Goal: Task Accomplishment & Management: Use online tool/utility

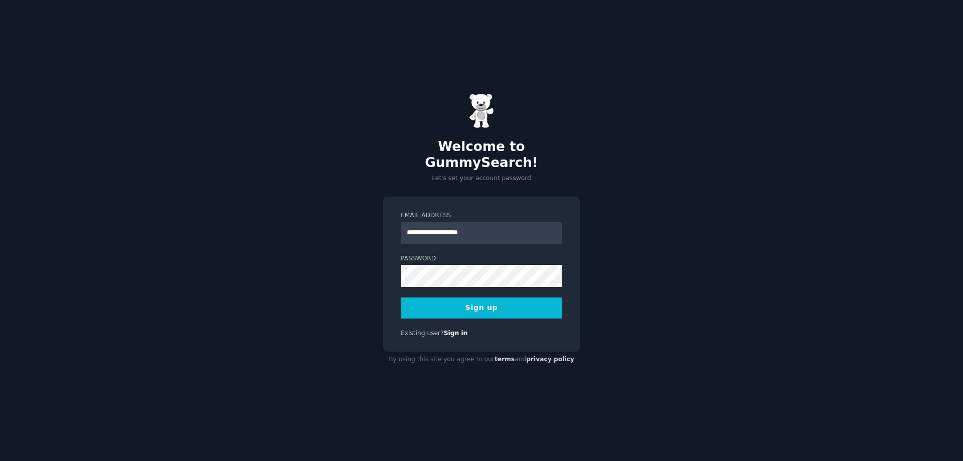
type input "**********"
click at [401, 297] on button "Sign up" at bounding box center [481, 307] width 161 height 21
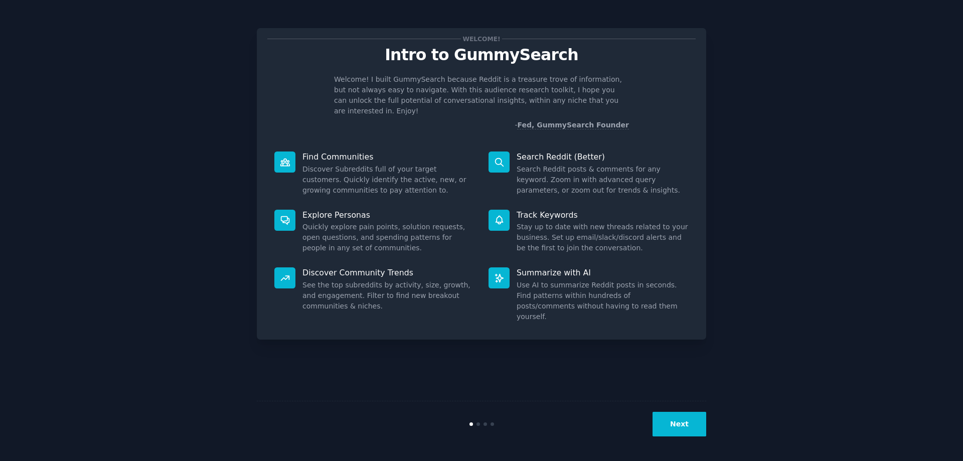
click at [672, 423] on button "Next" at bounding box center [679, 424] width 54 height 25
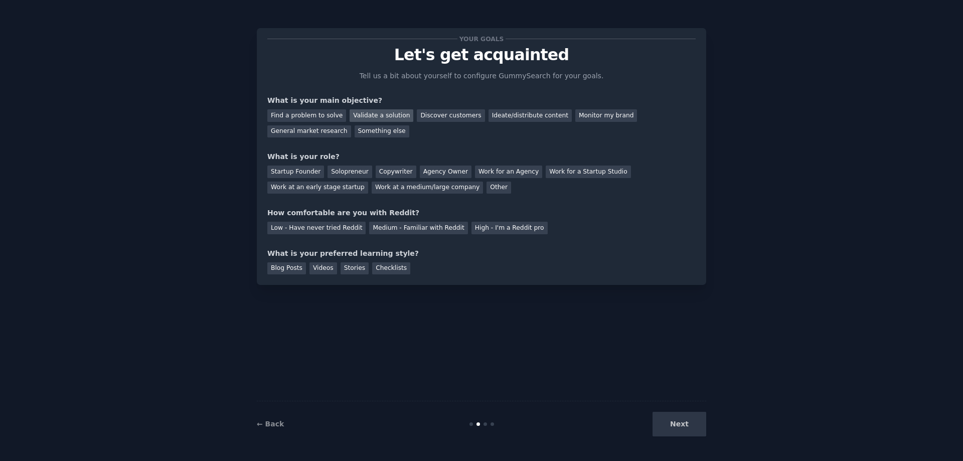
click at [370, 117] on div "Validate a solution" at bounding box center [382, 115] width 64 height 13
click at [296, 112] on div "Find a problem to solve" at bounding box center [306, 115] width 79 height 13
click at [296, 176] on div "Startup Founder" at bounding box center [295, 171] width 57 height 13
click at [328, 229] on div "Low - Have never tried Reddit" at bounding box center [316, 228] width 98 height 13
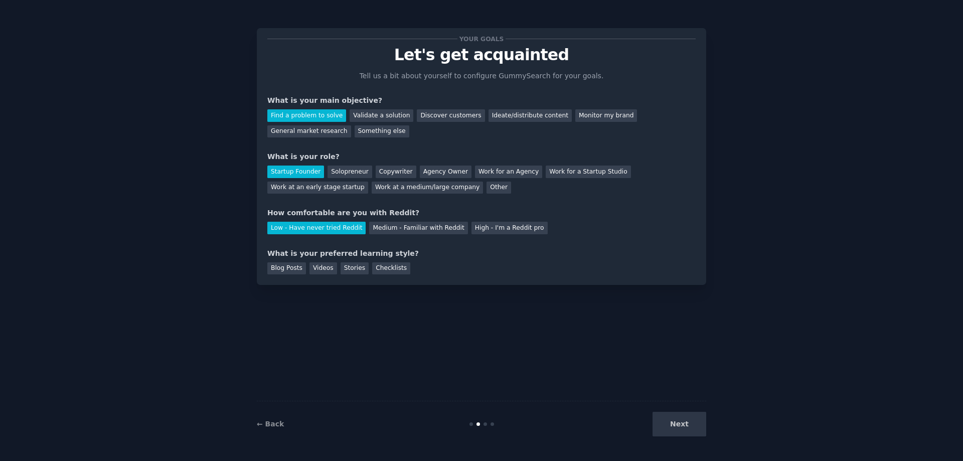
click at [692, 423] on div "Next" at bounding box center [631, 424] width 150 height 25
click at [281, 269] on div "Blog Posts" at bounding box center [286, 268] width 39 height 13
click at [314, 268] on div "Videos" at bounding box center [323, 268] width 28 height 13
click at [673, 424] on button "Next" at bounding box center [679, 424] width 54 height 25
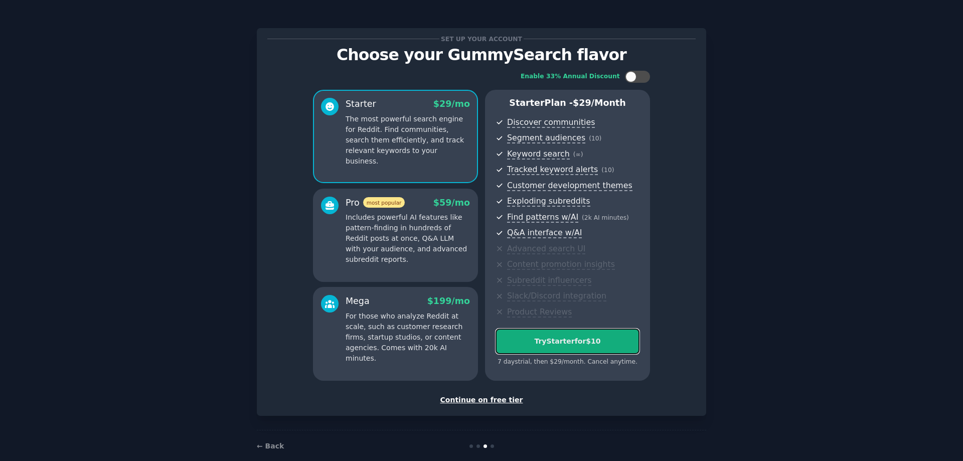
click at [582, 340] on div "Try Starter for $10" at bounding box center [567, 341] width 143 height 11
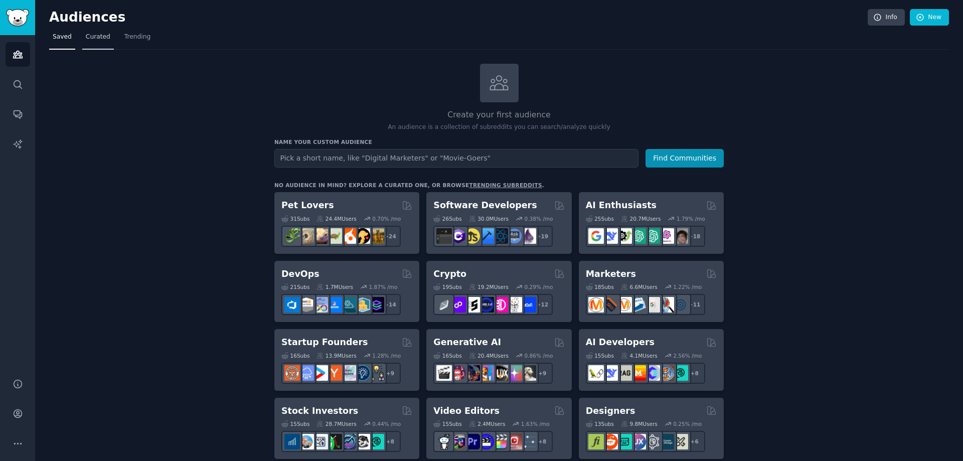
click at [97, 40] on span "Curated" at bounding box center [98, 37] width 25 height 9
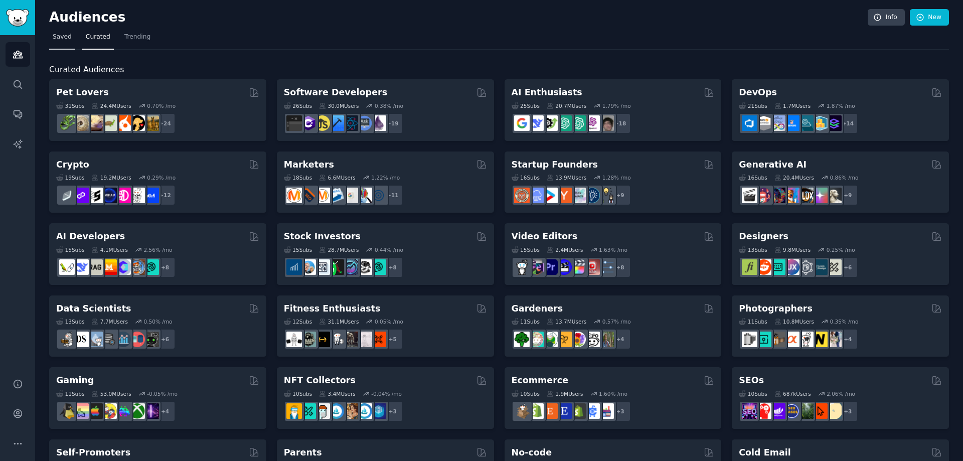
click at [70, 39] on link "Saved" at bounding box center [62, 39] width 26 height 21
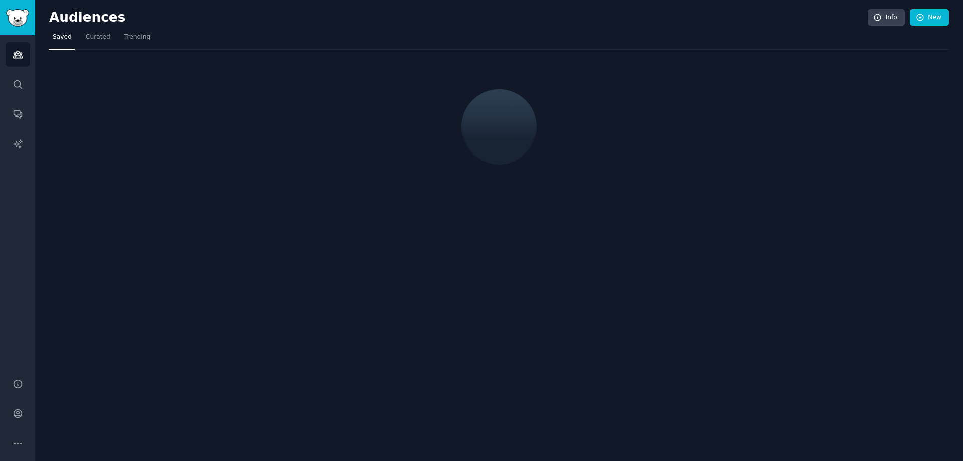
click at [114, 36] on nav "Saved Curated Trending" at bounding box center [499, 39] width 900 height 21
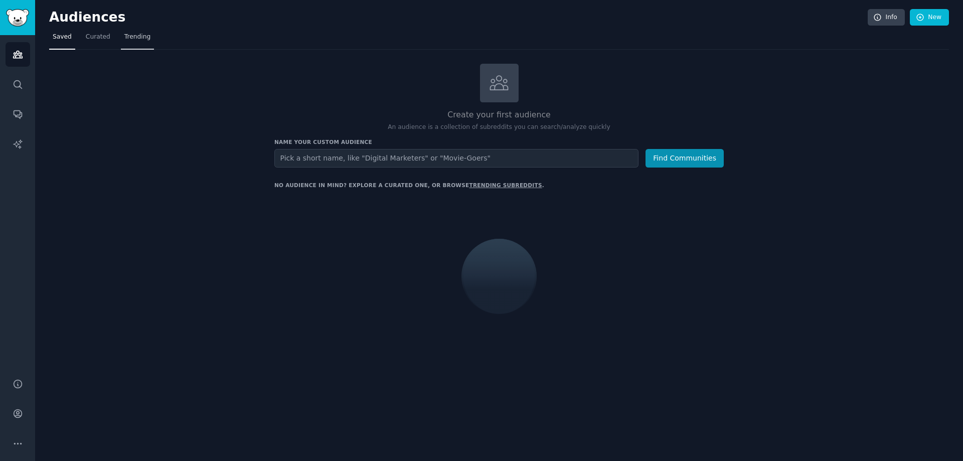
click at [146, 40] on link "Trending" at bounding box center [137, 39] width 33 height 21
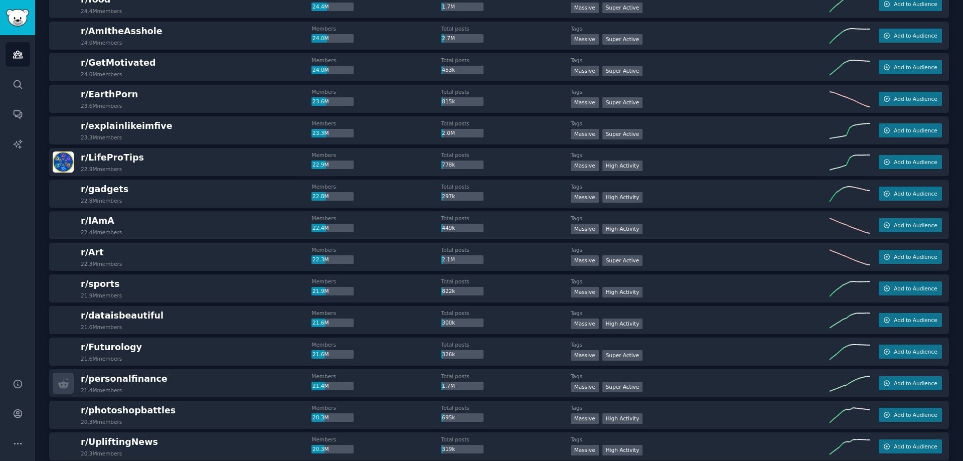
scroll to position [853, 0]
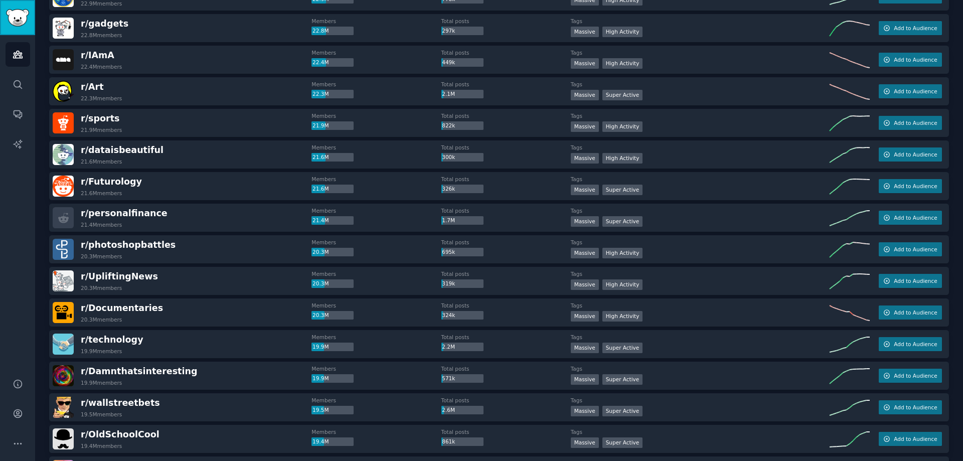
click at [16, 20] on img "Sidebar" at bounding box center [17, 18] width 23 height 18
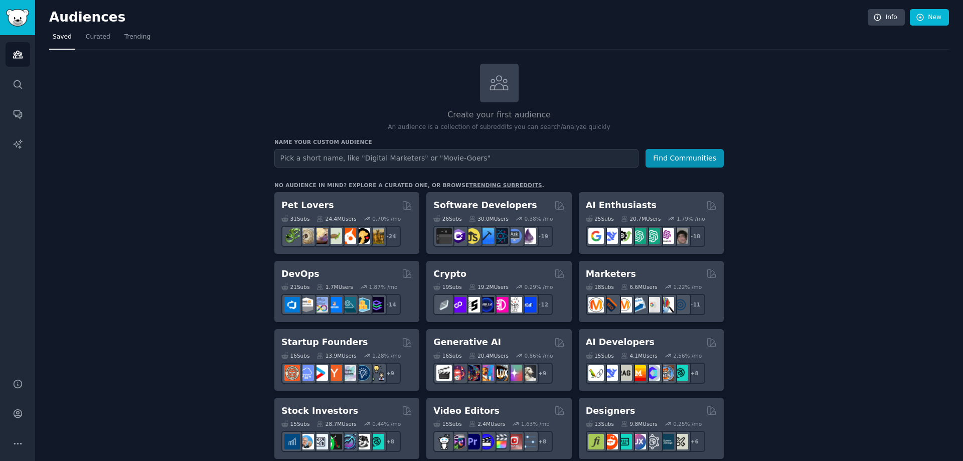
click at [488, 156] on input "text" at bounding box center [456, 158] width 364 height 19
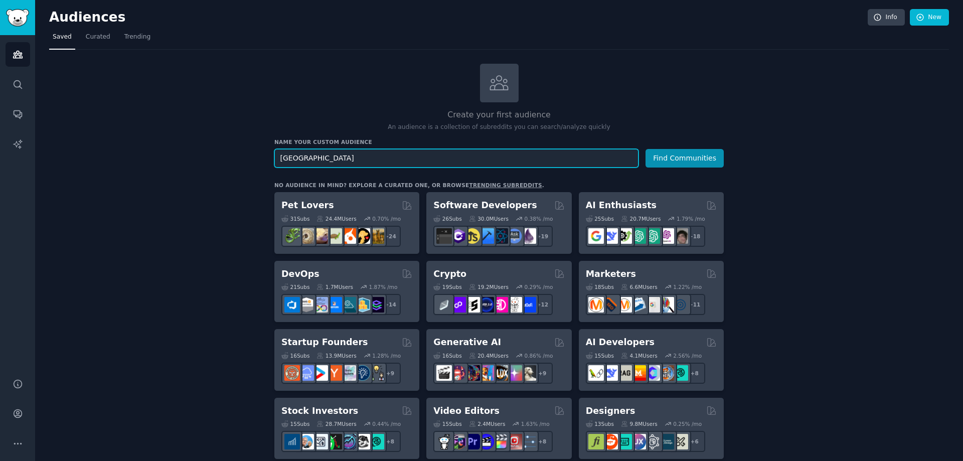
click at [355, 155] on input "dubai" at bounding box center [456, 158] width 364 height 19
type input "dubai"
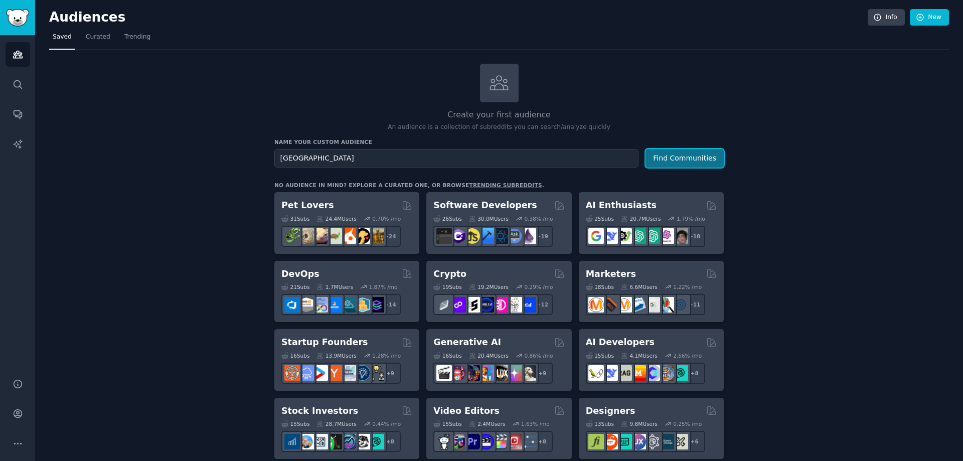
click at [695, 154] on button "Find Communities" at bounding box center [684, 158] width 78 height 19
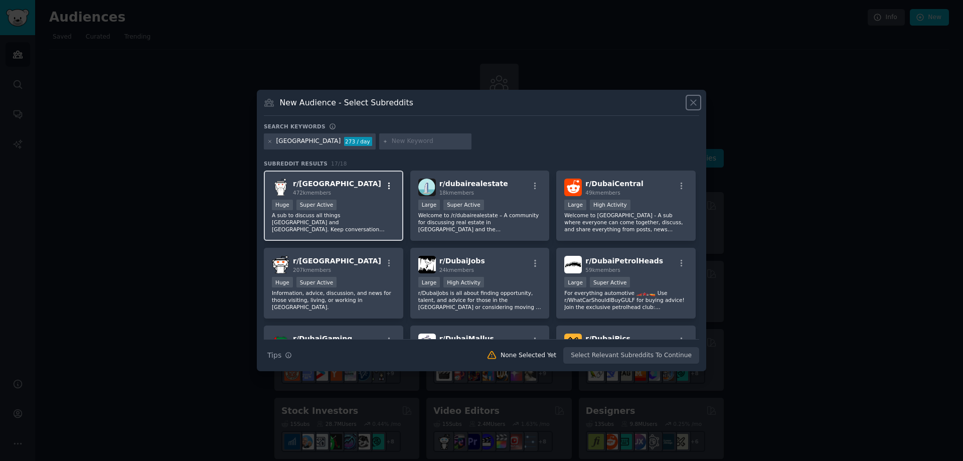
click at [388, 184] on icon "button" at bounding box center [389, 185] width 2 height 7
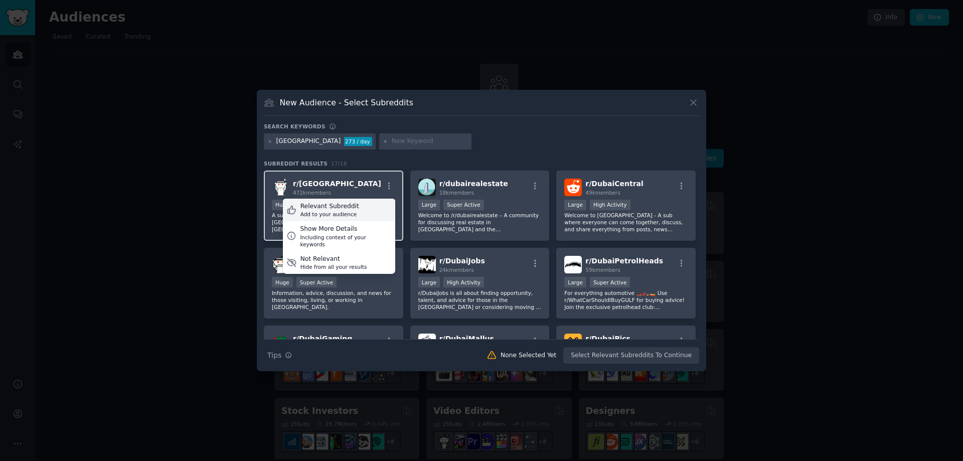
click at [356, 211] on div "Relevant Subreddit Add to your audience" at bounding box center [339, 210] width 112 height 23
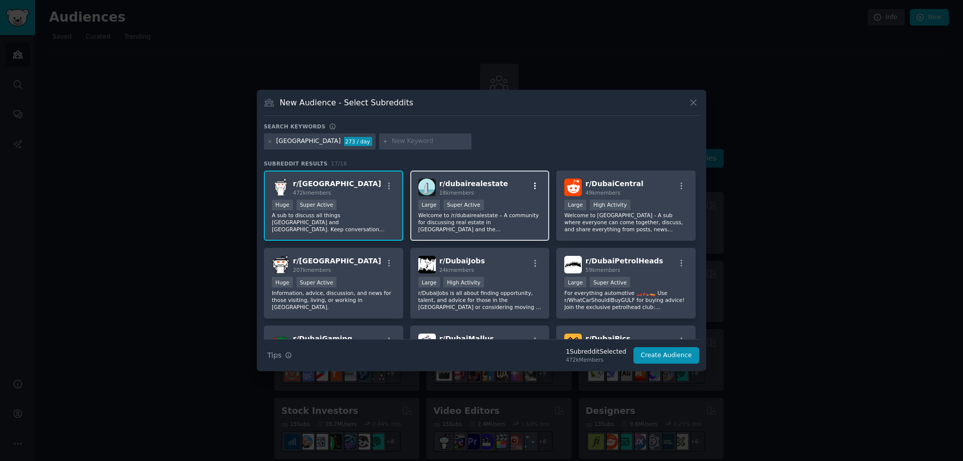
click at [536, 184] on icon "button" at bounding box center [535, 186] width 9 height 9
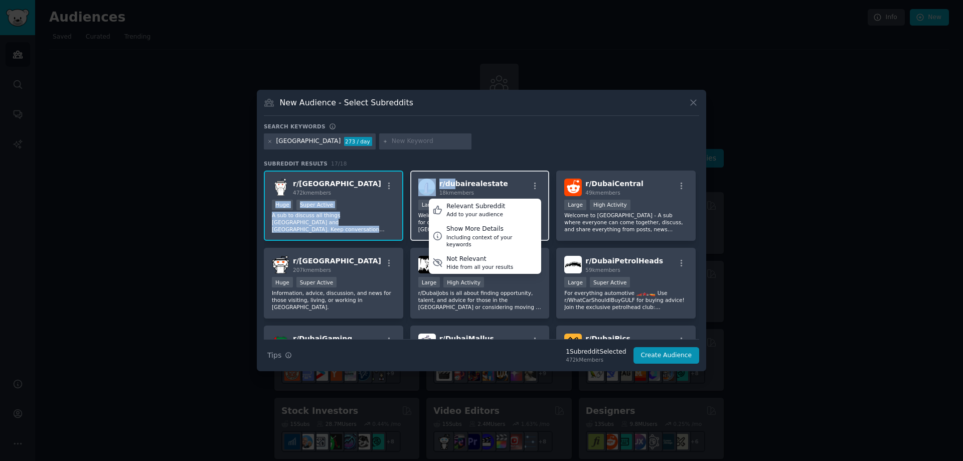
click at [453, 180] on span "r/ dubairealestate" at bounding box center [473, 184] width 69 height 8
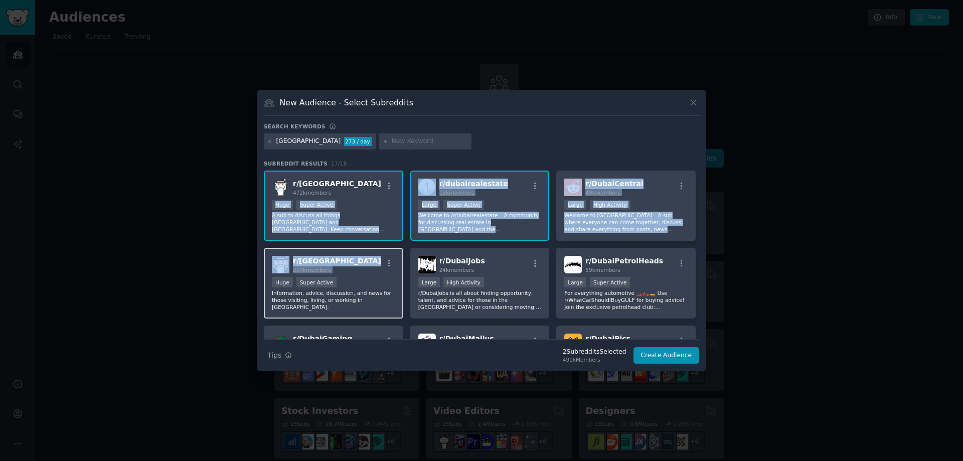
click at [357, 261] on div "r/ UAE 207k members" at bounding box center [333, 265] width 123 height 18
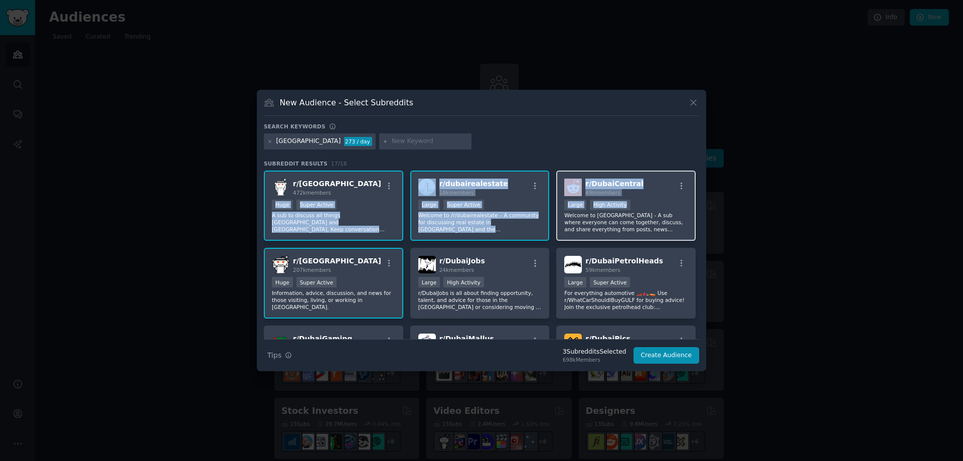
click at [640, 201] on div "Large High Activity" at bounding box center [625, 206] width 123 height 13
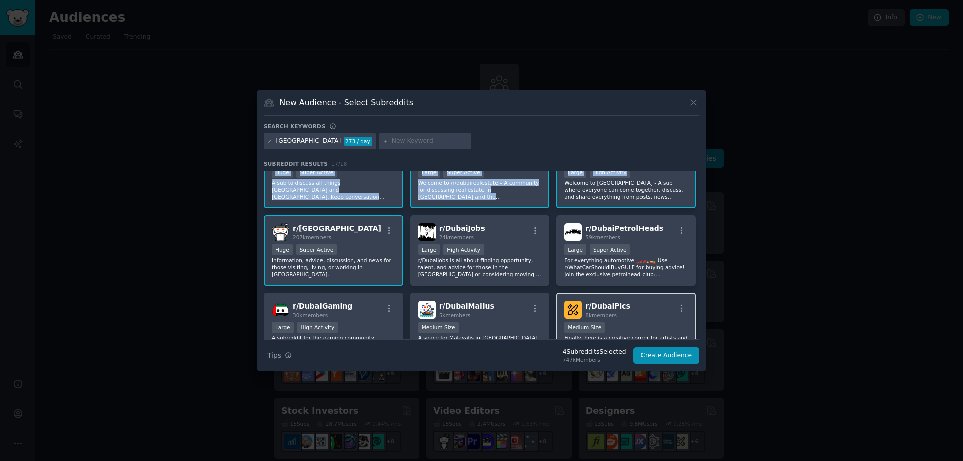
scroll to position [50, 0]
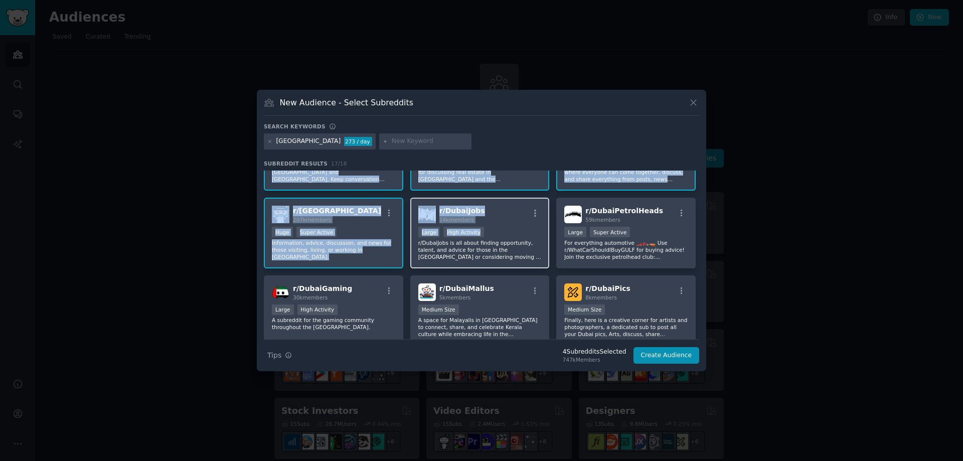
click at [511, 228] on div "Large High Activity" at bounding box center [479, 233] width 123 height 13
click at [685, 360] on button "Create Audience" at bounding box center [666, 355] width 66 height 17
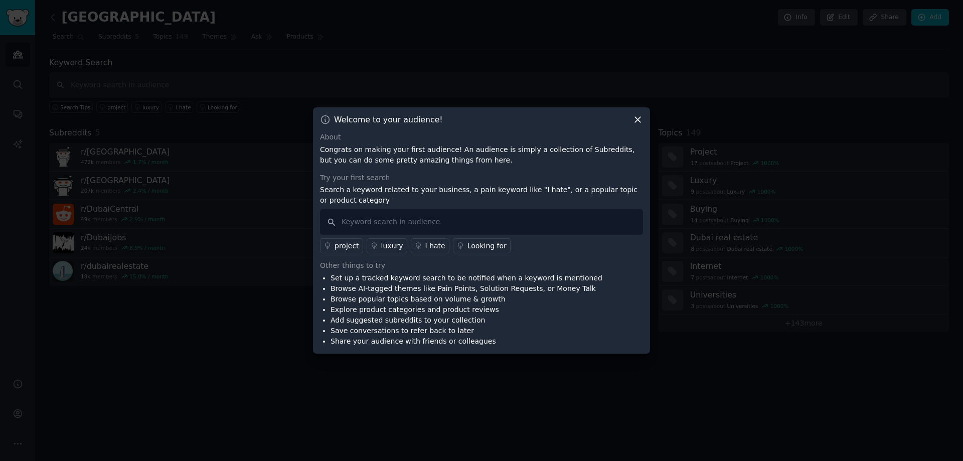
click at [637, 118] on icon at bounding box center [637, 119] width 11 height 11
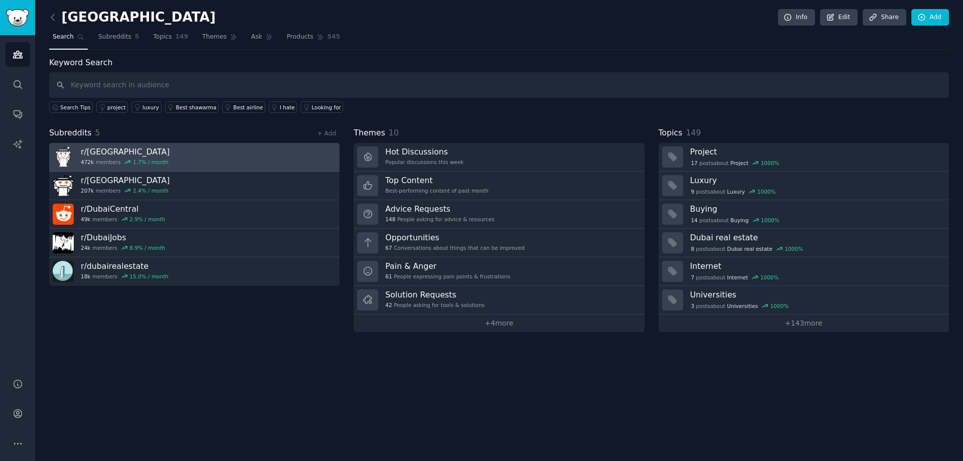
click at [234, 160] on link "r/ dubai 472k members 1.7 % / month" at bounding box center [194, 157] width 290 height 29
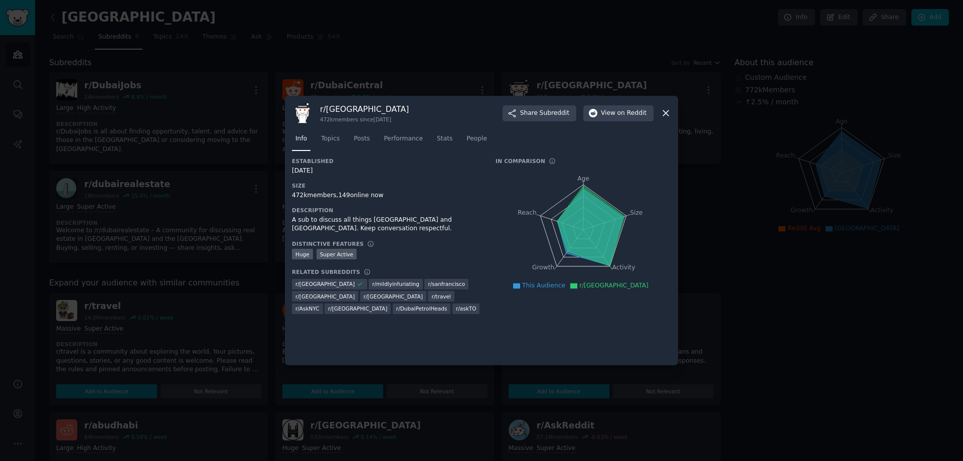
click at [665, 113] on icon at bounding box center [665, 113] width 11 height 11
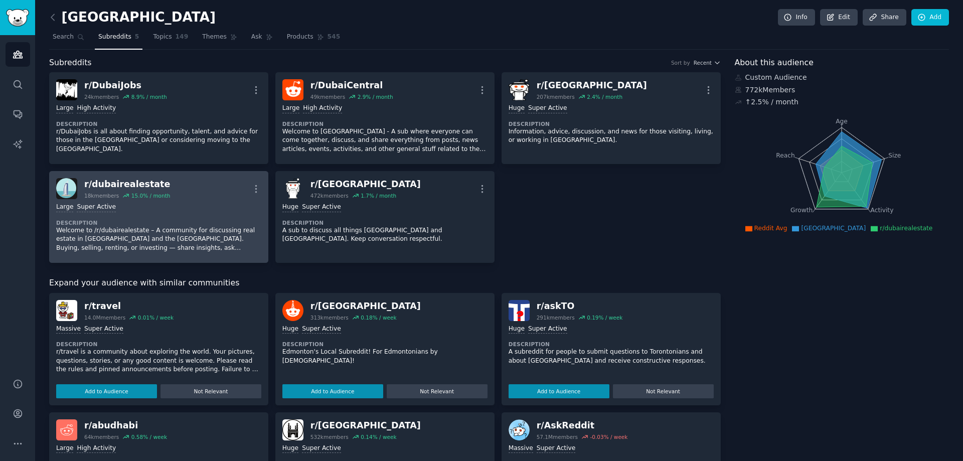
click at [208, 231] on p "Welcome to /r/dubairealestate – A community for discussing real estate in Dubai…" at bounding box center [158, 239] width 205 height 27
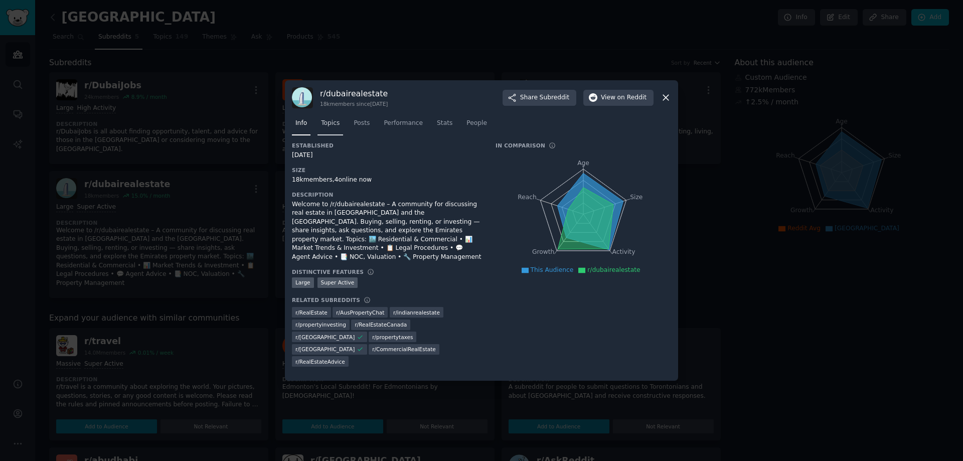
click at [331, 128] on span "Topics" at bounding box center [330, 123] width 19 height 9
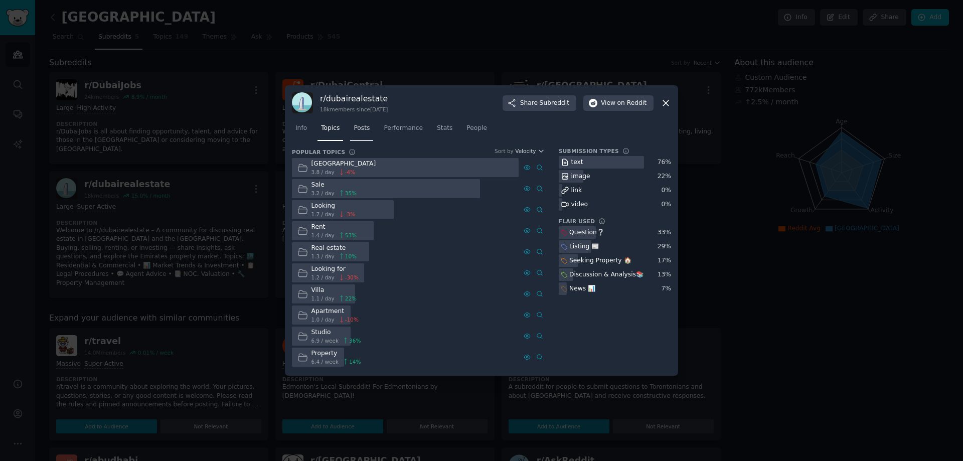
click at [364, 132] on span "Posts" at bounding box center [362, 128] width 16 height 9
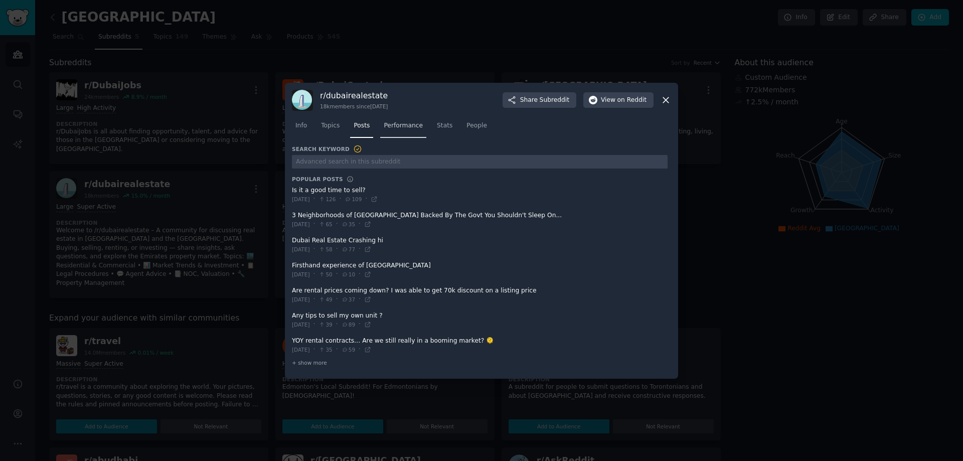
click at [401, 130] on link "Performance" at bounding box center [403, 128] width 46 height 21
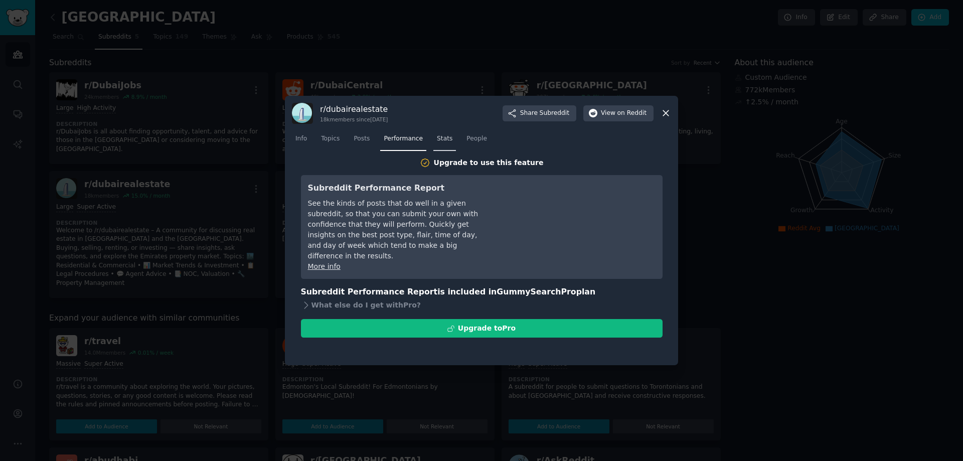
click at [437, 141] on span "Stats" at bounding box center [445, 138] width 16 height 9
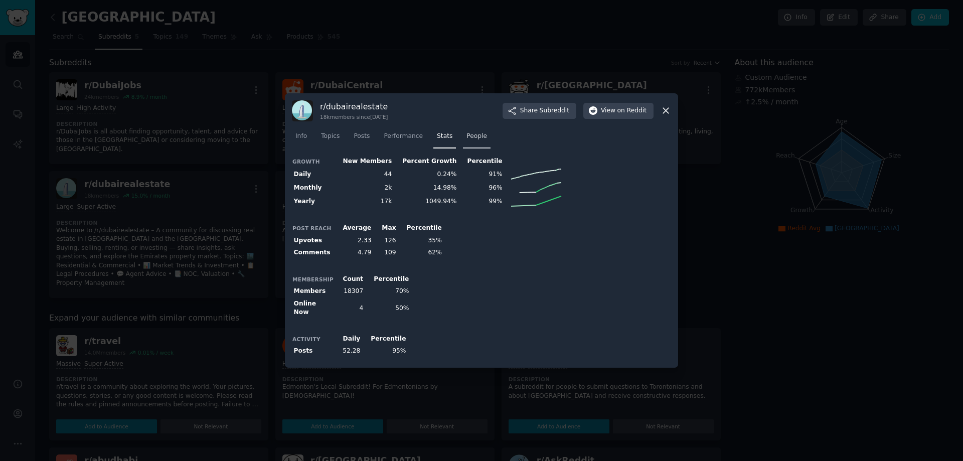
click at [473, 141] on span "People" at bounding box center [476, 136] width 21 height 9
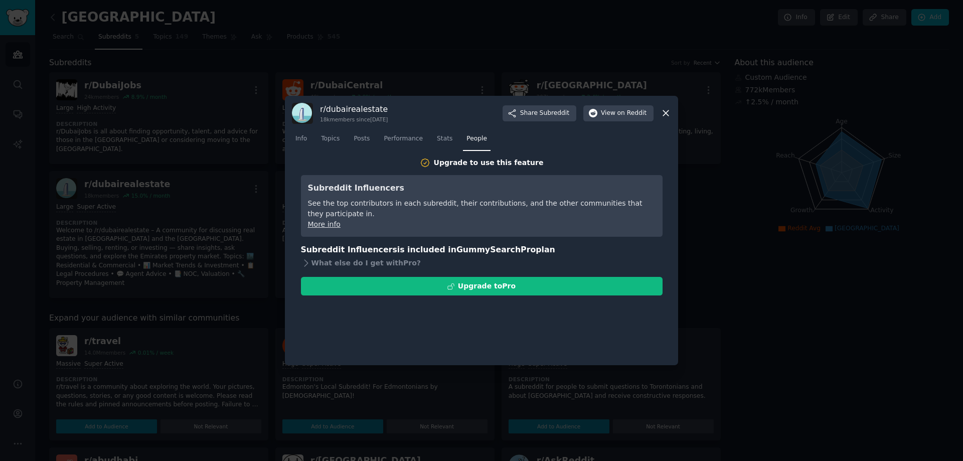
click at [665, 112] on icon at bounding box center [665, 113] width 11 height 11
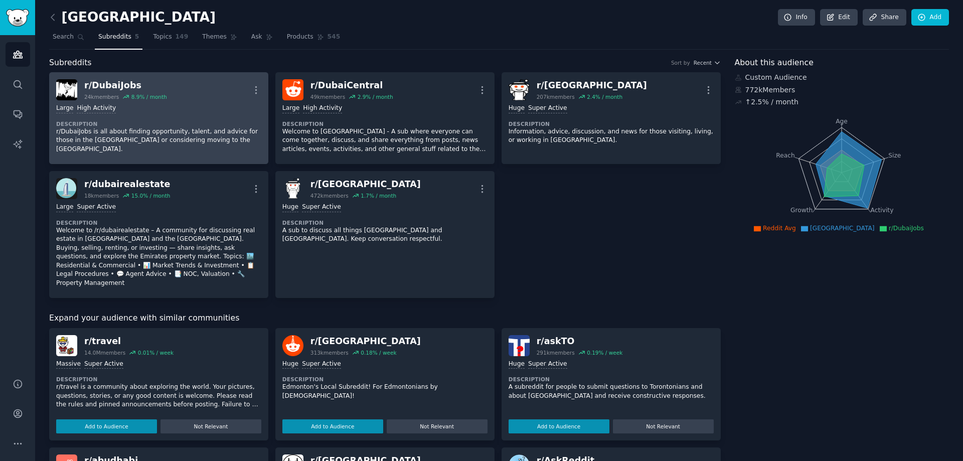
click at [181, 120] on dt "Description" at bounding box center [158, 123] width 205 height 7
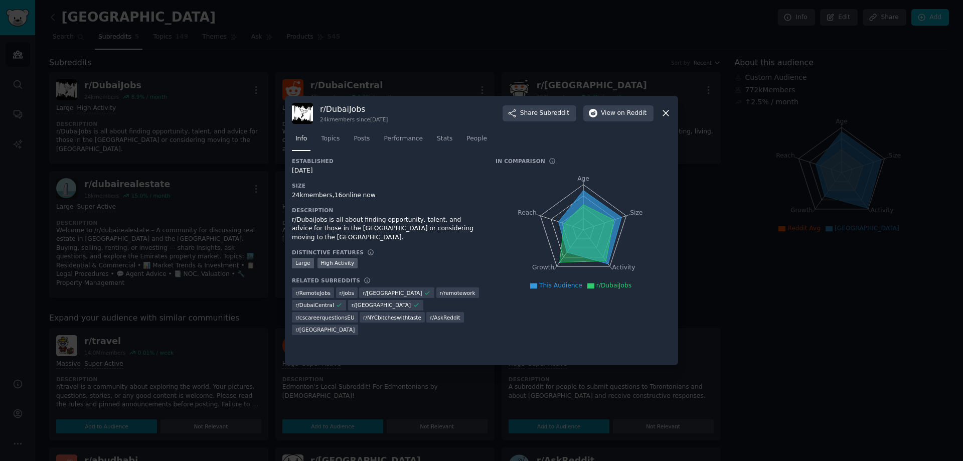
drag, startPoint x: 661, startPoint y: 113, endPoint x: 236, endPoint y: 41, distance: 431.3
click at [661, 113] on icon at bounding box center [665, 113] width 11 height 11
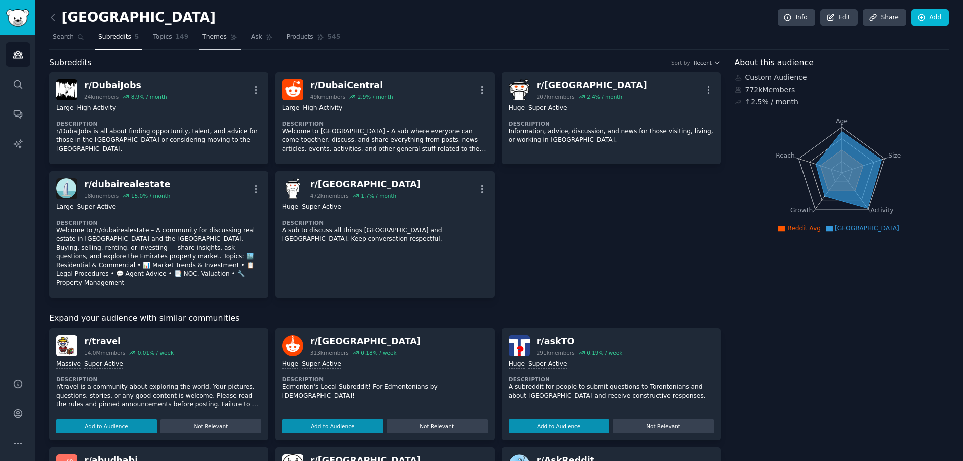
click at [210, 35] on span "Themes" at bounding box center [214, 37] width 25 height 9
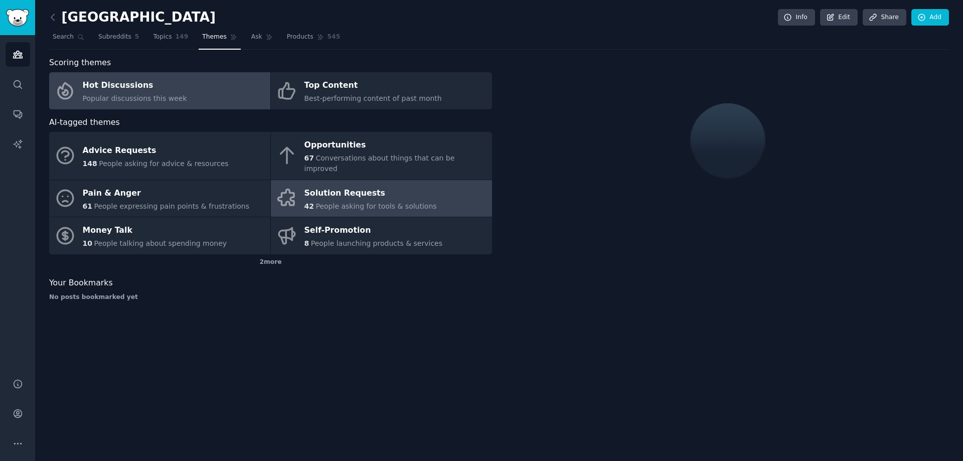
click at [361, 202] on span "People asking for tools & solutions" at bounding box center [375, 206] width 121 height 8
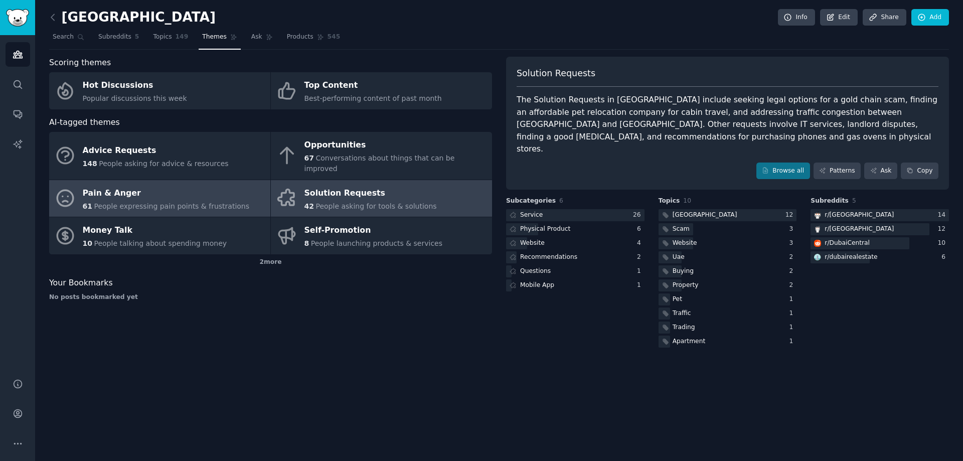
click at [186, 202] on span "People expressing pain points & frustrations" at bounding box center [171, 206] width 155 height 8
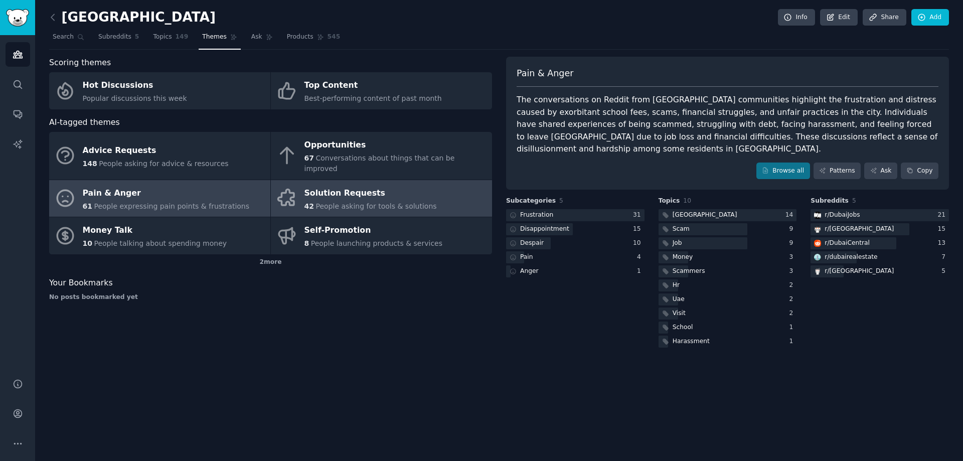
click at [364, 185] on div "Solution Requests" at bounding box center [370, 193] width 132 height 16
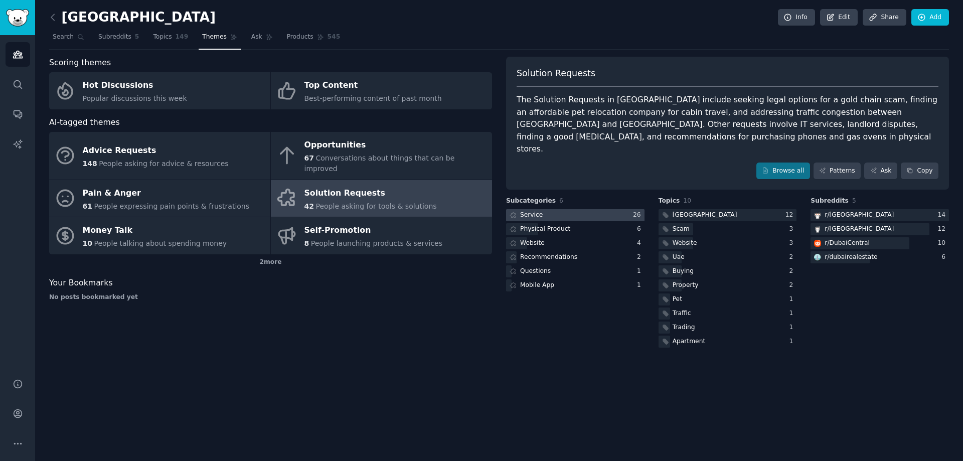
click at [576, 209] on div at bounding box center [575, 215] width 138 height 13
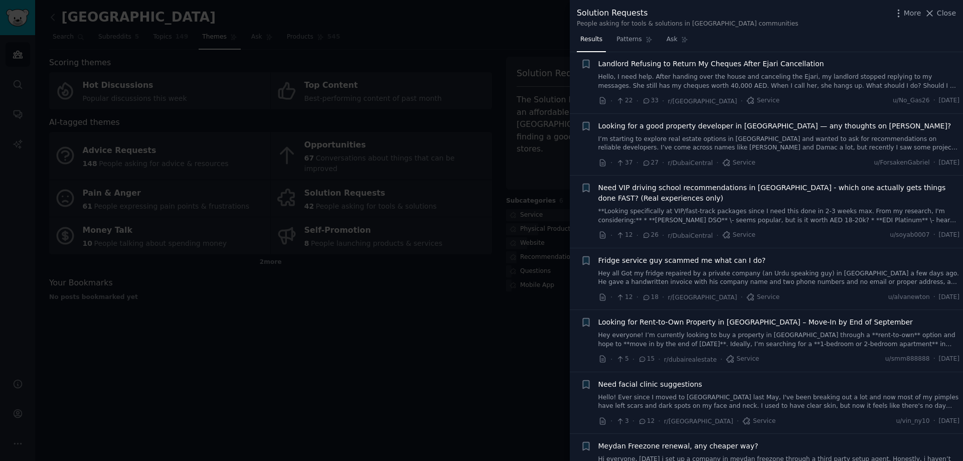
scroll to position [201, 0]
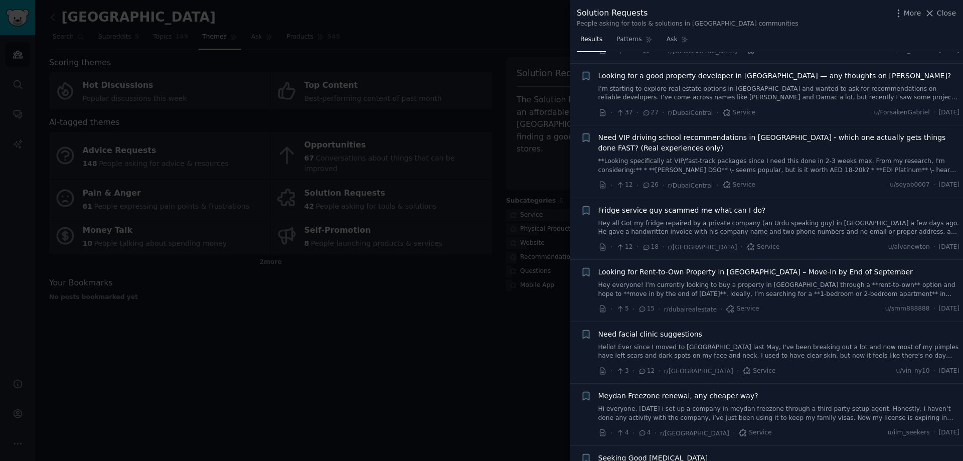
click at [700, 271] on span "Looking for Rent-to-Own Property in Dubai – Move-In by End of September" at bounding box center [755, 272] width 314 height 11
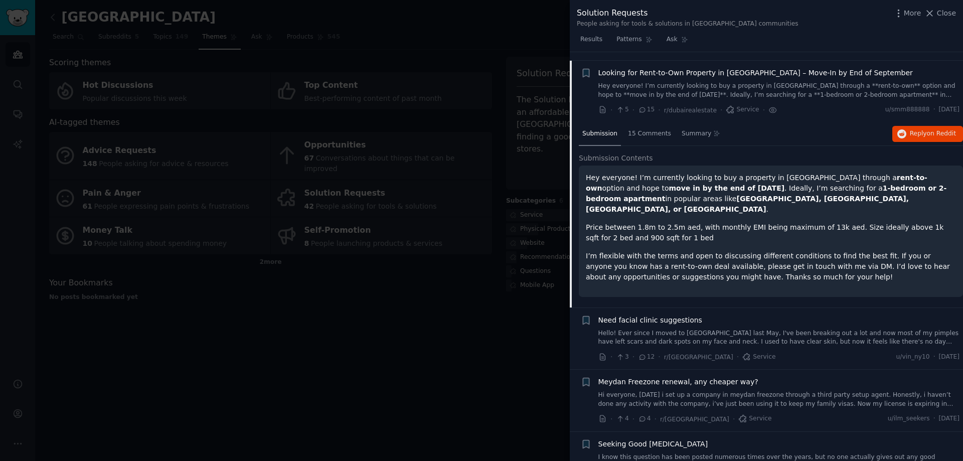
scroll to position [409, 0]
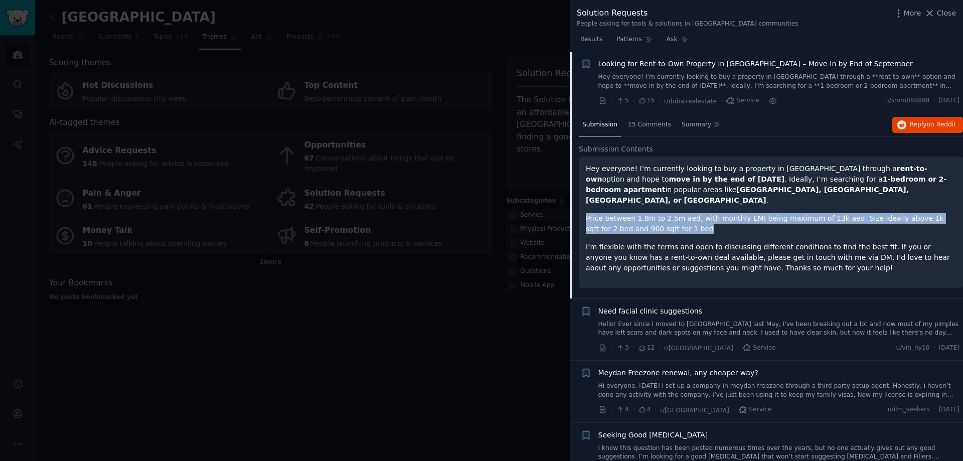
drag, startPoint x: 586, startPoint y: 210, endPoint x: 701, endPoint y: 218, distance: 115.6
click at [701, 218] on p "Price between 1.8m to 2.5m aed, with monthly EMI being maximum of 13k aed. Size…" at bounding box center [771, 223] width 370 height 21
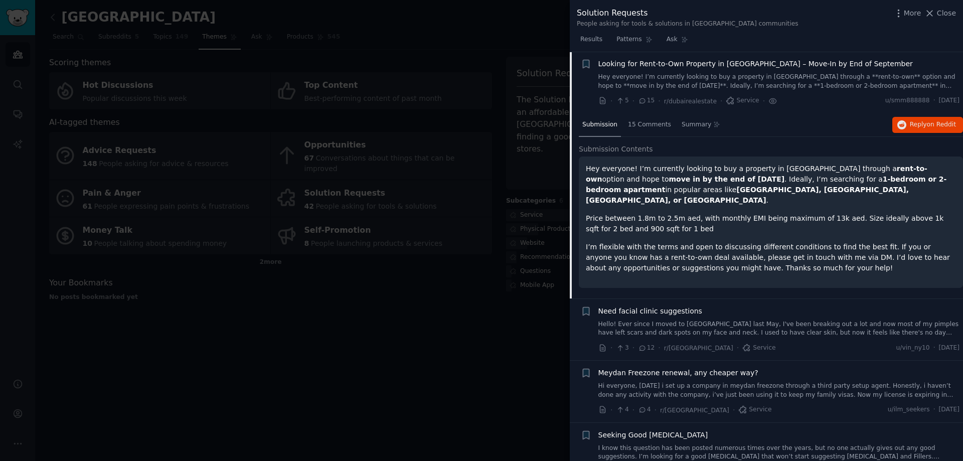
click at [752, 219] on p "Price between 1.8m to 2.5m aed, with monthly EMI being maximum of 13k aed. Size…" at bounding box center [771, 223] width 370 height 21
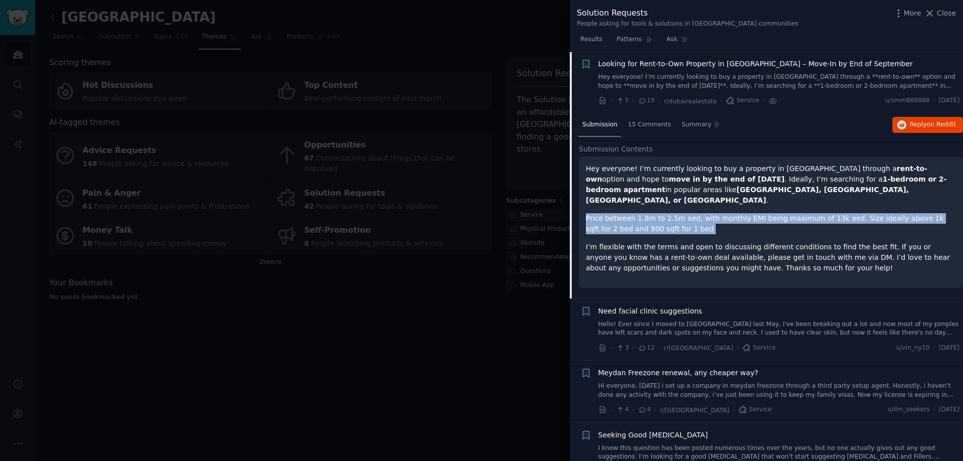
click at [752, 219] on p "Price between 1.8m to 2.5m aed, with monthly EMI being maximum of 13k aed. Size…" at bounding box center [771, 223] width 370 height 21
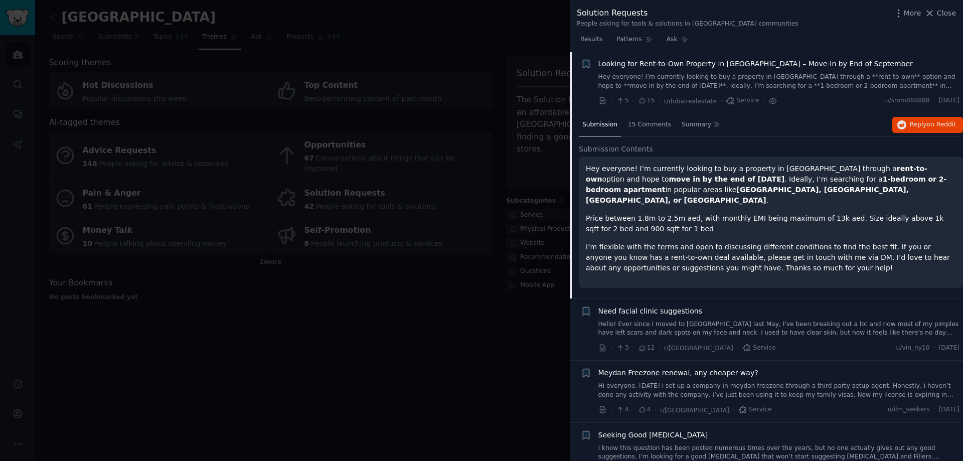
click at [637, 250] on p "I’m flexible with the terms and open to discussing different conditions to find…" at bounding box center [771, 258] width 370 height 32
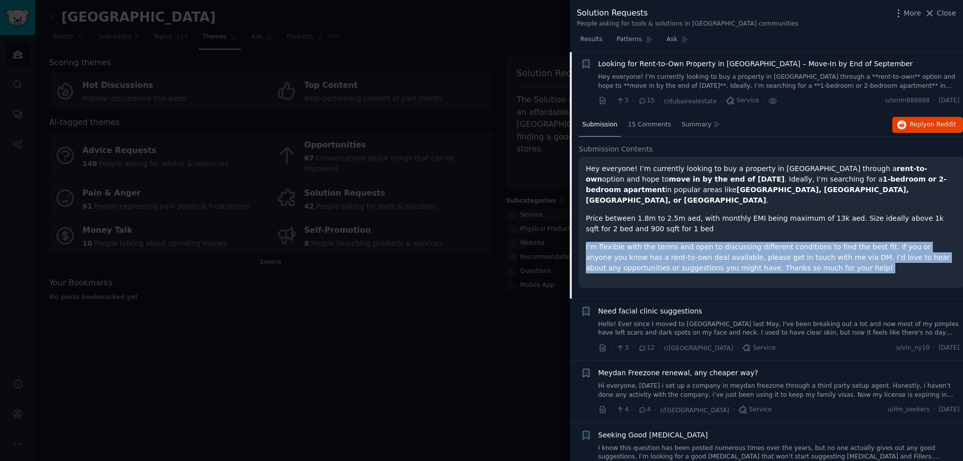
click at [637, 250] on p "I’m flexible with the terms and open to discussing different conditions to find…" at bounding box center [771, 258] width 370 height 32
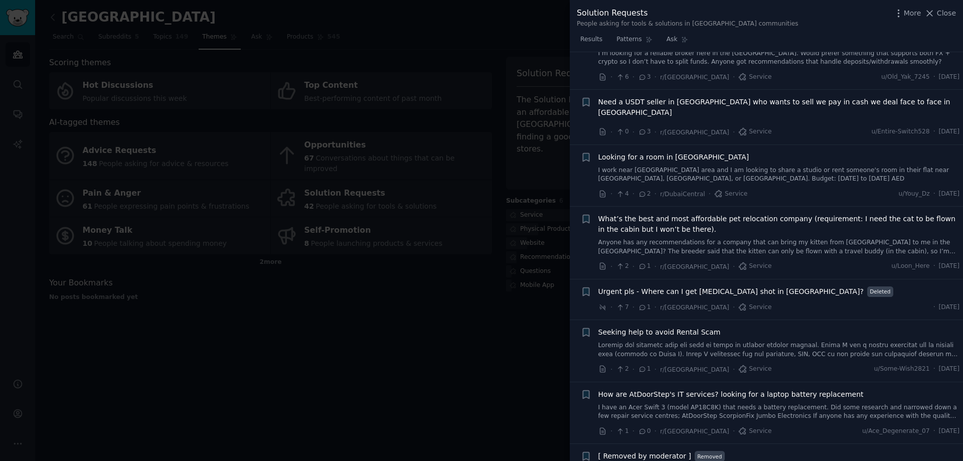
scroll to position [1111, 0]
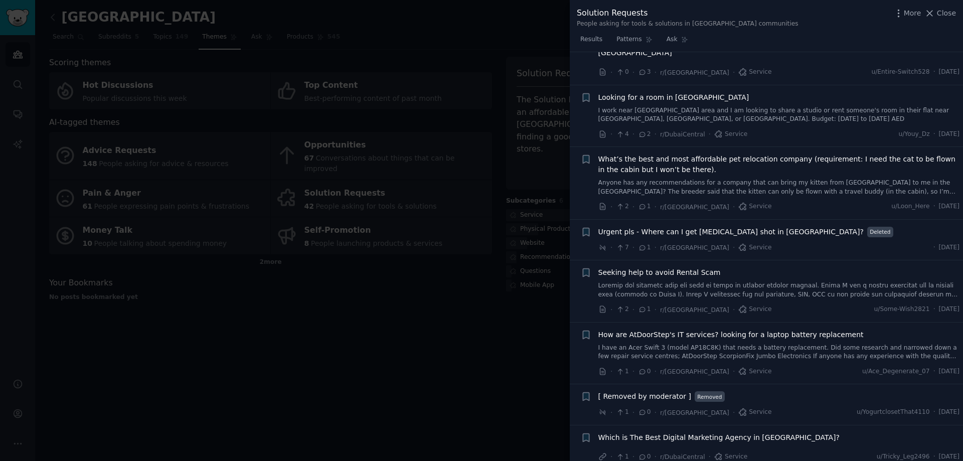
click at [778, 344] on link "I have an Acer Swift 3 (model AP18C8K) that needs a battery replacement. Did so…" at bounding box center [779, 353] width 362 height 18
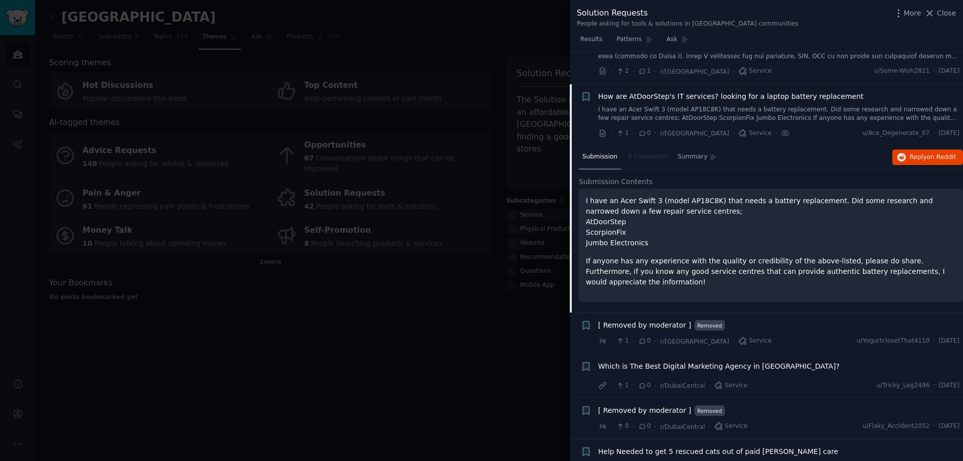
scroll to position [1186, 0]
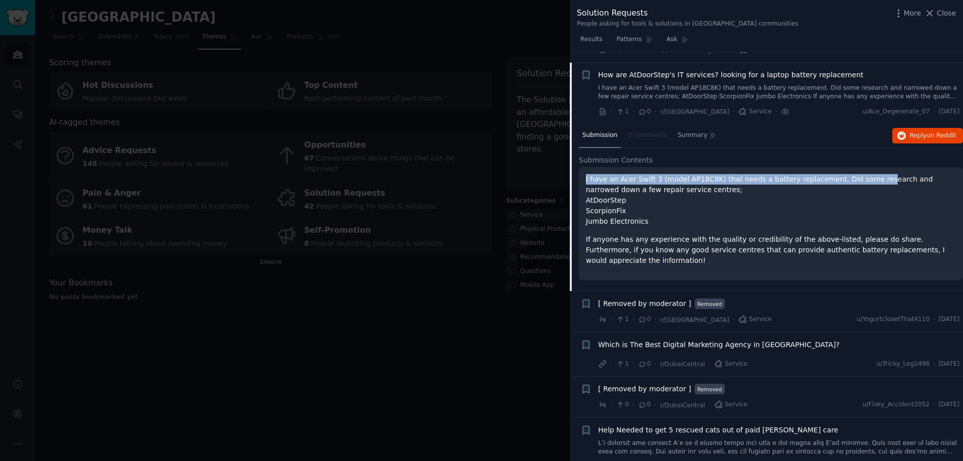
drag, startPoint x: 582, startPoint y: 172, endPoint x: 858, endPoint y: 171, distance: 275.8
click at [858, 171] on div "I have an Acer Swift 3 (model AP18C8K) that needs a battery replacement. Did so…" at bounding box center [771, 223] width 384 height 113
click at [819, 183] on p "I have an Acer Swift 3 (model AP18C8K) that needs a battery replacement. Did so…" at bounding box center [771, 200] width 370 height 53
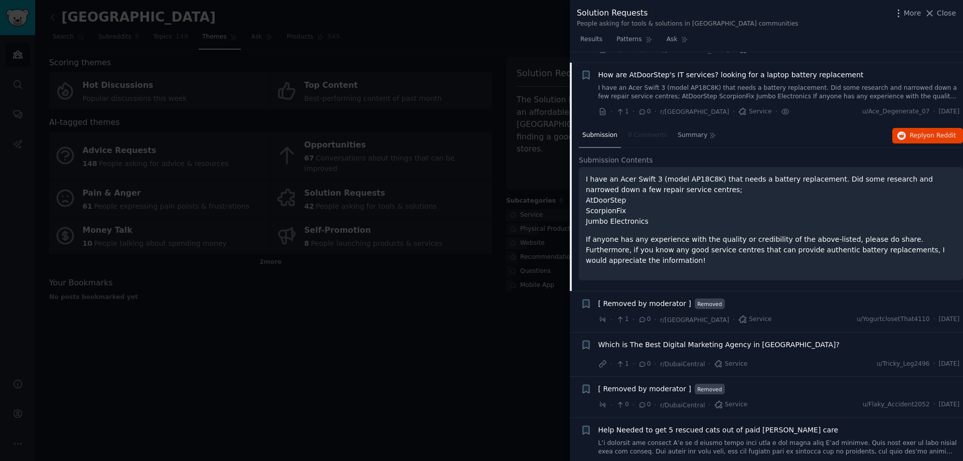
click at [628, 193] on p "I have an Acer Swift 3 (model AP18C8K) that needs a battery replacement. Did so…" at bounding box center [771, 200] width 370 height 53
click at [610, 220] on div "I have an Acer Swift 3 (model AP18C8K) that needs a battery replacement. Did so…" at bounding box center [771, 220] width 370 height 92
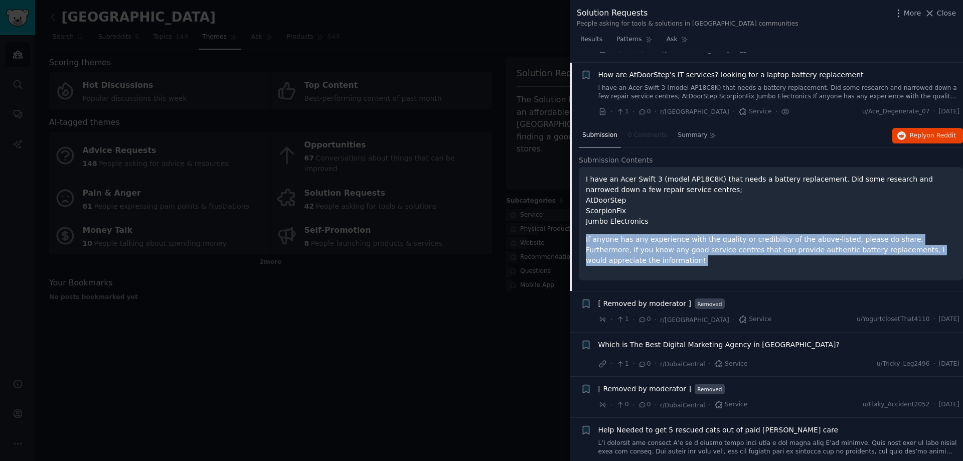
click at [610, 220] on div "I have an Acer Swift 3 (model AP18C8K) that needs a battery replacement. Did so…" at bounding box center [771, 220] width 370 height 92
click at [625, 246] on div "I have an Acer Swift 3 (model AP18C8K) that needs a battery replacement. Did so…" at bounding box center [771, 223] width 384 height 113
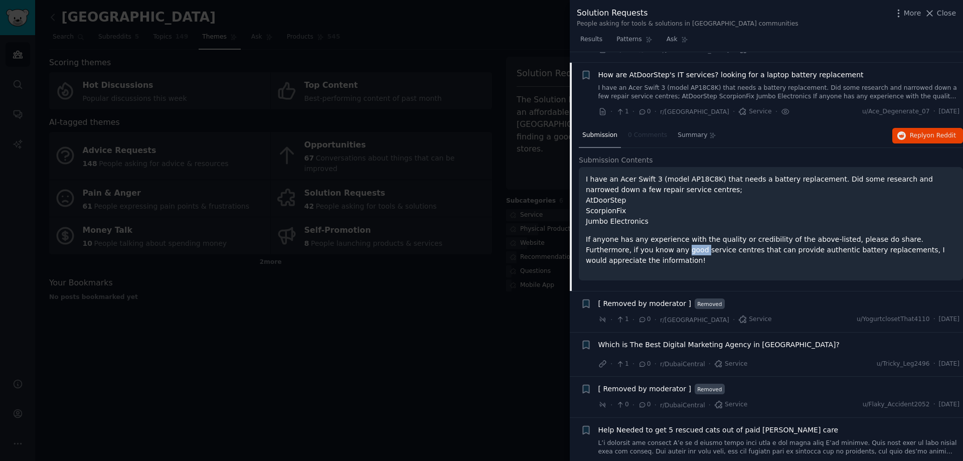
click at [626, 245] on div "I have an Acer Swift 3 (model AP18C8K) that needs a battery replacement. Did so…" at bounding box center [771, 223] width 384 height 113
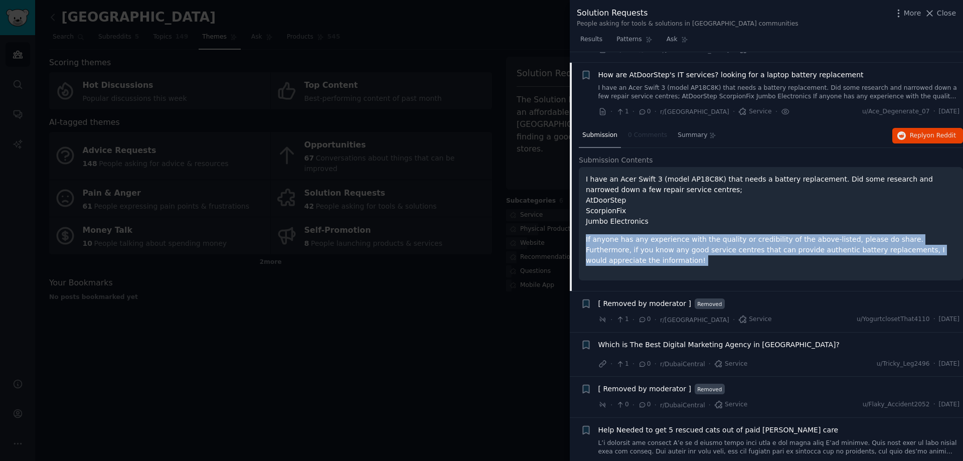
click at [626, 245] on div "I have an Acer Swift 3 (model AP18C8K) that needs a battery replacement. Did so…" at bounding box center [771, 223] width 384 height 113
click at [684, 84] on link "I have an Acer Swift 3 (model AP18C8K) that needs a battery replacement. Did so…" at bounding box center [779, 93] width 362 height 18
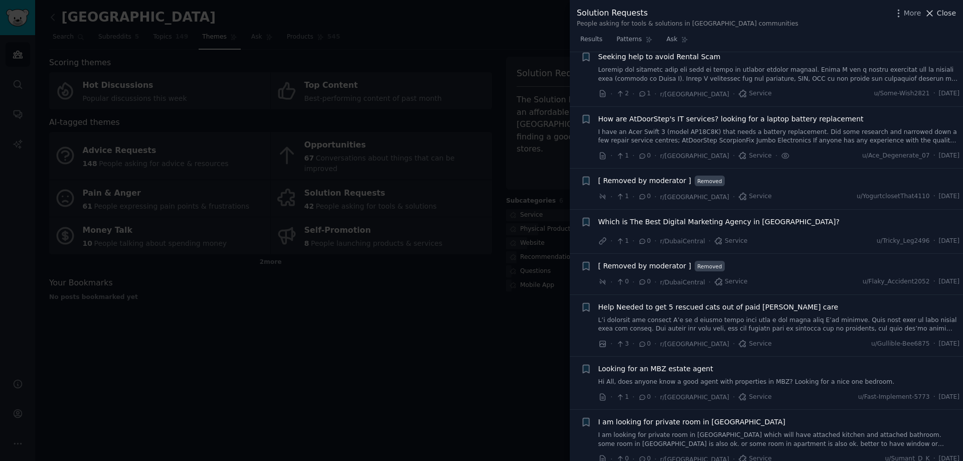
click at [942, 13] on span "Close" at bounding box center [946, 13] width 19 height 11
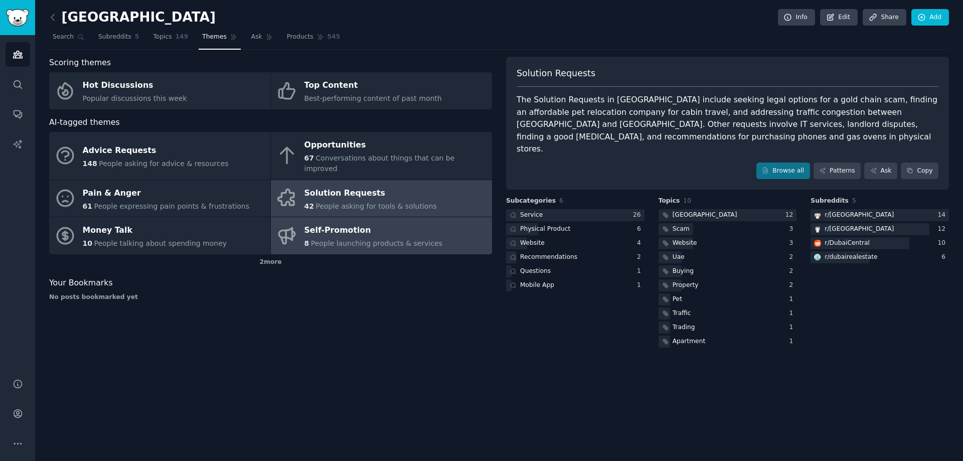
click at [335, 239] on span "People launching products & services" at bounding box center [376, 243] width 131 height 8
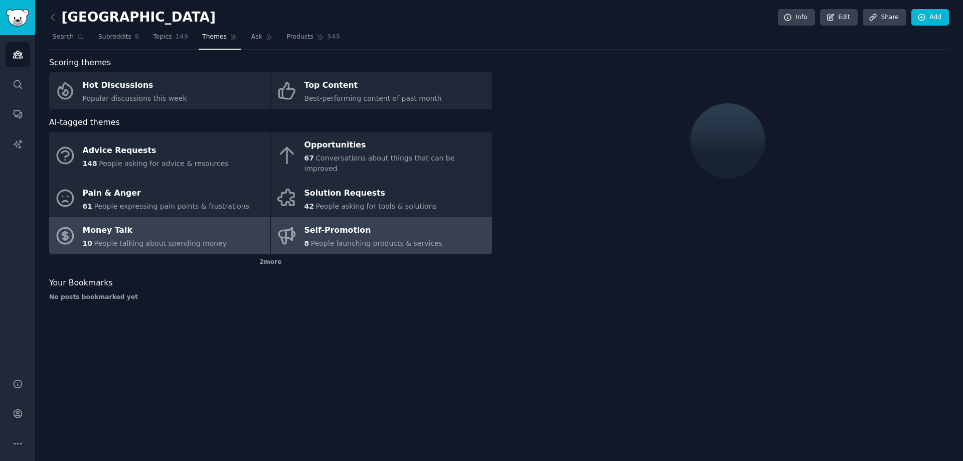
click at [163, 239] on span "People talking about spending money" at bounding box center [160, 243] width 133 height 8
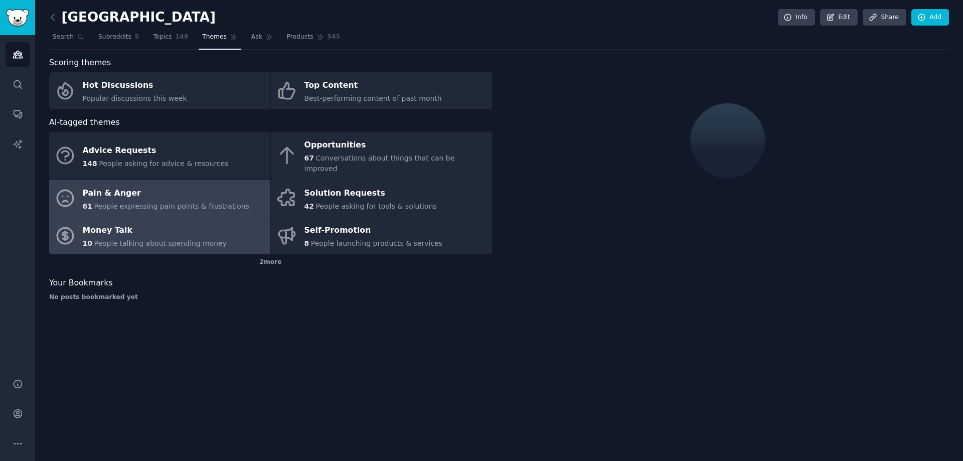
click at [168, 201] on link "Pain & Anger 61 People expressing pain points & frustrations" at bounding box center [159, 198] width 221 height 37
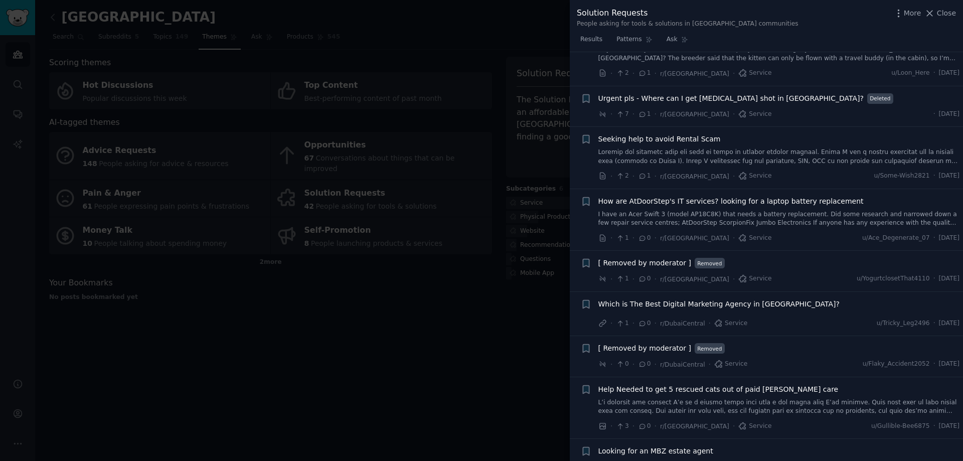
scroll to position [1254, 0]
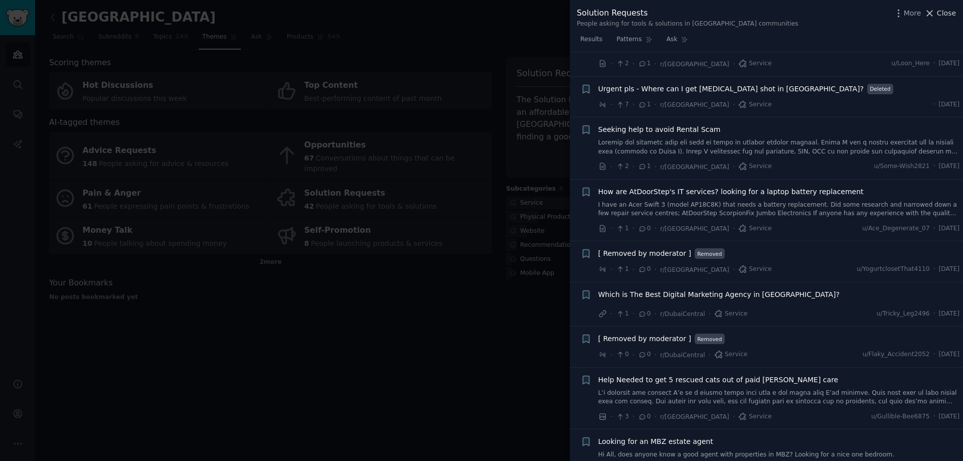
click at [954, 16] on span "Close" at bounding box center [946, 13] width 19 height 11
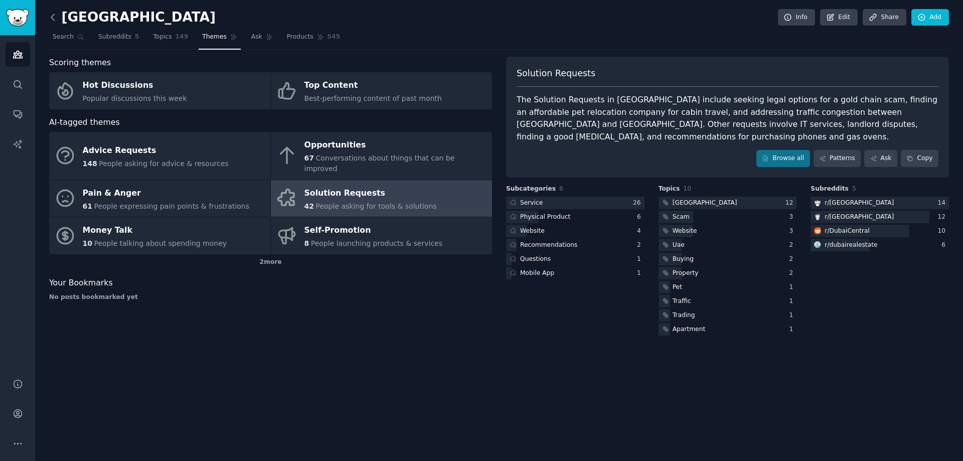
click at [54, 22] on icon at bounding box center [53, 17] width 11 height 11
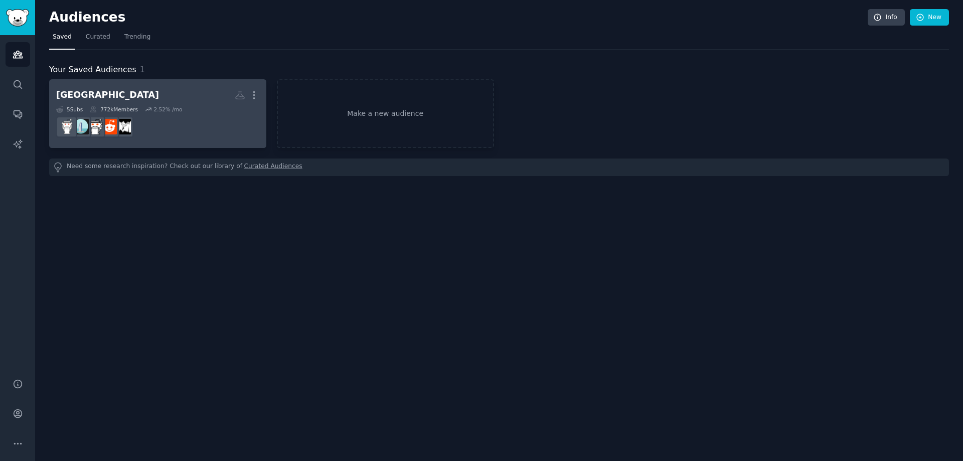
click at [167, 89] on h2 "dubai More" at bounding box center [157, 95] width 203 height 18
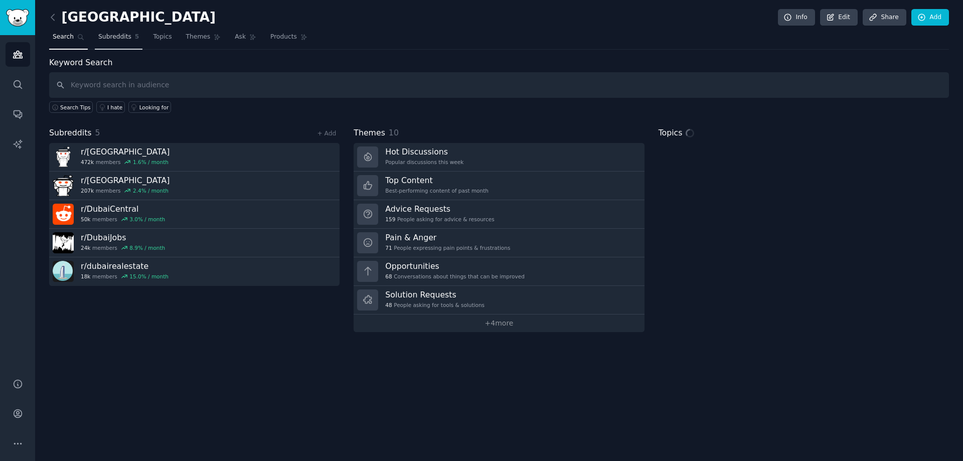
click at [113, 43] on link "Subreddits 5" at bounding box center [119, 39] width 48 height 21
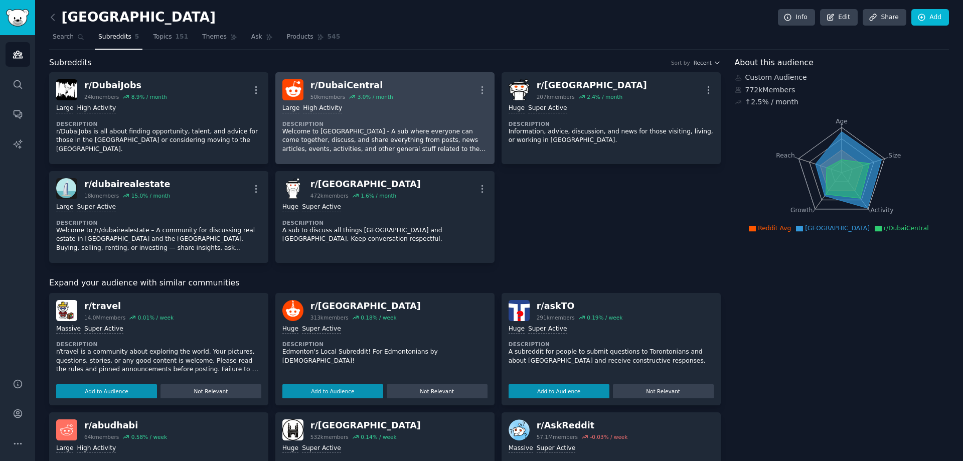
click at [368, 137] on p "Welcome to Dubai Central - A sub where everyone can come together, discuss, and…" at bounding box center [384, 140] width 205 height 27
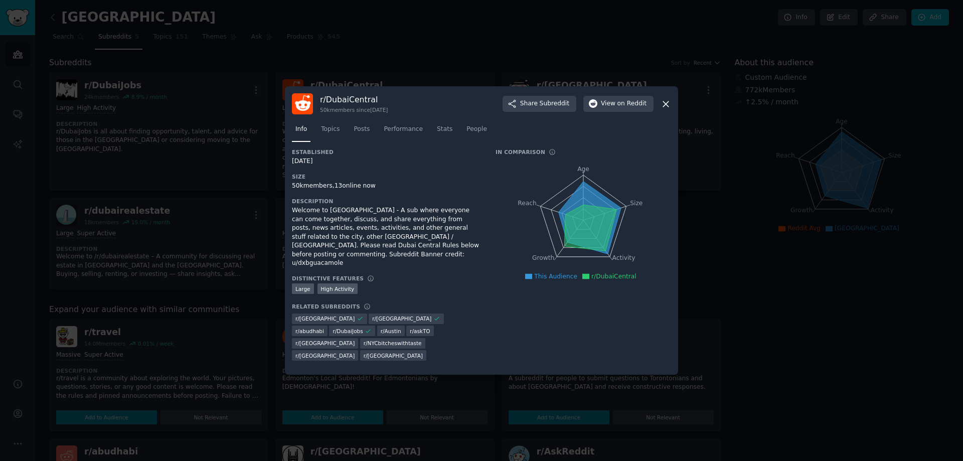
click at [673, 112] on div "r/ DubaiCentral 50k members since 05/01/2020 Share Subreddit View on Reddit Inf…" at bounding box center [481, 230] width 393 height 288
click at [666, 109] on icon at bounding box center [665, 104] width 11 height 11
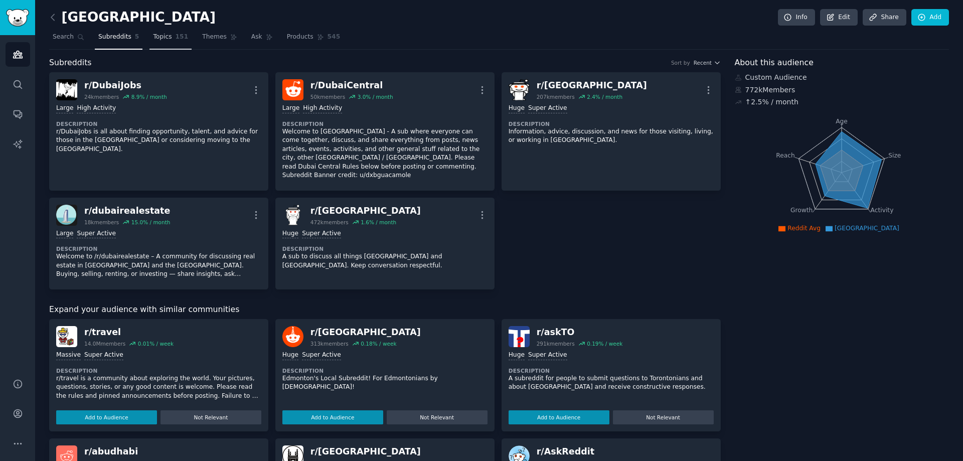
click at [154, 38] on span "Topics" at bounding box center [162, 37] width 19 height 9
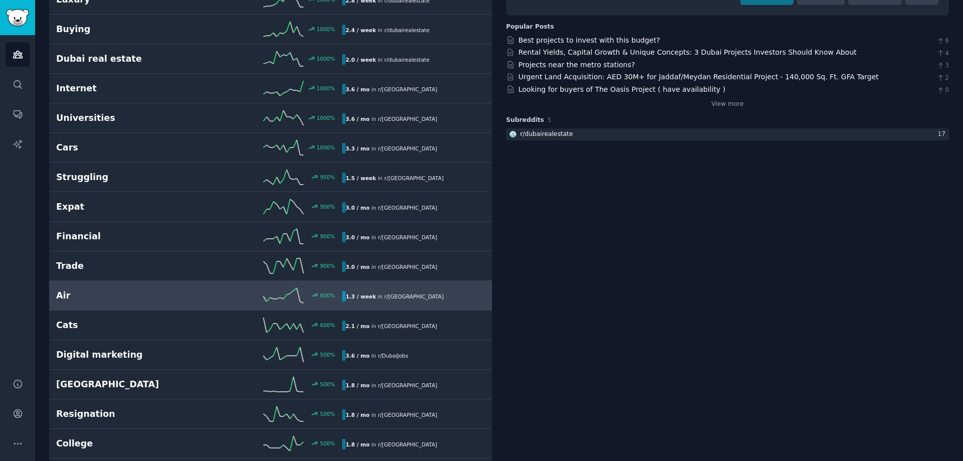
scroll to position [150, 0]
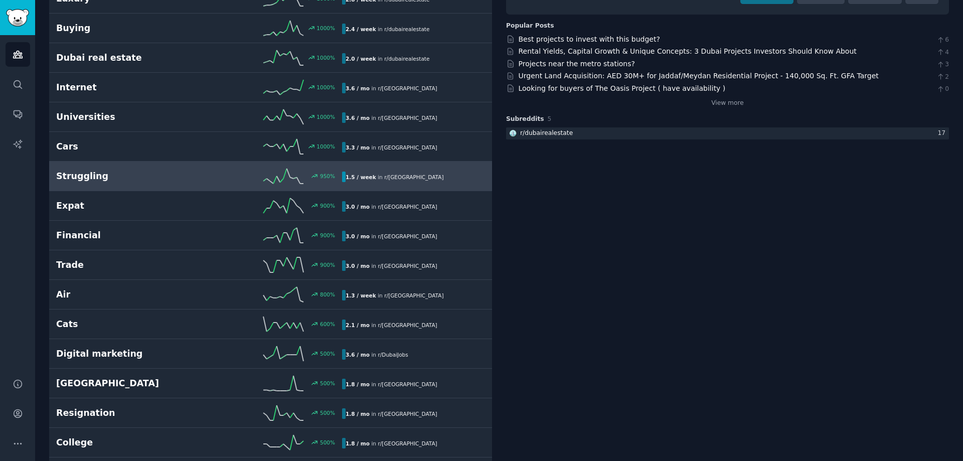
click at [184, 175] on h2 "Struggling" at bounding box center [127, 176] width 143 height 13
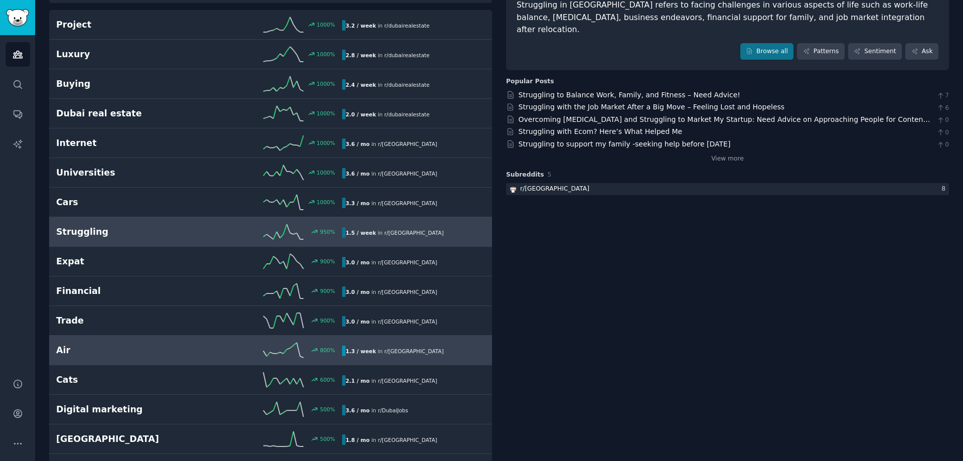
scroll to position [207, 0]
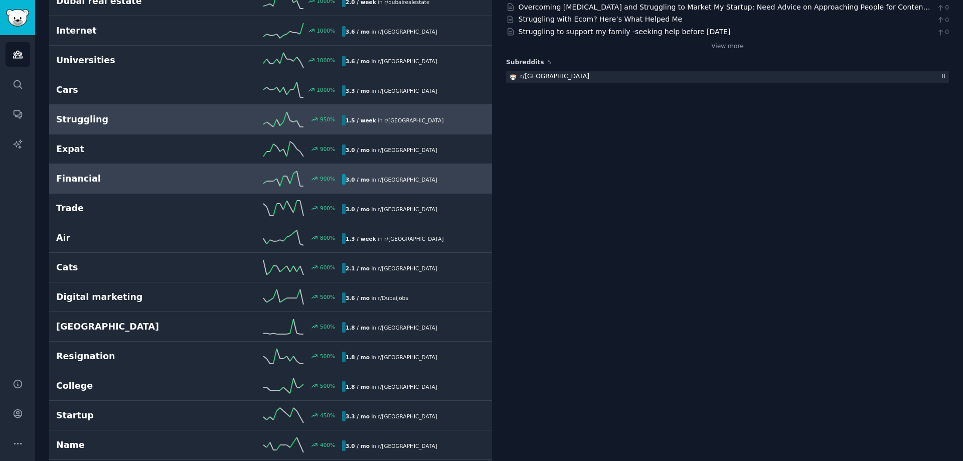
click at [115, 177] on h2 "Financial" at bounding box center [127, 179] width 143 height 13
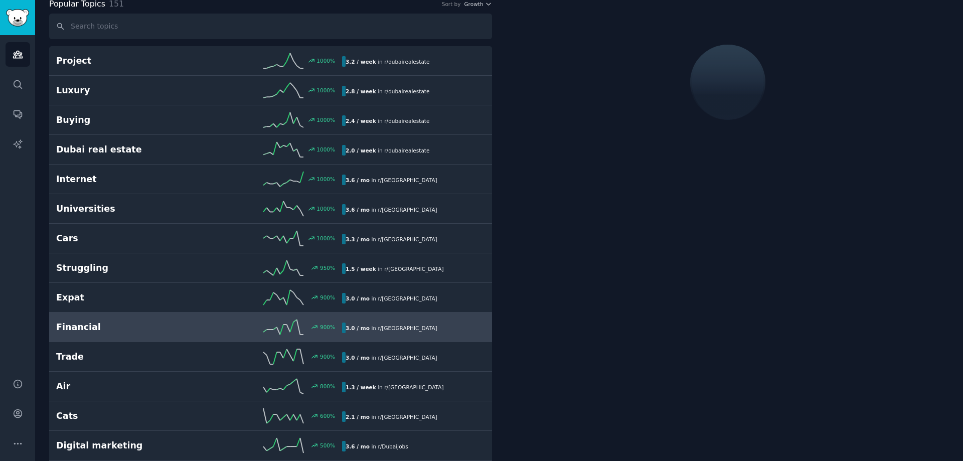
scroll to position [57, 0]
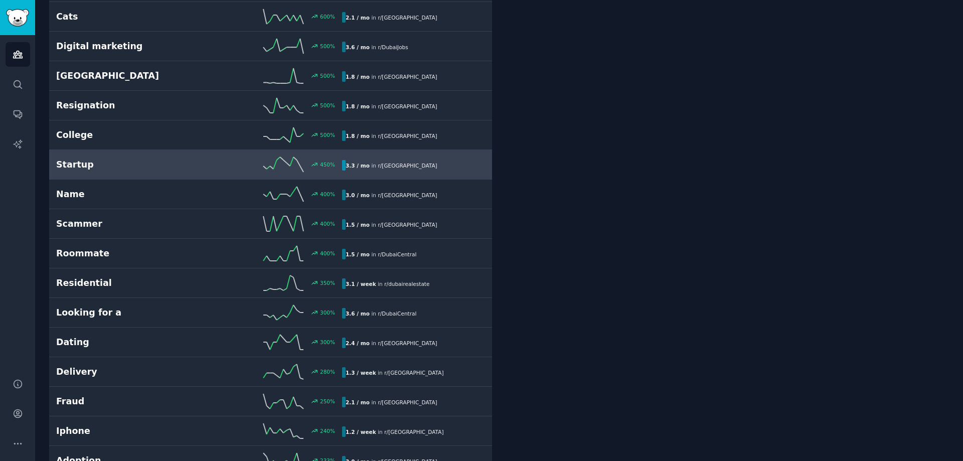
click at [99, 160] on h2 "Startup" at bounding box center [127, 164] width 143 height 13
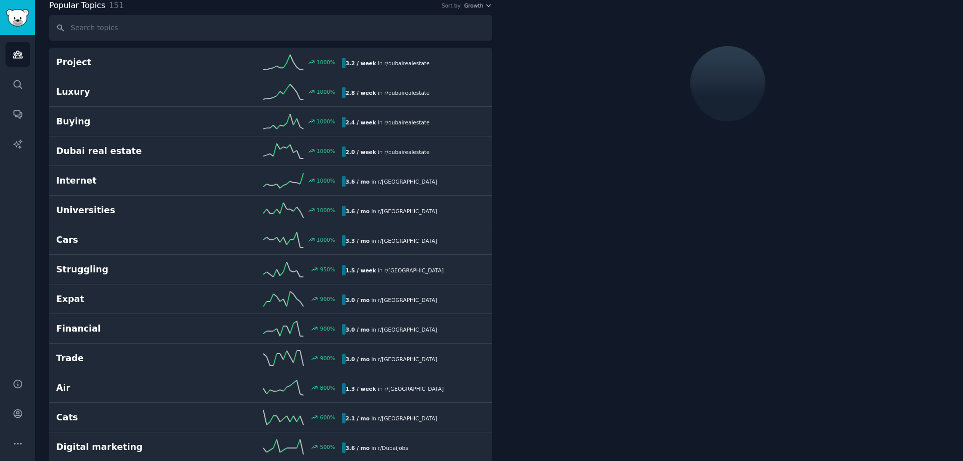
scroll to position [57, 0]
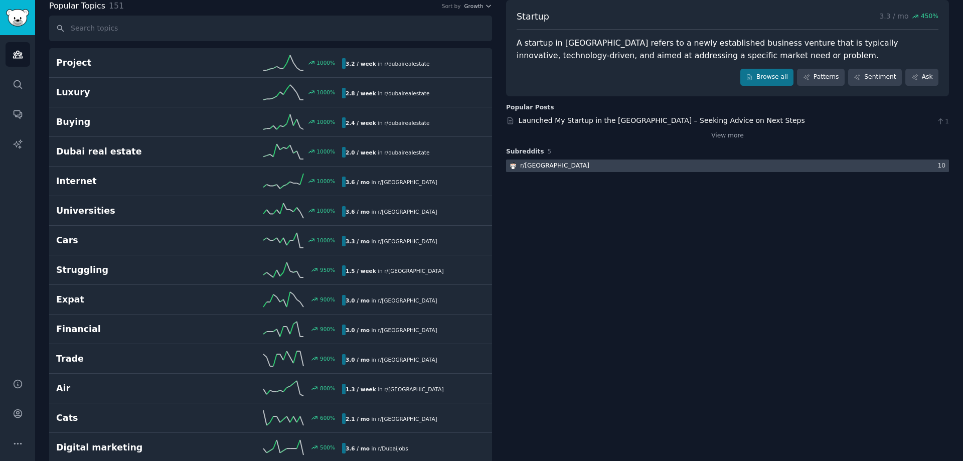
click at [606, 169] on div at bounding box center [727, 165] width 443 height 13
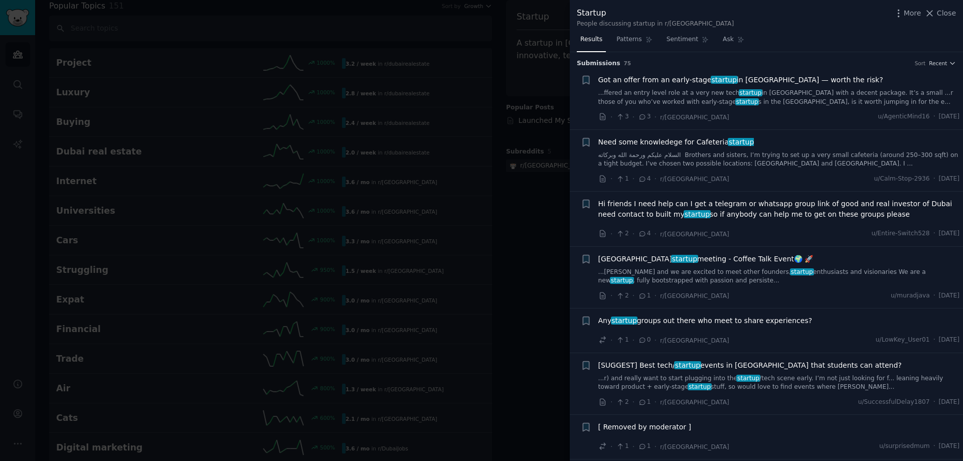
click at [693, 276] on link "...ai and we are excited to meet other founders, startup enthusiasts and vision…" at bounding box center [779, 277] width 362 height 18
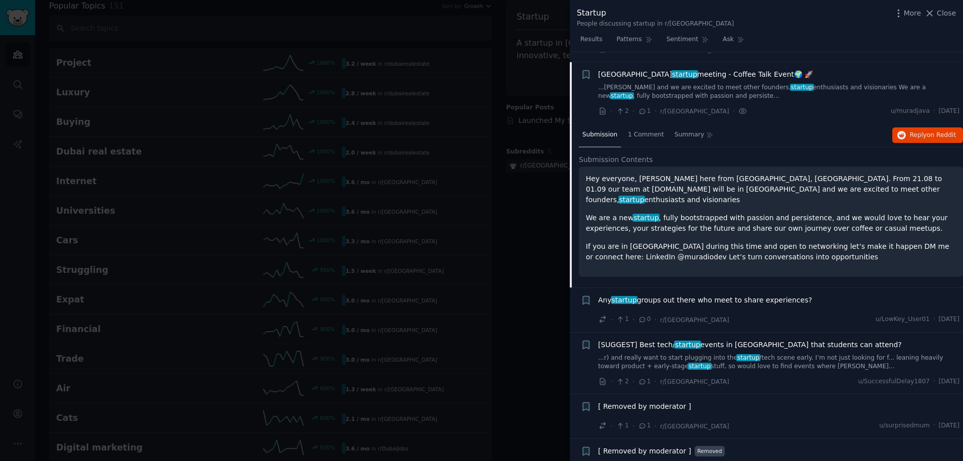
scroll to position [195, 0]
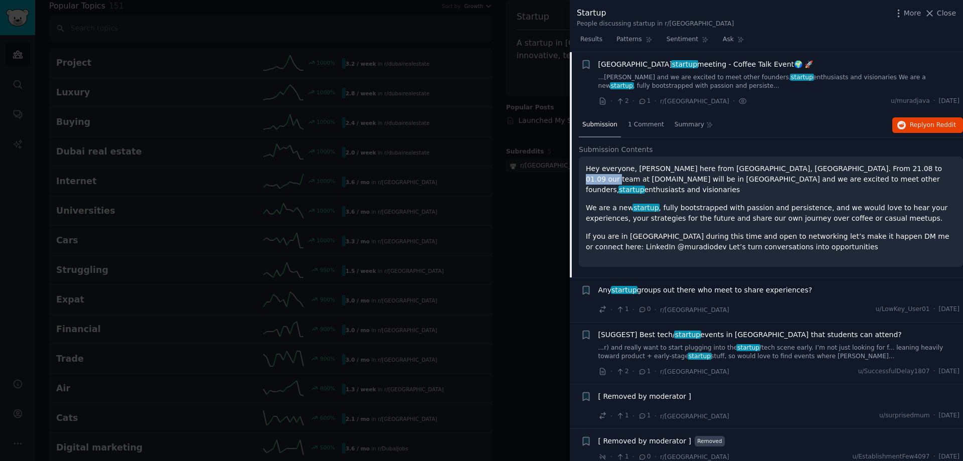
drag, startPoint x: 913, startPoint y: 170, endPoint x: 878, endPoint y: 174, distance: 35.3
click at [878, 174] on p "Hey everyone, Murad here from Frankfurt am Main, Germany. From 21.08 to 01.09 o…" at bounding box center [771, 179] width 370 height 32
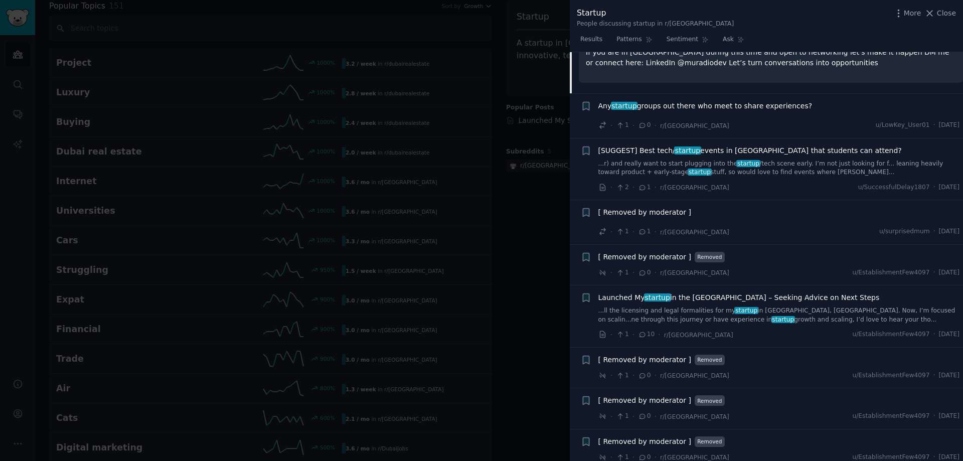
scroll to position [395, 0]
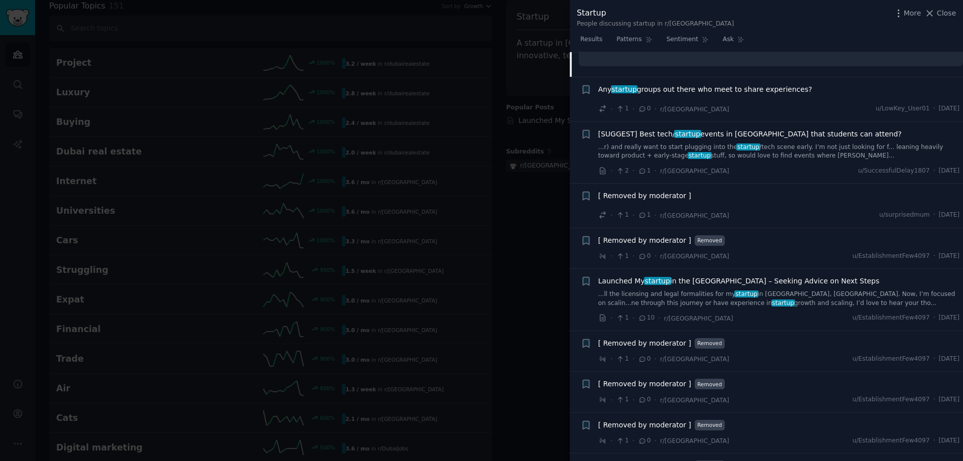
click at [665, 290] on link "...ll the licensing and legal formalities for my startup in Abu Dhabi, UAE. Now…" at bounding box center [779, 299] width 362 height 18
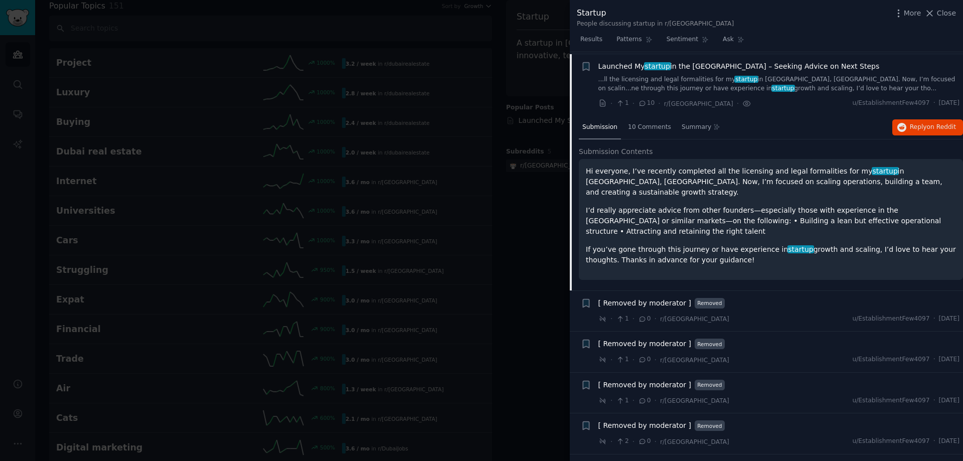
scroll to position [448, 0]
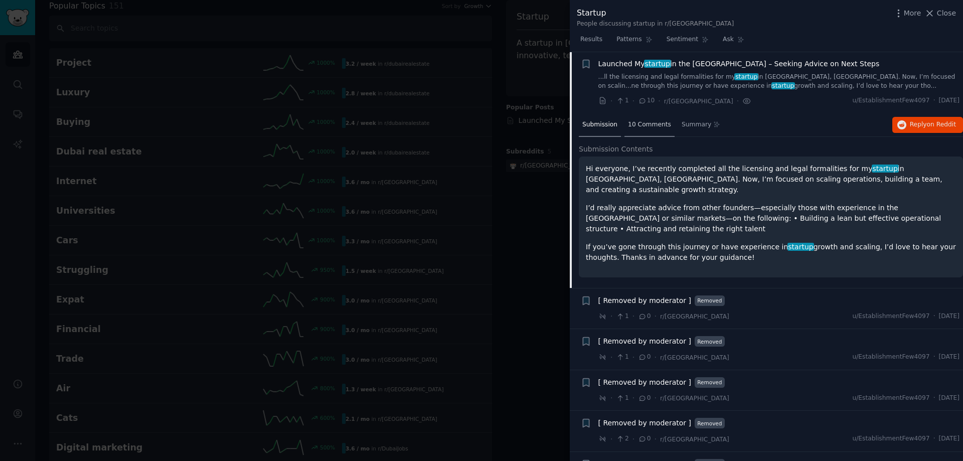
click at [648, 126] on span "10 Comments" at bounding box center [649, 124] width 43 height 9
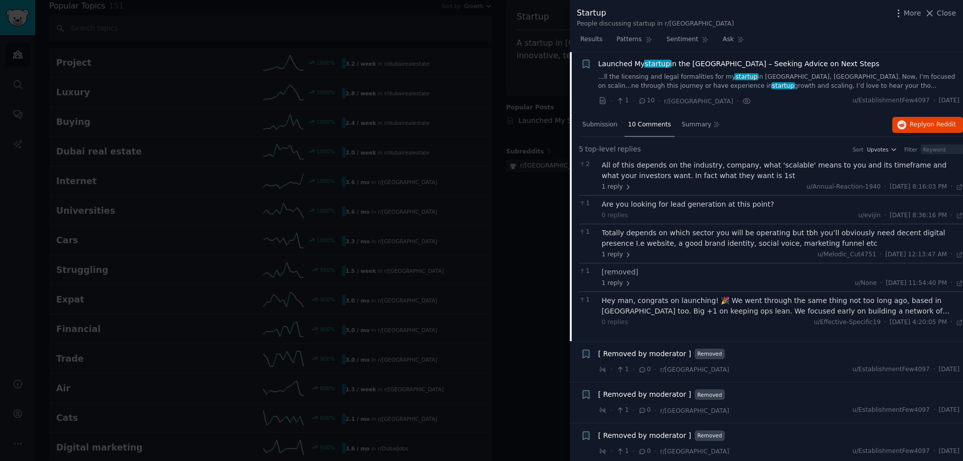
click at [769, 304] on div "Hey man, congrats on launching! 🎉 We went through the same thing not too long a…" at bounding box center [783, 305] width 362 height 21
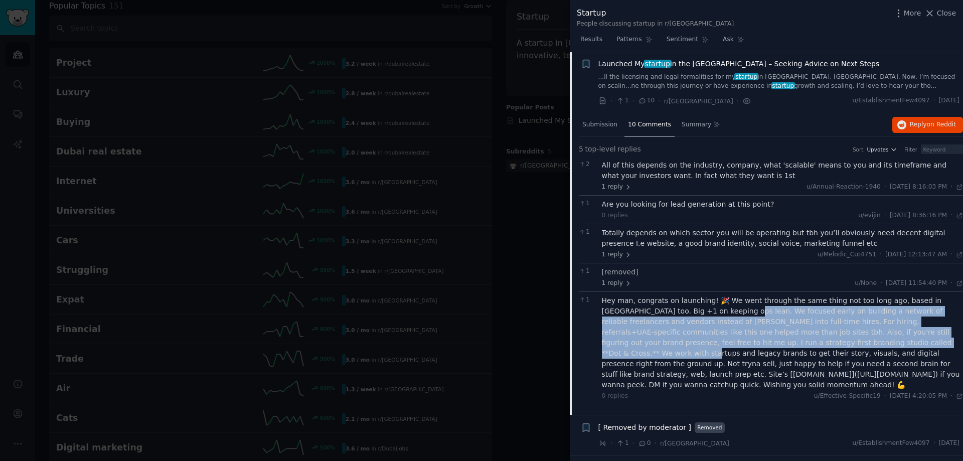
drag, startPoint x: 688, startPoint y: 314, endPoint x: 773, endPoint y: 343, distance: 90.2
click at [773, 343] on div "Hey man, congrats on launching! 🎉 We went through the same thing not too long a…" at bounding box center [783, 342] width 362 height 95
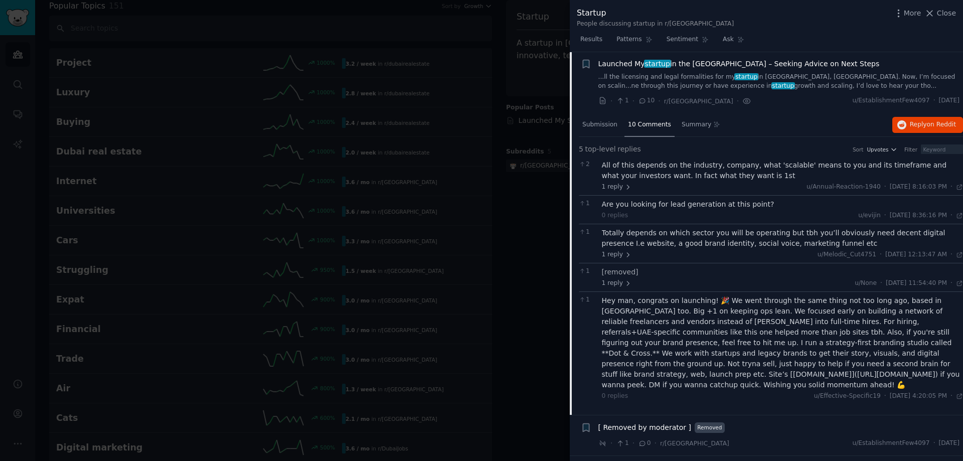
click at [851, 340] on div "Hey man, congrats on launching! 🎉 We went through the same thing not too long a…" at bounding box center [783, 342] width 362 height 95
drag, startPoint x: 662, startPoint y: 347, endPoint x: 628, endPoint y: 344, distance: 34.3
click at [628, 344] on div "Hey man, congrats on launching! 🎉 We went through the same thing not too long a…" at bounding box center [783, 342] width 362 height 95
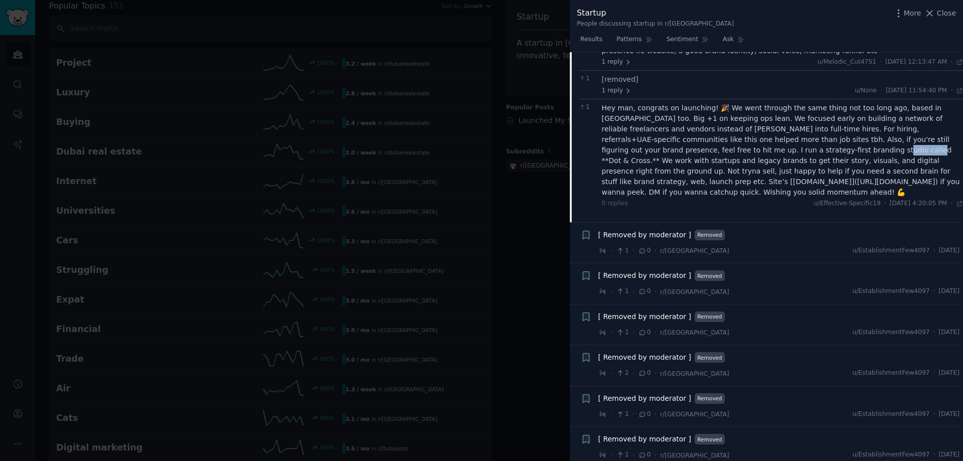
scroll to position [950, 0]
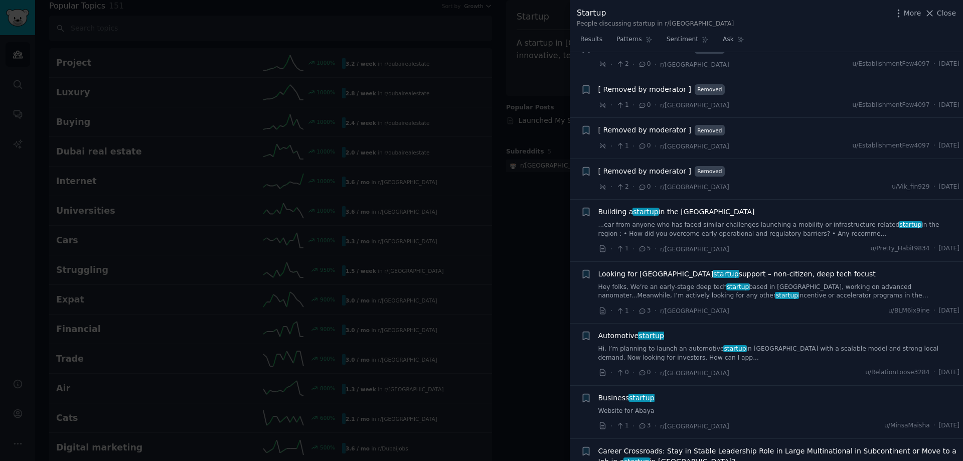
click at [811, 283] on link "Hey folks, We’re an early-stage deep tech startup based in India, working on ad…" at bounding box center [779, 292] width 362 height 18
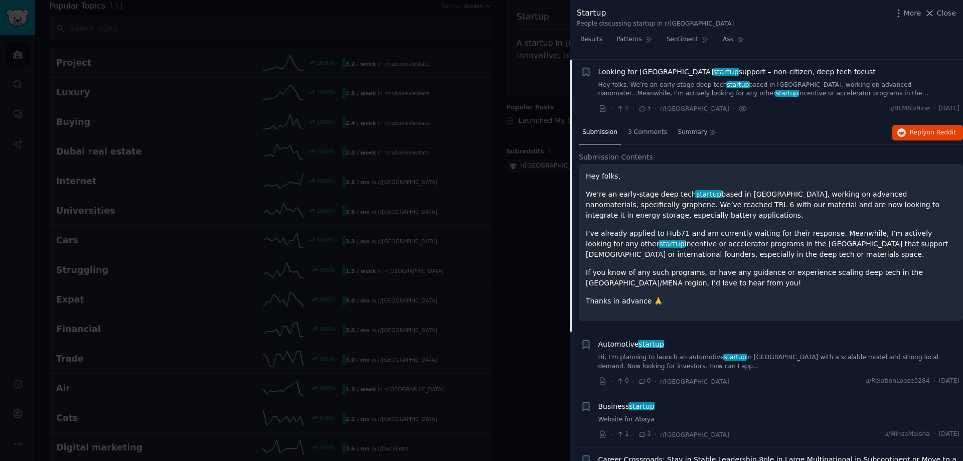
scroll to position [858, 0]
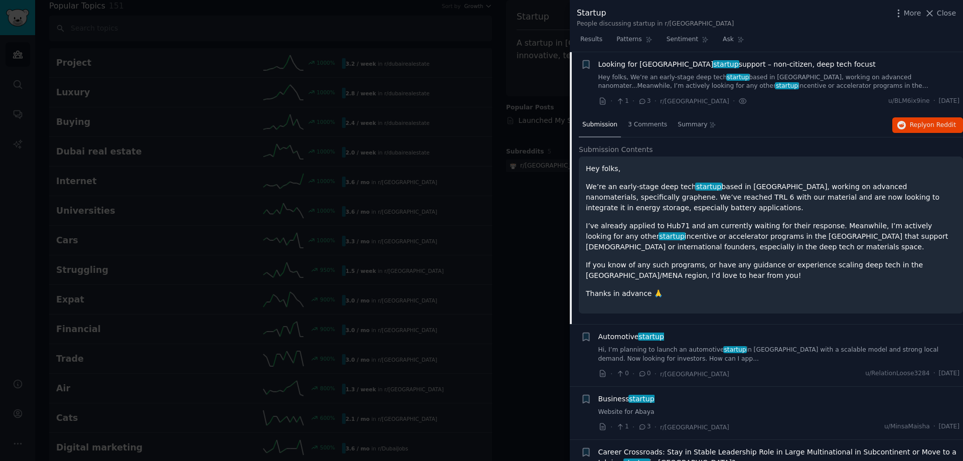
click at [855, 190] on p "We’re an early-stage deep tech startup based in India, working on advanced nano…" at bounding box center [771, 198] width 370 height 32
click at [647, 123] on span "3 Comments" at bounding box center [647, 124] width 39 height 9
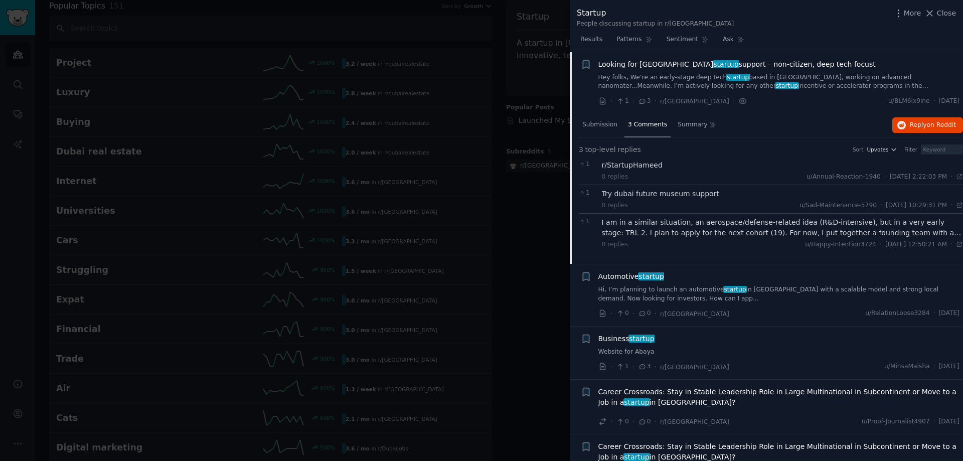
scroll to position [1008, 0]
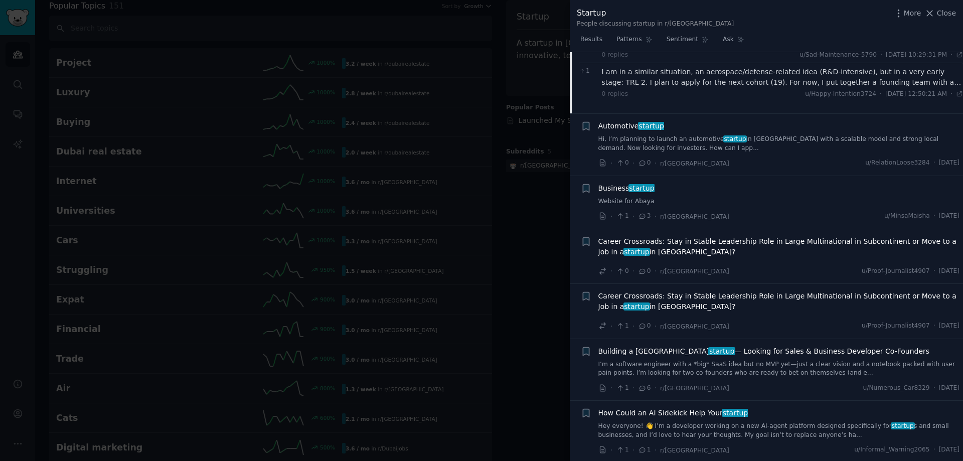
click at [797, 141] on link "Hi, I’m planning to launch an automotive startup in UAE with a scalable model a…" at bounding box center [779, 144] width 362 height 18
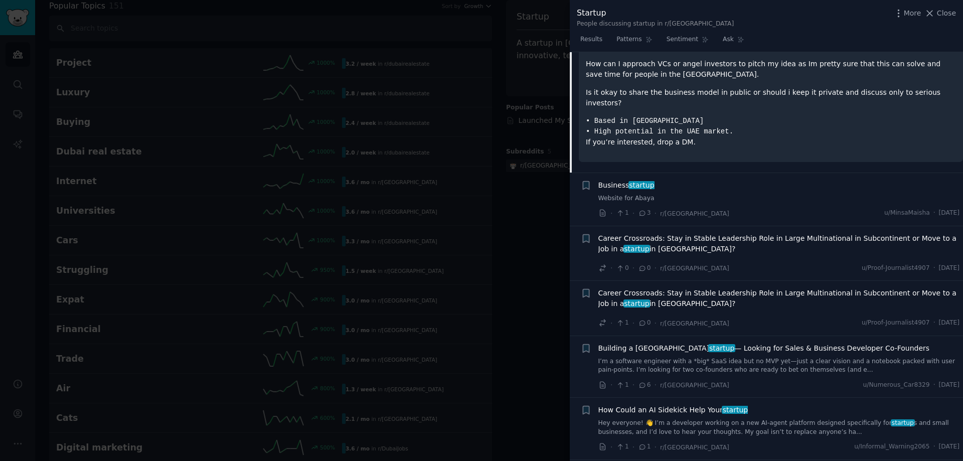
scroll to position [1071, 0]
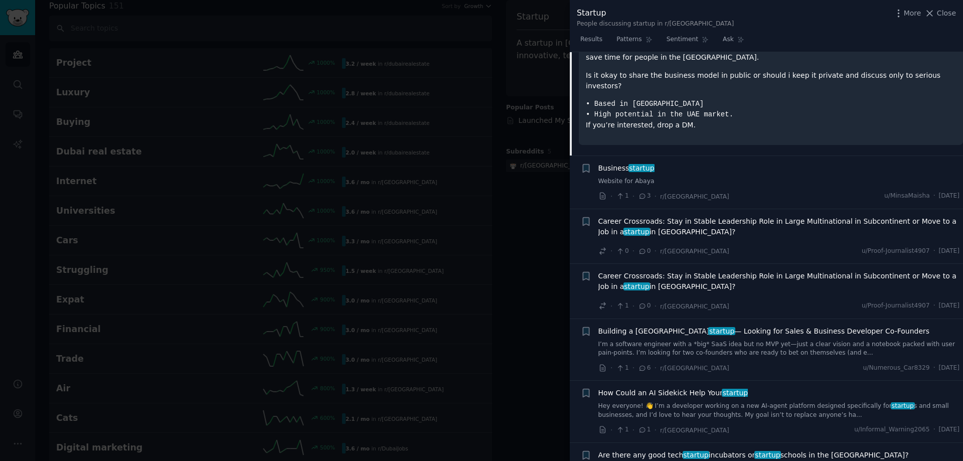
click at [702, 340] on link "I’m a software engineer with a *big* SaaS idea but no MVP yet—just a clear visi…" at bounding box center [779, 349] width 362 height 18
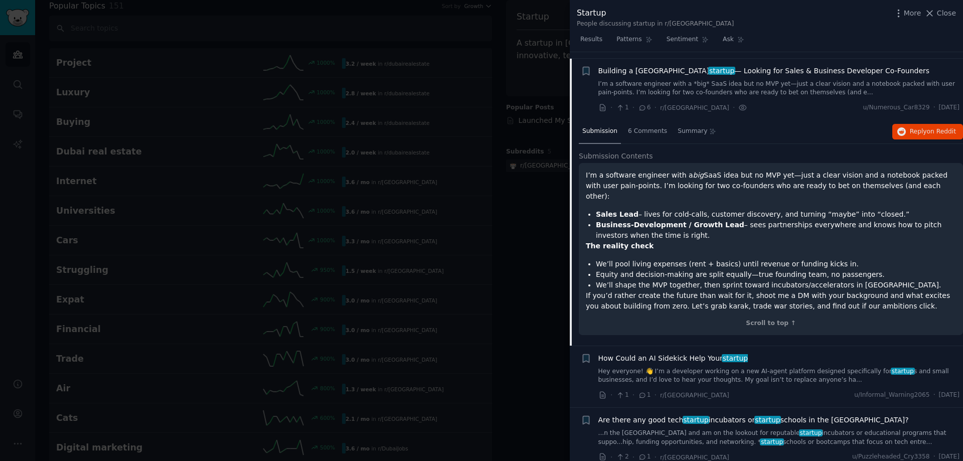
scroll to position [1145, 0]
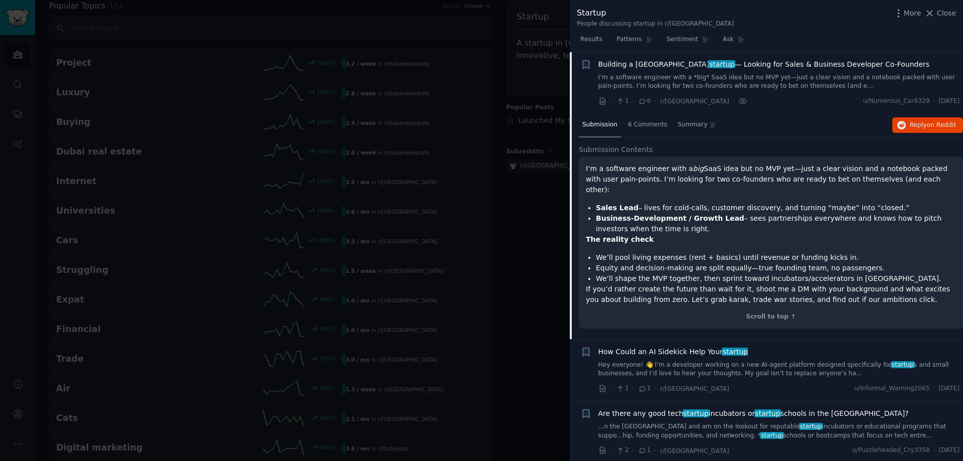
drag, startPoint x: 624, startPoint y: 178, endPoint x: 918, endPoint y: 178, distance: 293.4
click at [918, 178] on p "I’m a software engineer with a big SaaS idea but no MVP yet—just a clear vision…" at bounding box center [771, 179] width 370 height 32
click at [602, 204] on strong "Sales Lead" at bounding box center [617, 208] width 43 height 8
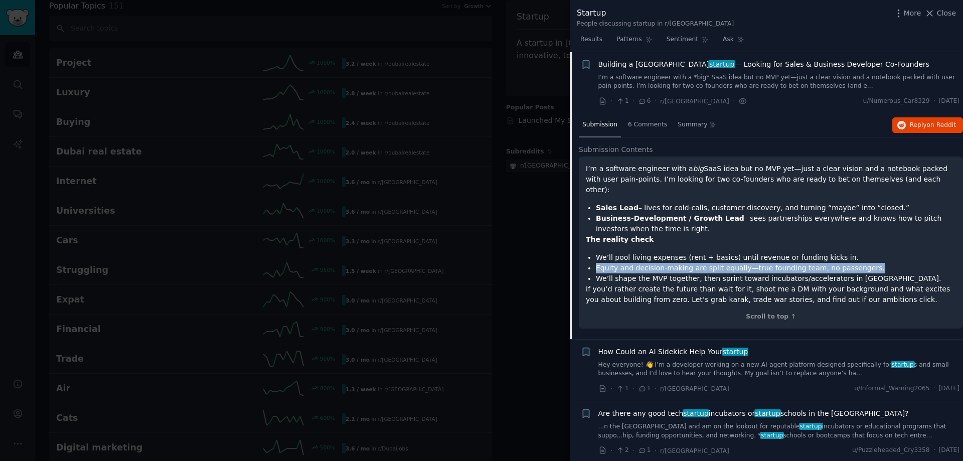
drag, startPoint x: 596, startPoint y: 258, endPoint x: 865, endPoint y: 255, distance: 269.3
click at [865, 263] on li "Equity and decision-making are split equally—true founding team, no passengers." at bounding box center [776, 268] width 360 height 11
click at [638, 129] on div "6 Comments" at bounding box center [647, 125] width 46 height 24
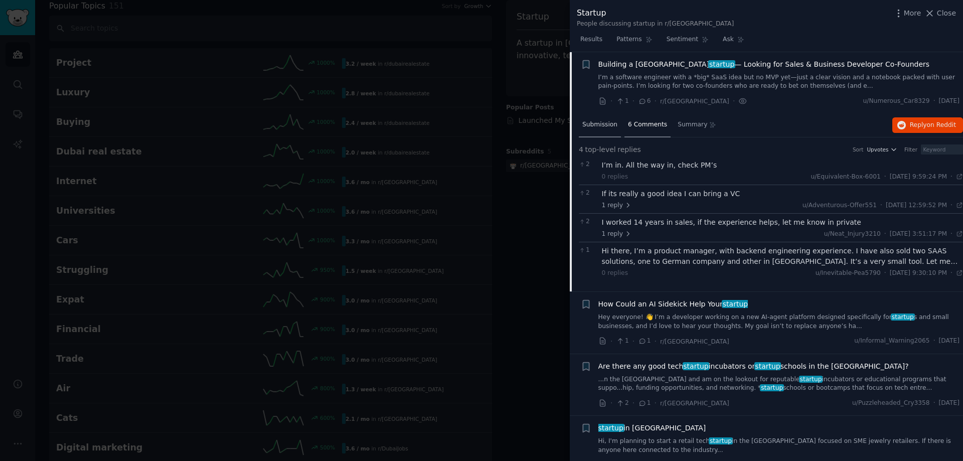
click at [611, 133] on div "Submission" at bounding box center [600, 125] width 42 height 24
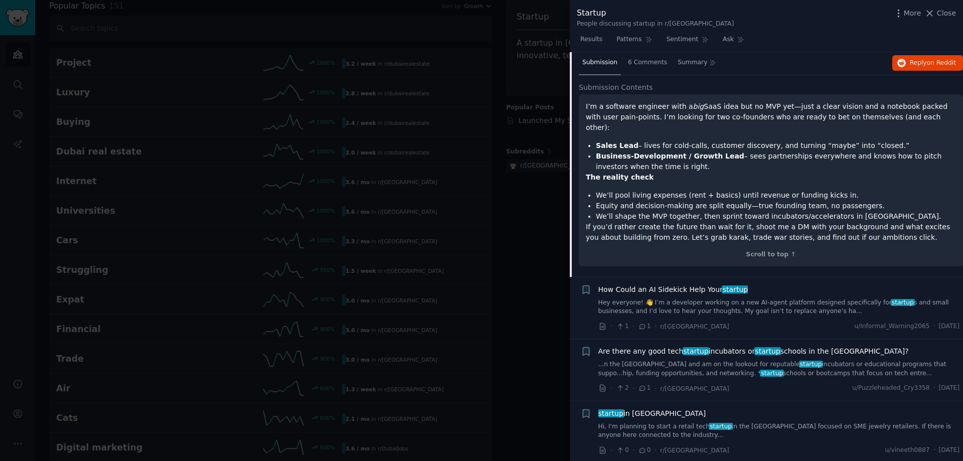
scroll to position [1396, 0]
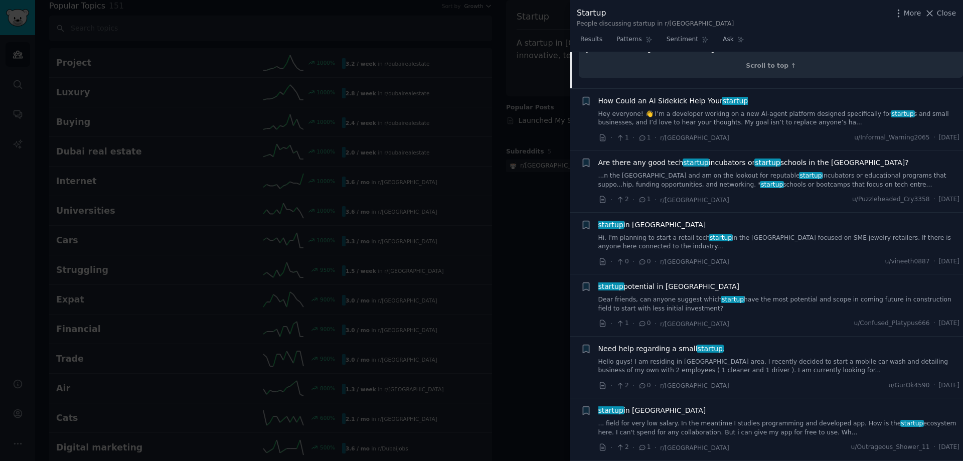
click at [719, 172] on link "...n the UAE and am on the lookout for reputable startup incubators or educatio…" at bounding box center [779, 181] width 362 height 18
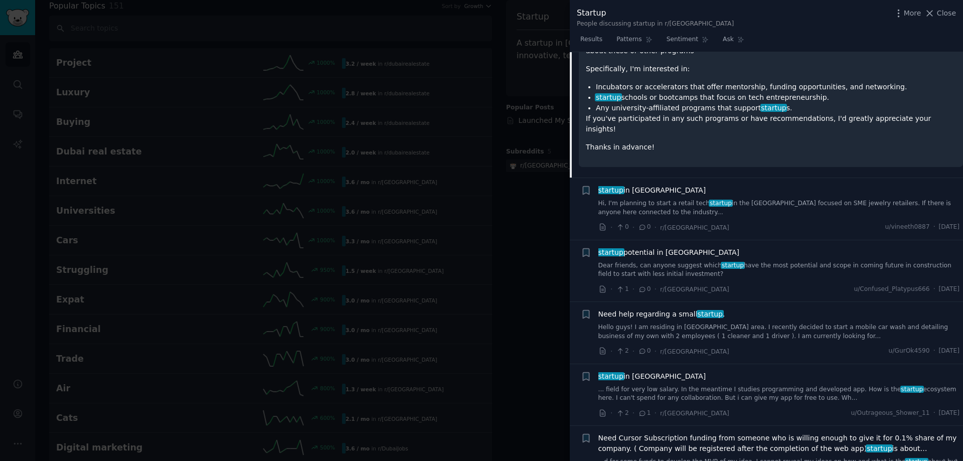
scroll to position [1469, 0]
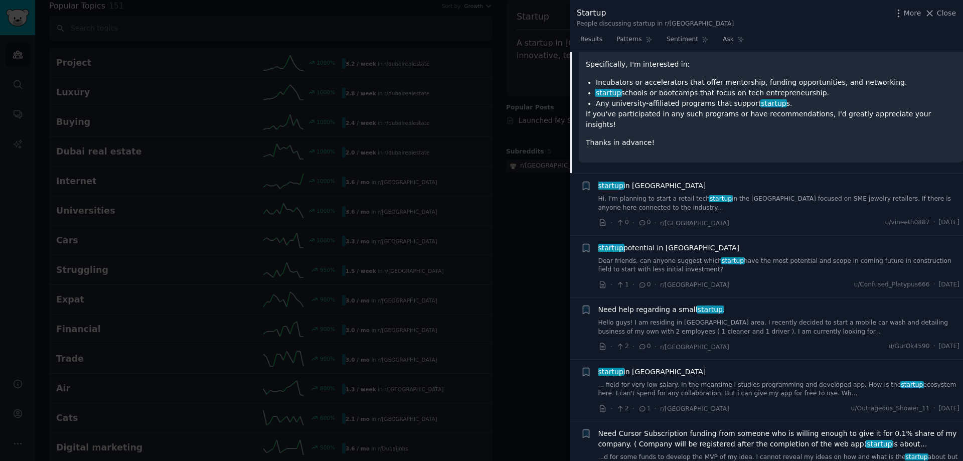
click at [704, 257] on link "Dear friends, can anyone suggest which startup have the most potential and scop…" at bounding box center [779, 266] width 362 height 18
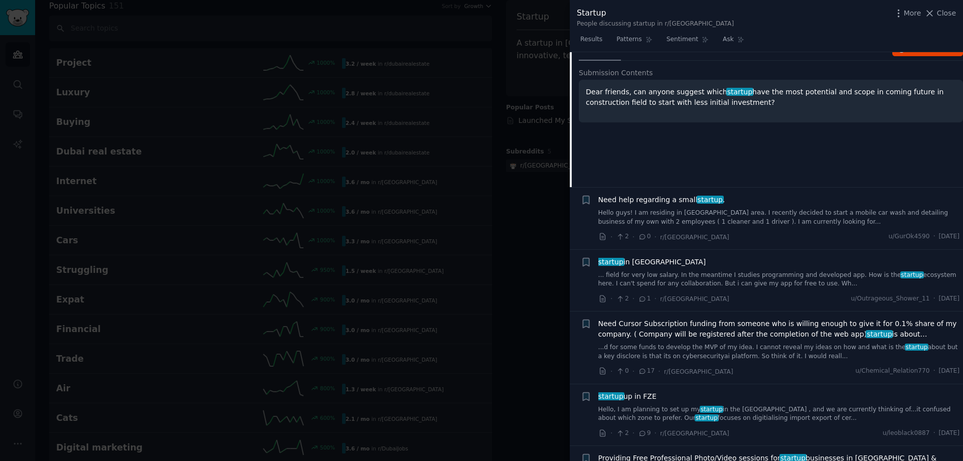
scroll to position [1393, 0]
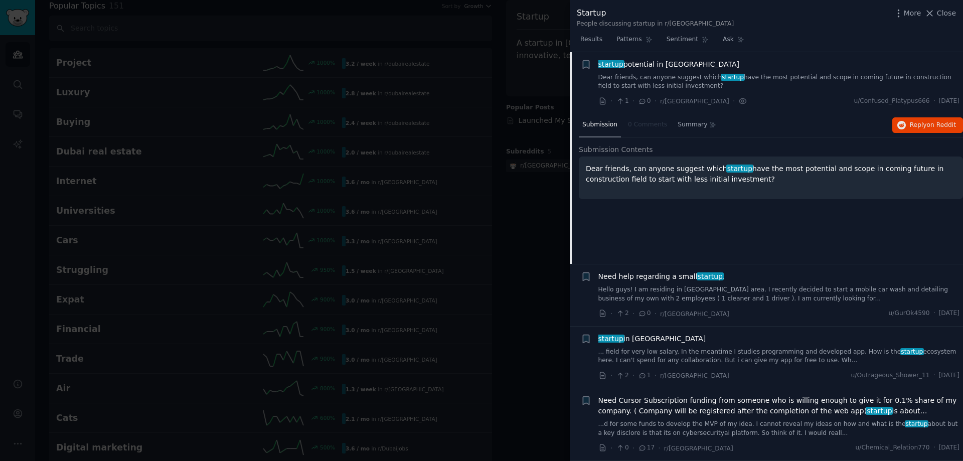
click at [683, 302] on link "Hello guys! I am residing in abu dhabi city area. I recently decided to start a…" at bounding box center [779, 294] width 362 height 18
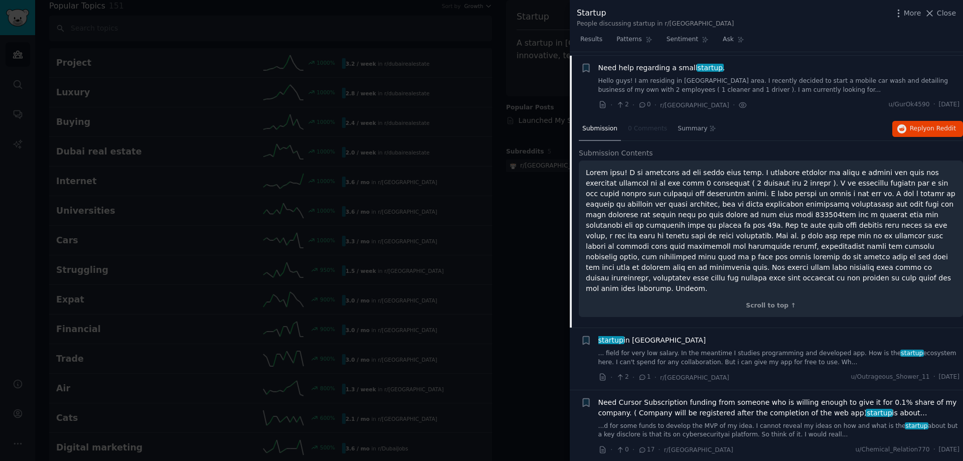
scroll to position [1455, 0]
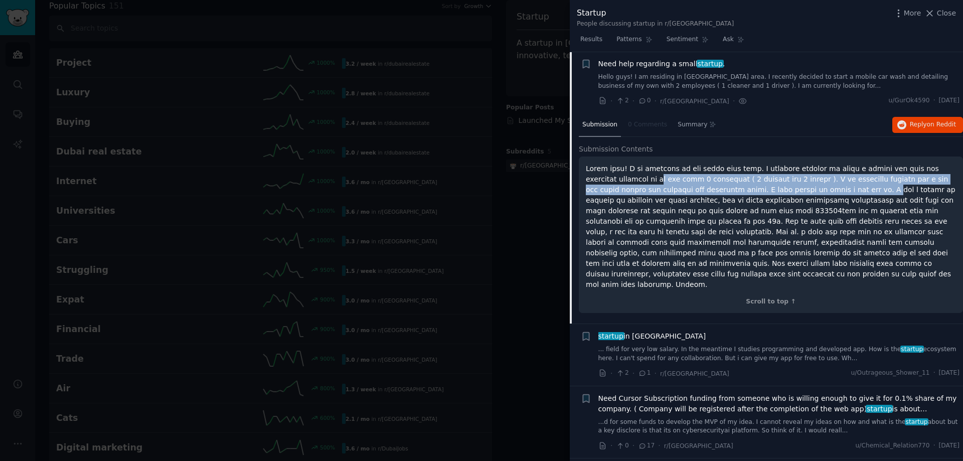
drag, startPoint x: 592, startPoint y: 181, endPoint x: 748, endPoint y: 186, distance: 156.0
click at [748, 186] on p at bounding box center [771, 226] width 370 height 126
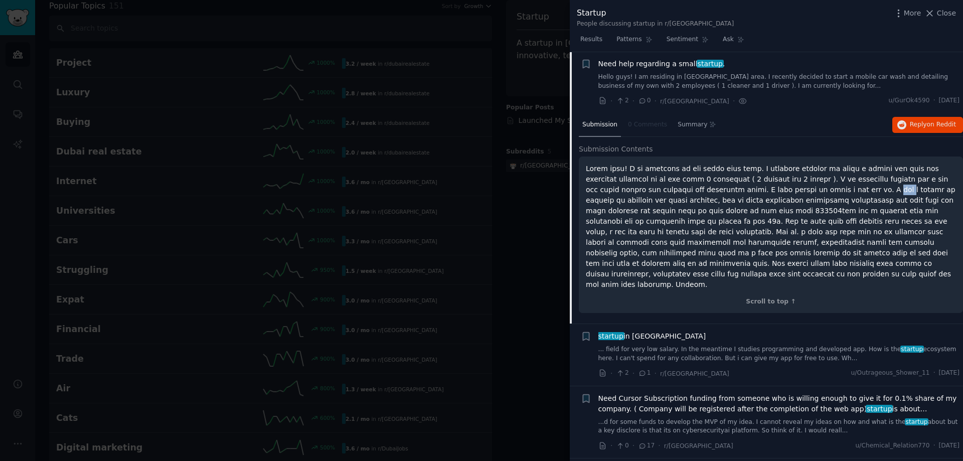
click at [748, 186] on p at bounding box center [771, 226] width 370 height 126
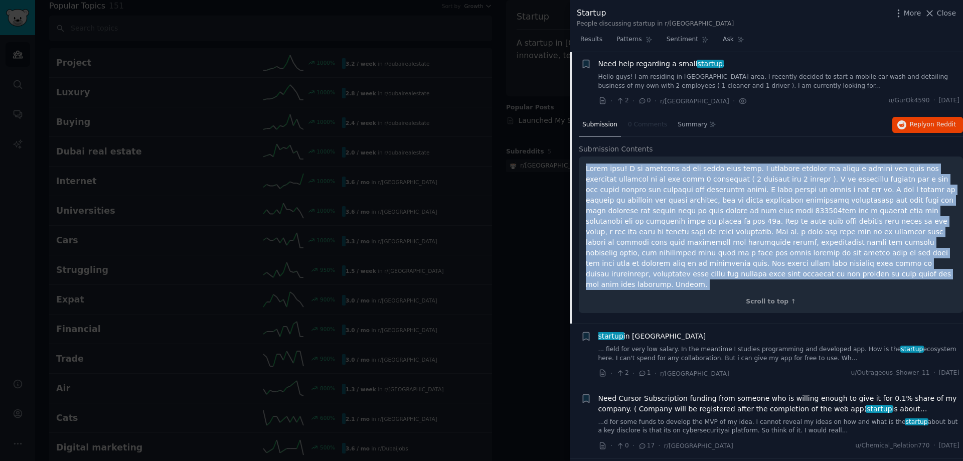
click at [748, 186] on p at bounding box center [771, 226] width 370 height 126
click at [830, 213] on p at bounding box center [771, 226] width 370 height 126
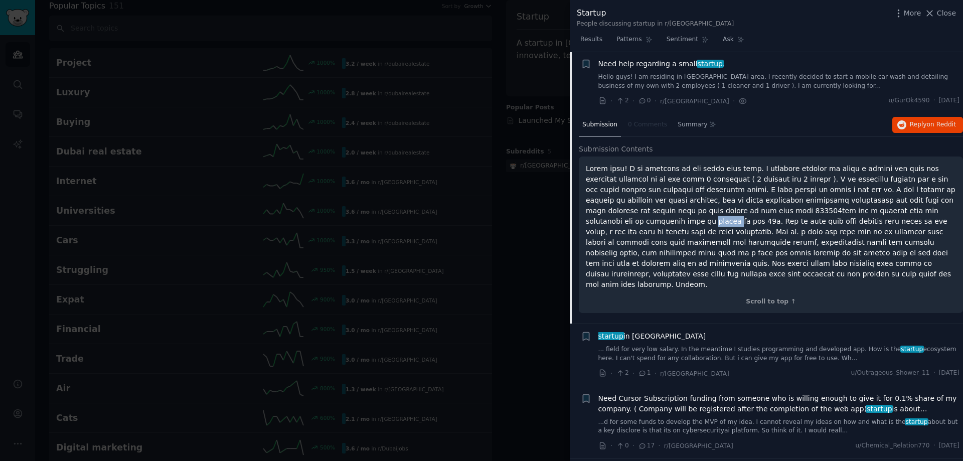
click at [830, 213] on p at bounding box center [771, 226] width 370 height 126
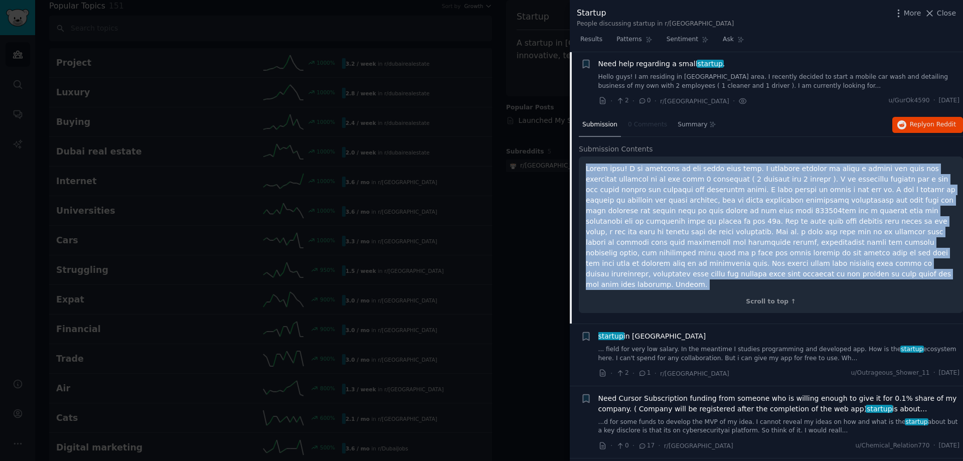
click at [830, 213] on p at bounding box center [771, 226] width 370 height 126
click at [609, 204] on p at bounding box center [771, 226] width 370 height 126
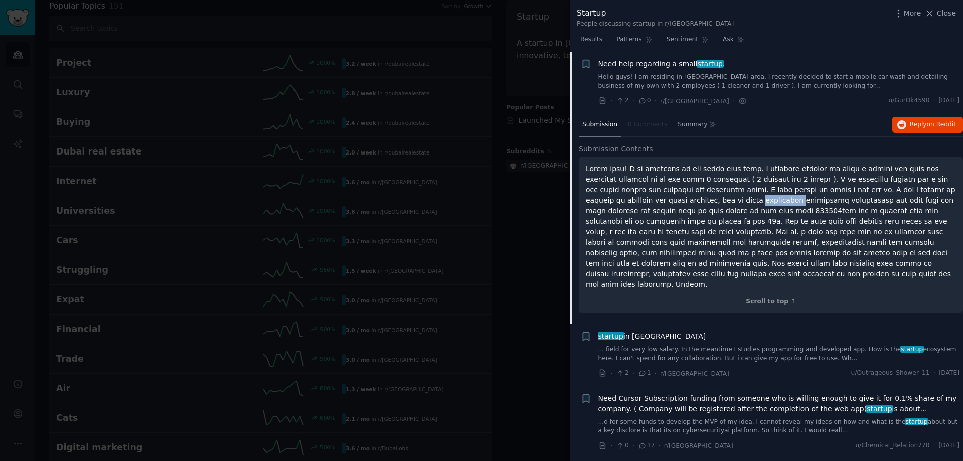
click at [609, 204] on p at bounding box center [771, 226] width 370 height 126
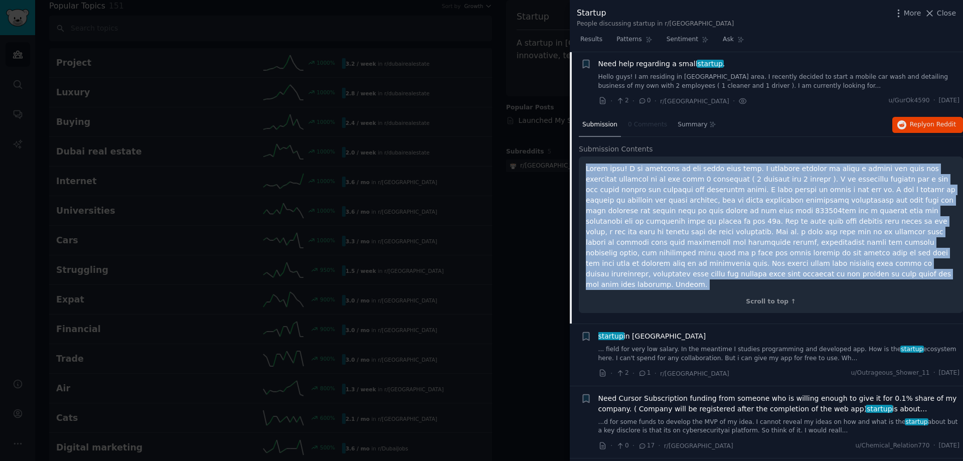
click at [609, 204] on p at bounding box center [771, 226] width 370 height 126
click at [617, 210] on p at bounding box center [771, 226] width 370 height 126
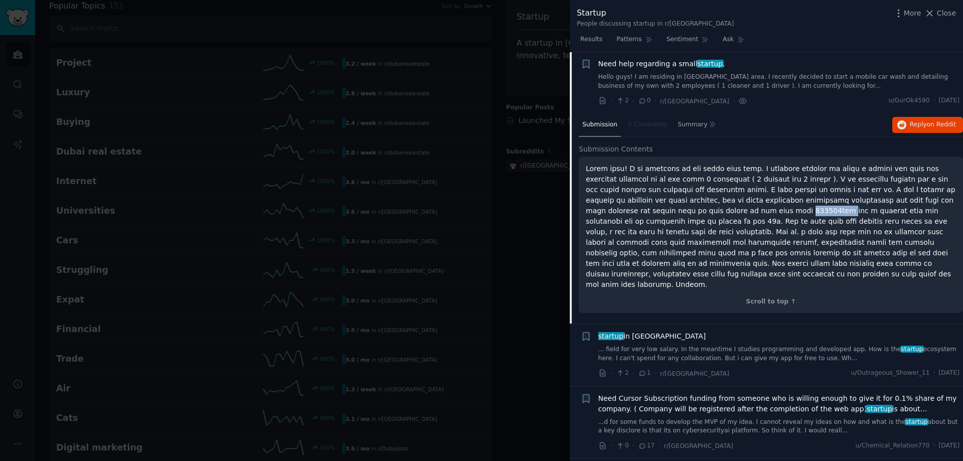
click at [617, 210] on p at bounding box center [771, 226] width 370 height 126
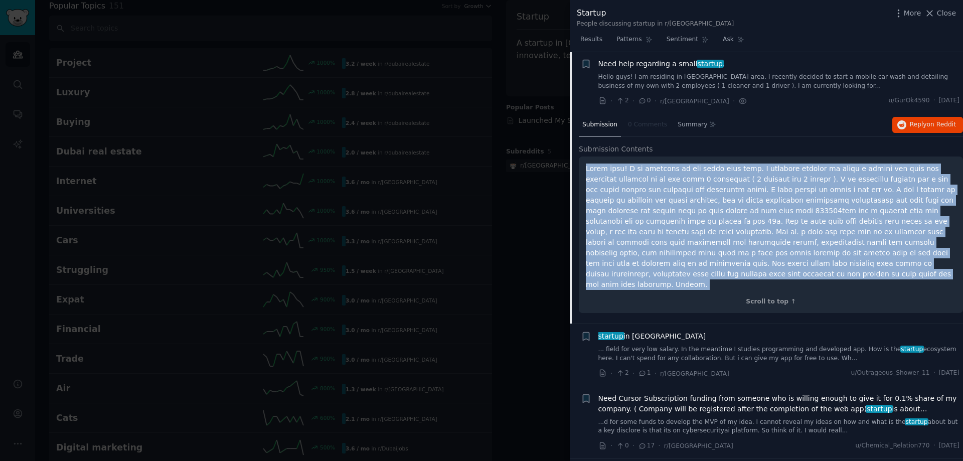
click at [617, 210] on p at bounding box center [771, 226] width 370 height 126
click at [684, 221] on p at bounding box center [771, 226] width 370 height 126
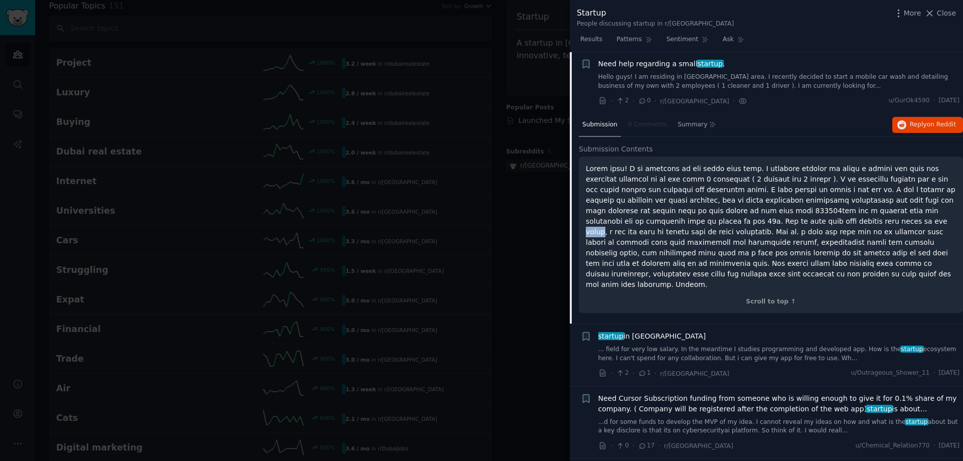
click at [684, 221] on p at bounding box center [771, 226] width 370 height 126
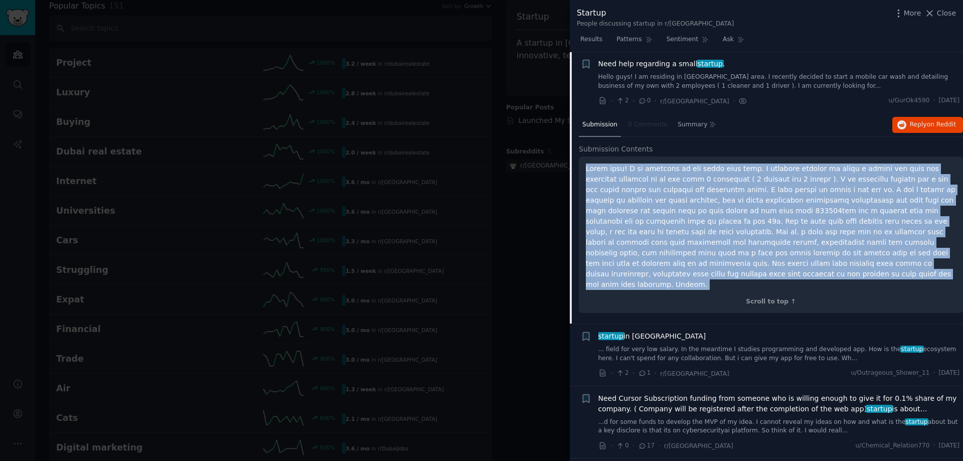
click at [684, 221] on p at bounding box center [771, 226] width 370 height 126
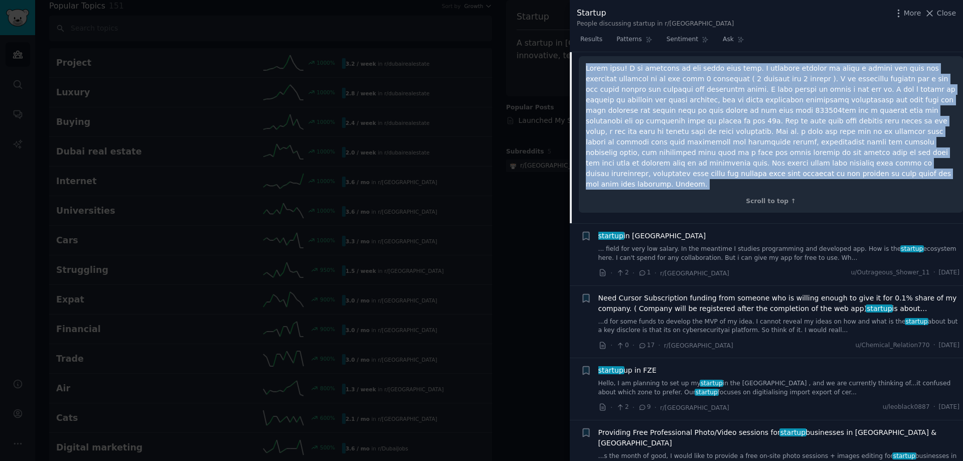
click at [693, 245] on link "... field for very low salary. In the meantime I studies programming and develo…" at bounding box center [779, 254] width 362 height 18
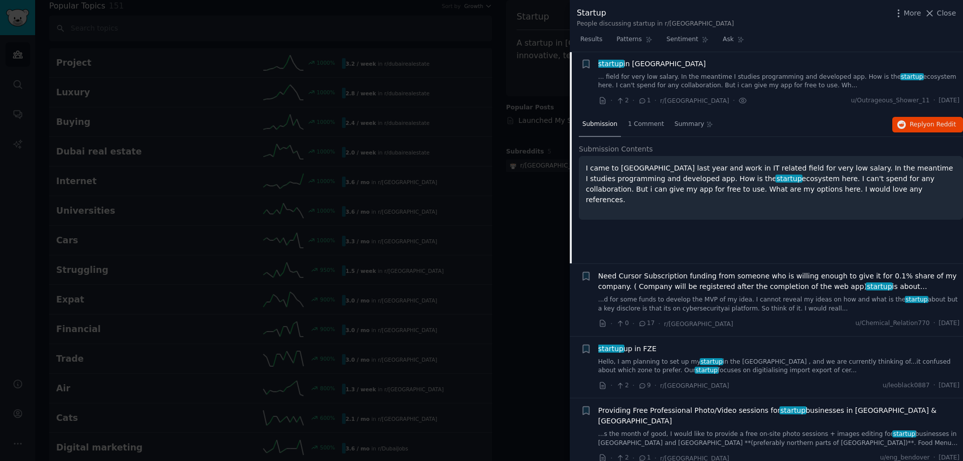
scroll to position [1516, 0]
click at [636, 125] on span "1 Comment" at bounding box center [646, 124] width 36 height 9
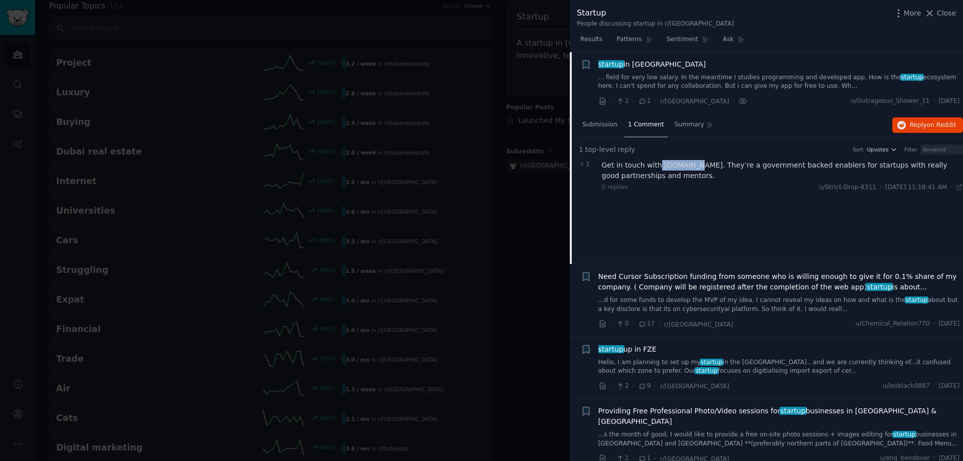
drag, startPoint x: 684, startPoint y: 165, endPoint x: 655, endPoint y: 167, distance: 28.7
click at [655, 167] on div "Get in touch with ignyte.ae. They’re a government backed enablers for startups …" at bounding box center [783, 170] width 362 height 21
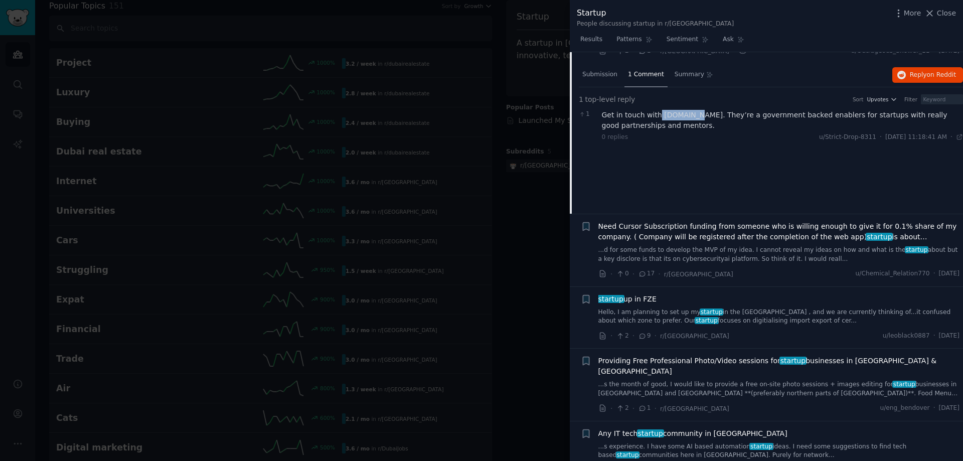
scroll to position [1617, 0]
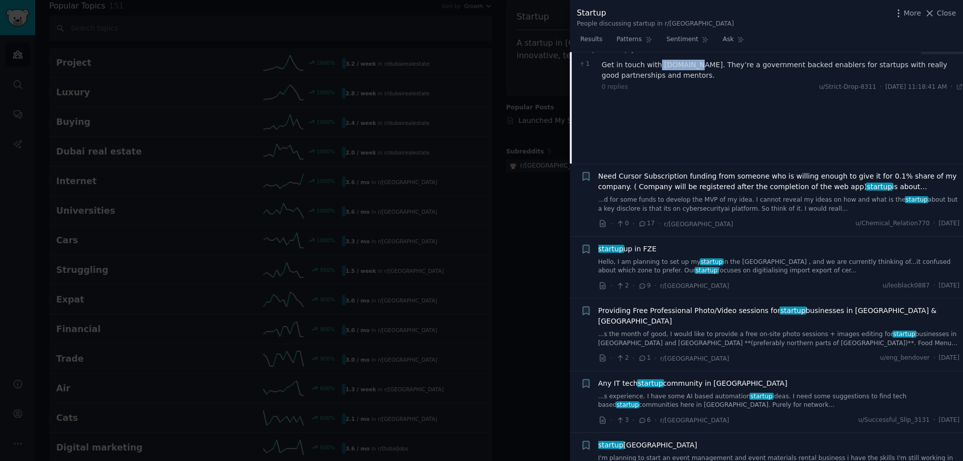
click at [738, 265] on link "Hello, I am planning to set up my startup in the UAE , and we are currently thi…" at bounding box center [779, 267] width 362 height 18
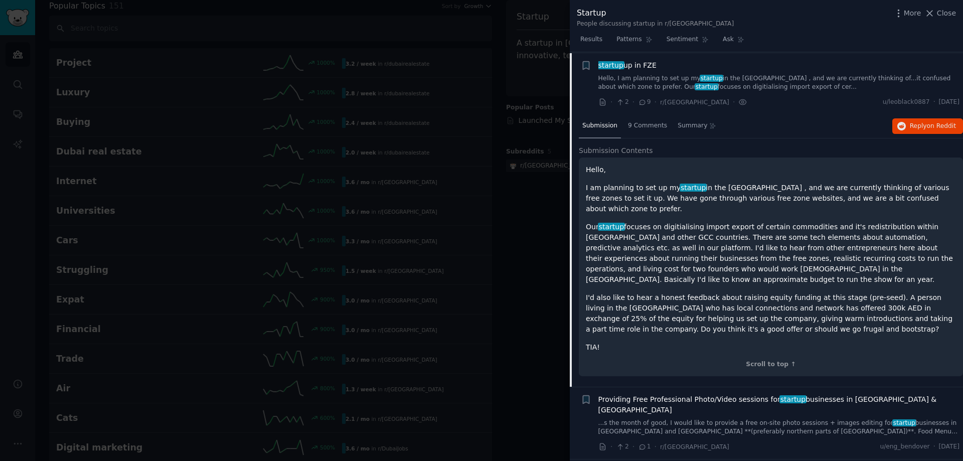
scroll to position [1651, 0]
click at [634, 125] on span "9 Comments" at bounding box center [647, 124] width 39 height 9
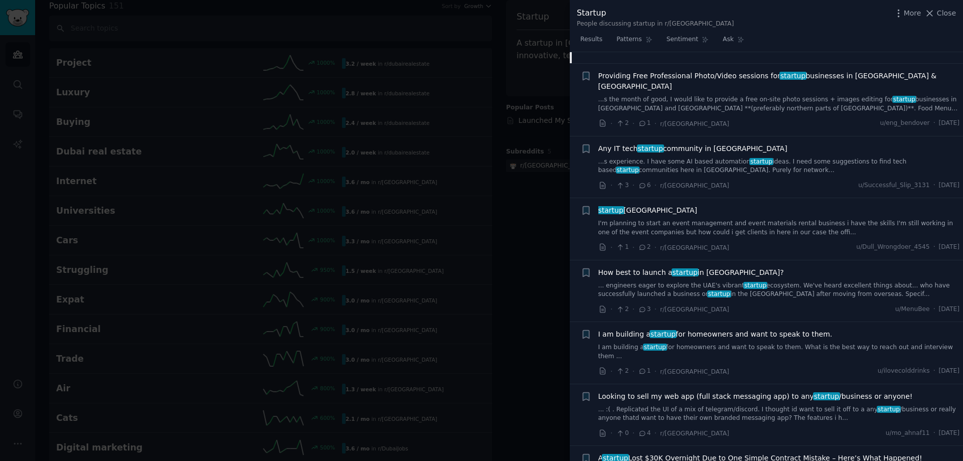
scroll to position [1902, 0]
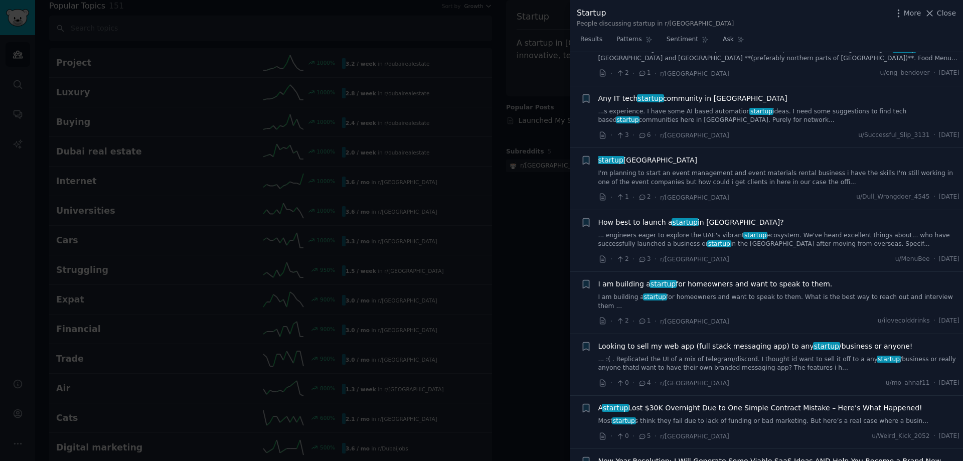
click at [704, 231] on link "... engineers eager to explore the UAE's vibrant startup ecosystem. We've heard…" at bounding box center [779, 240] width 362 height 18
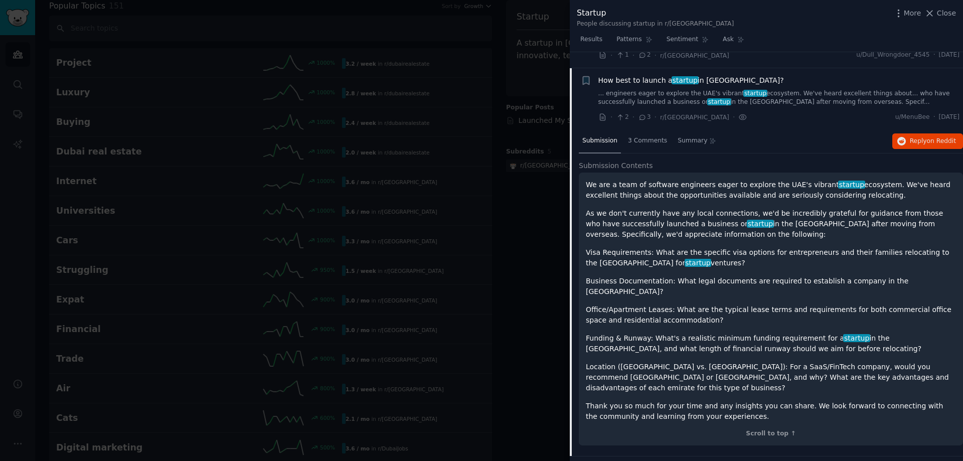
scroll to position [1899, 0]
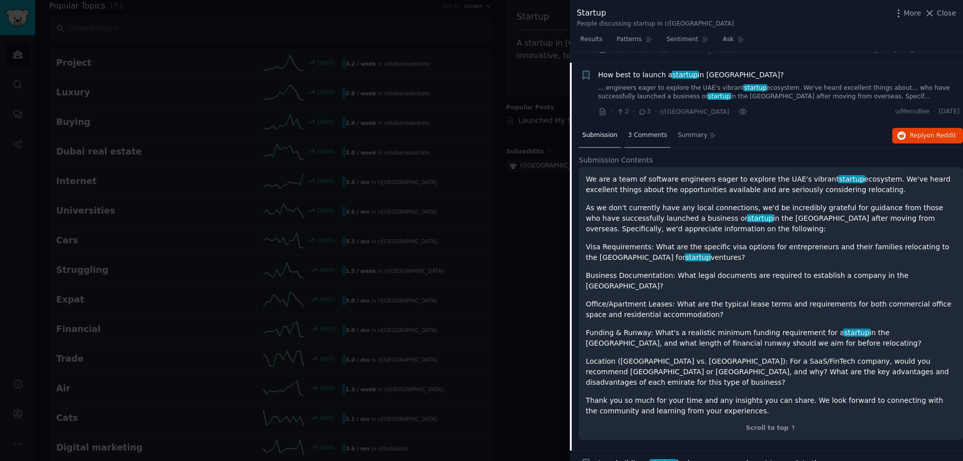
click at [646, 131] on span "3 Comments" at bounding box center [647, 135] width 39 height 9
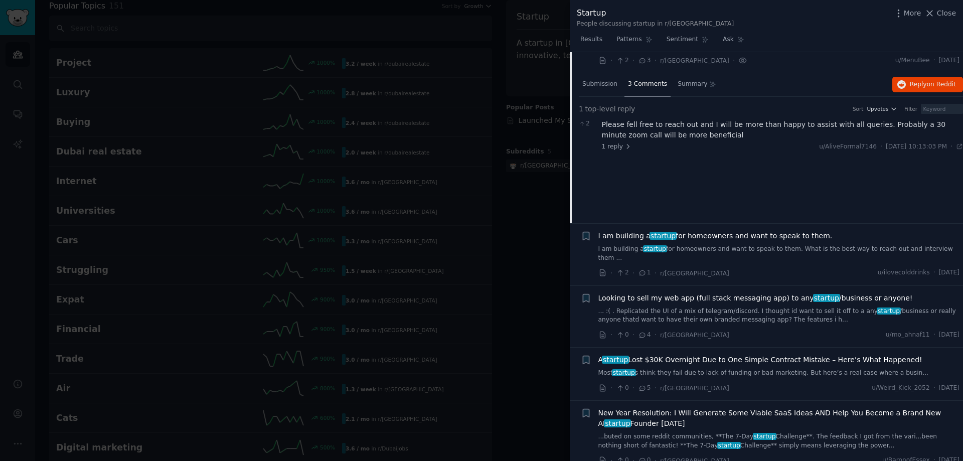
scroll to position [1999, 0]
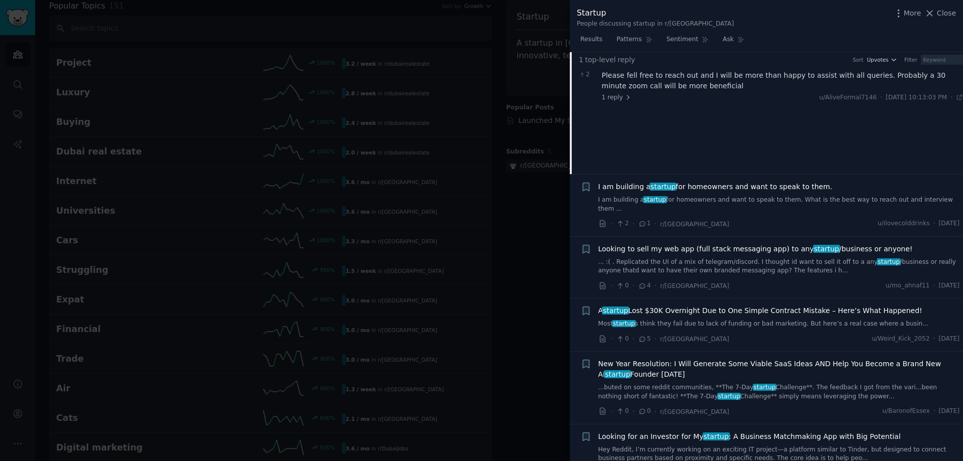
click at [767, 196] on link "I am building a startup for homeowners and want to speak to them. What is the b…" at bounding box center [779, 205] width 362 height 18
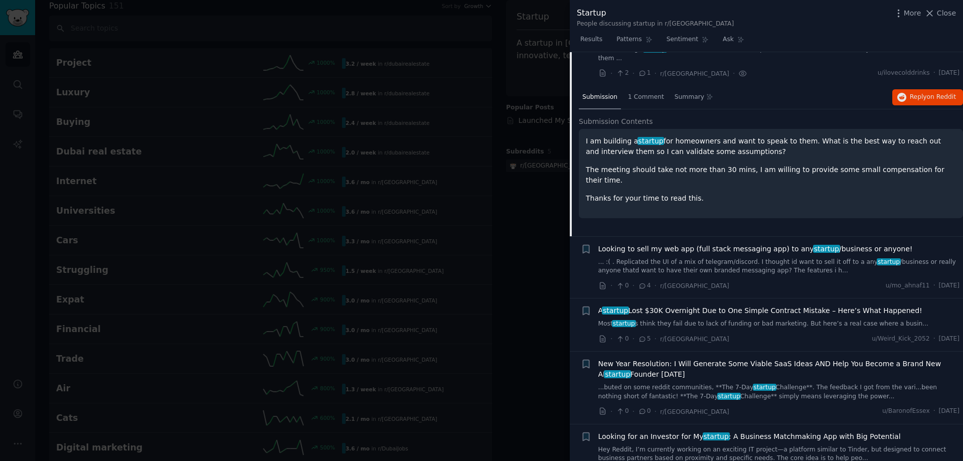
scroll to position [1961, 0]
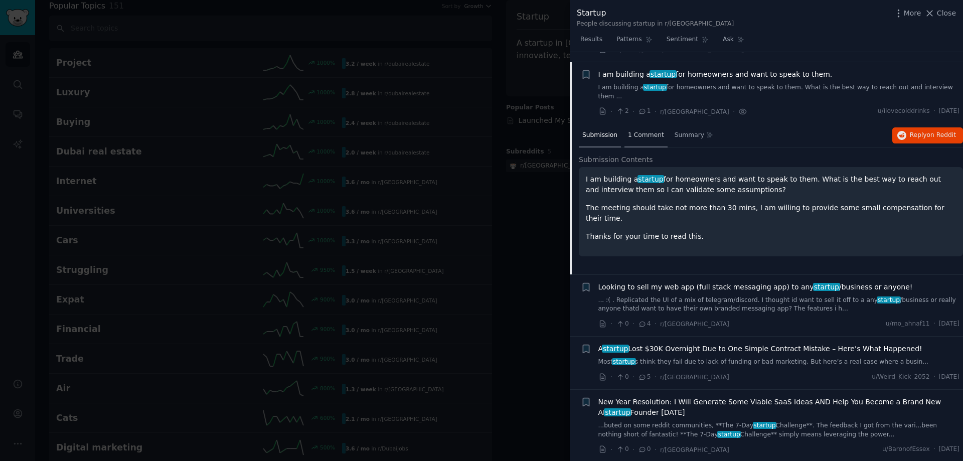
click at [639, 131] on span "1 Comment" at bounding box center [646, 135] width 36 height 9
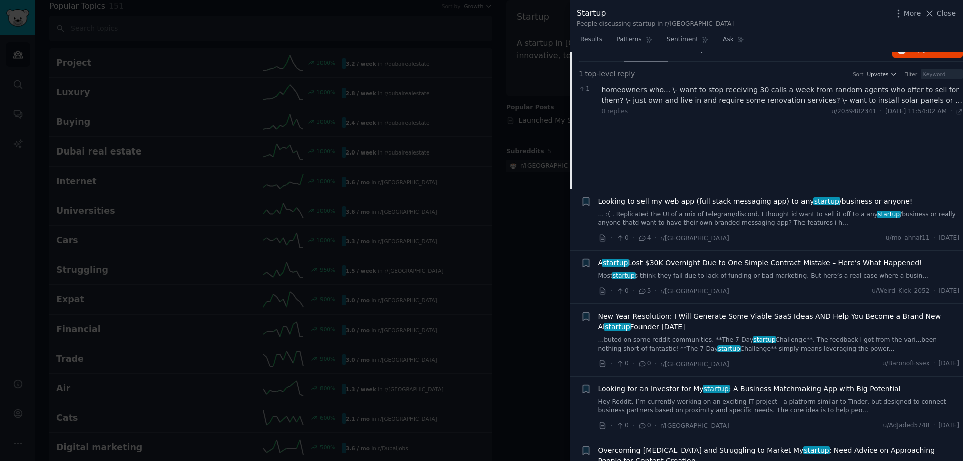
scroll to position [2061, 0]
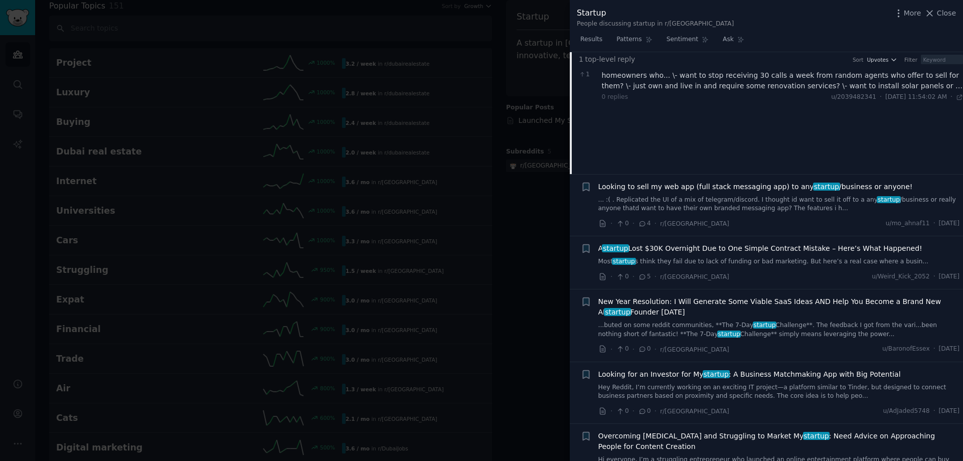
click at [795, 257] on link "Most startup s think they fail due to lack of funding or bad marketing. But her…" at bounding box center [779, 261] width 362 height 9
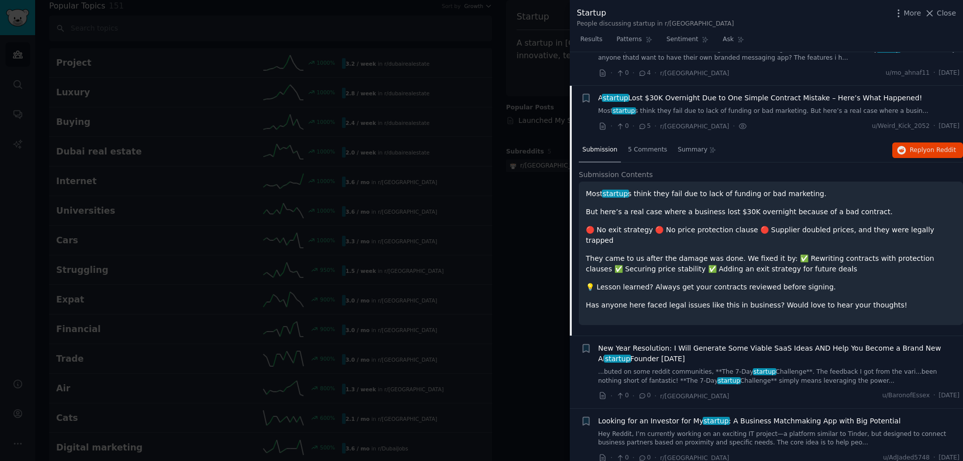
scroll to position [2076, 0]
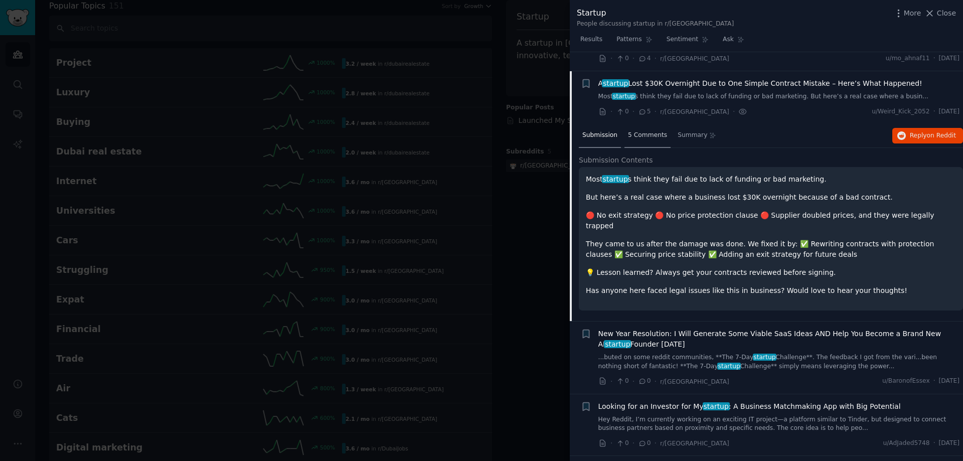
click at [646, 131] on span "5 Comments" at bounding box center [647, 135] width 39 height 9
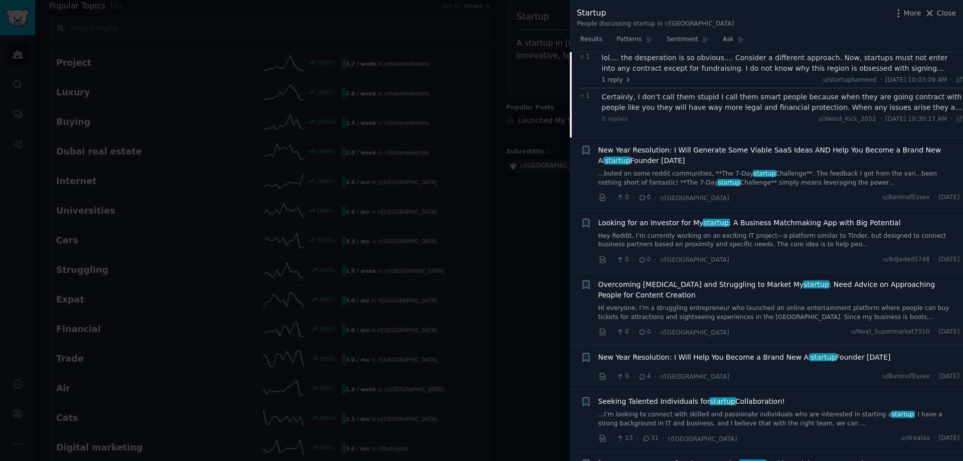
scroll to position [2226, 0]
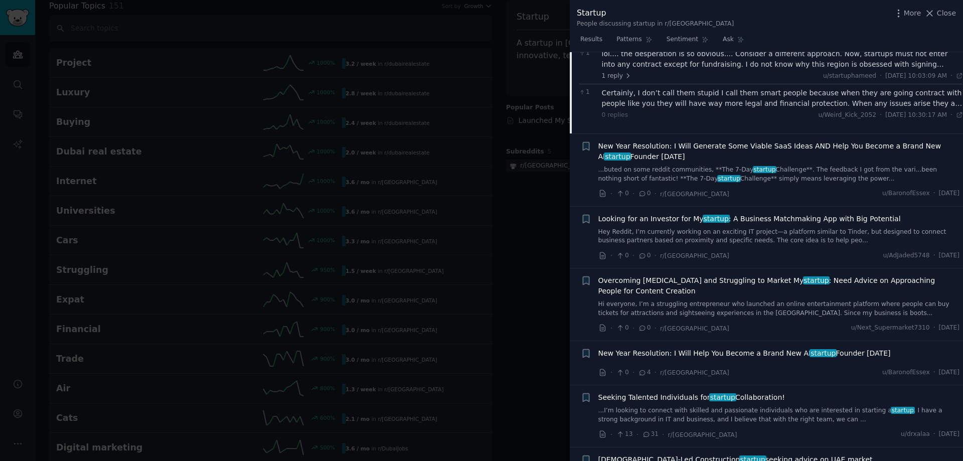
click at [730, 228] on link "Hey Reddit, I’m currently working on an exciting IT project—a platform similar …" at bounding box center [779, 237] width 362 height 18
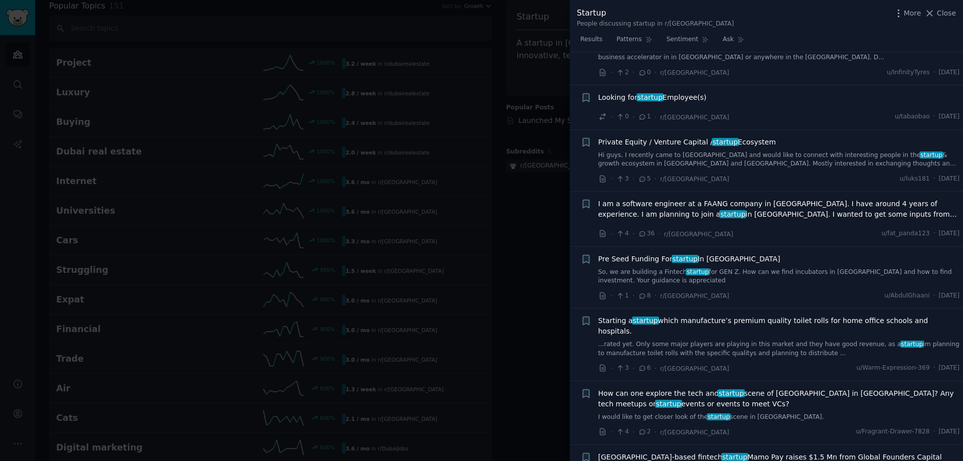
scroll to position [4057, 0]
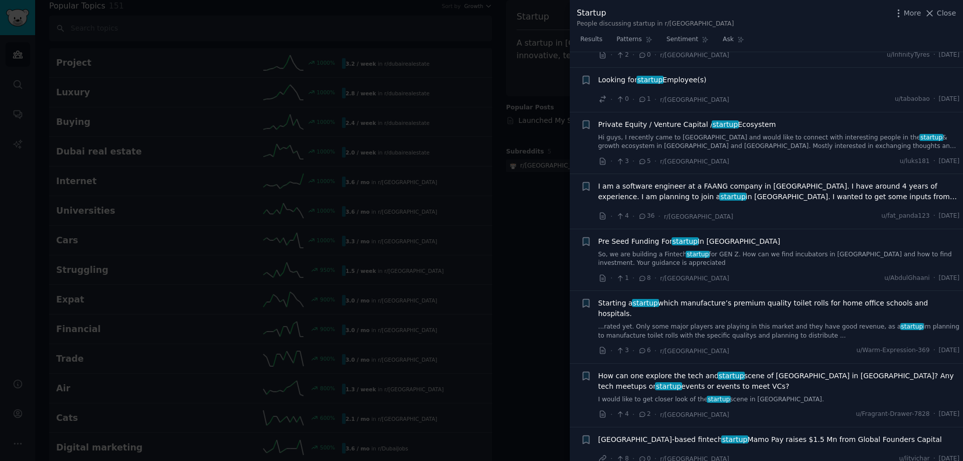
click at [386, 143] on div at bounding box center [481, 230] width 963 height 461
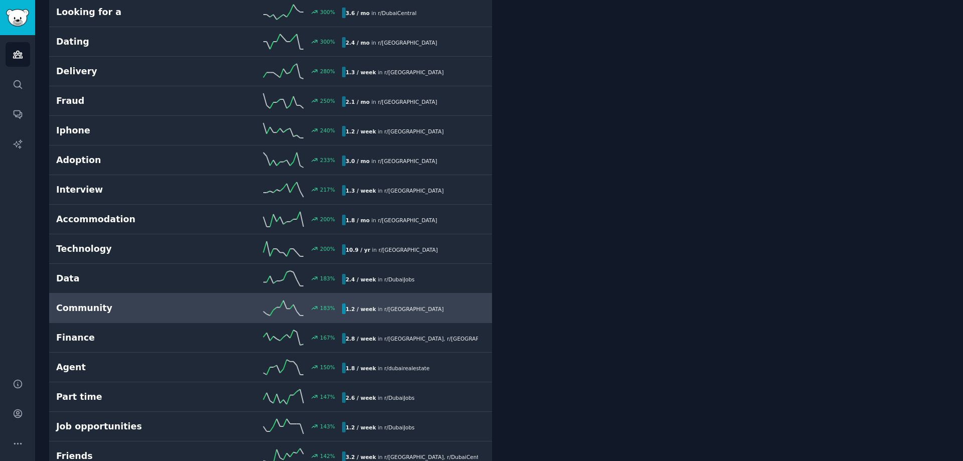
scroll to position [759, 0]
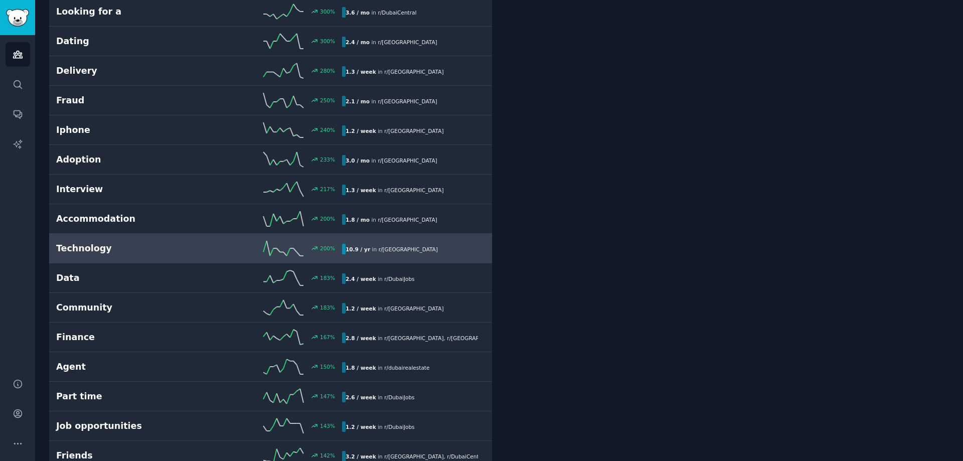
click at [160, 254] on h2 "Technology" at bounding box center [127, 248] width 143 height 13
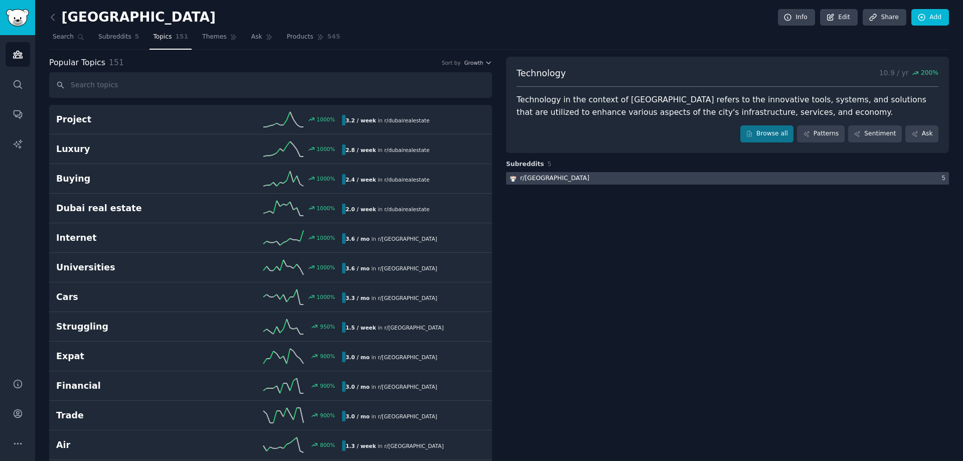
click at [573, 182] on div at bounding box center [727, 178] width 443 height 13
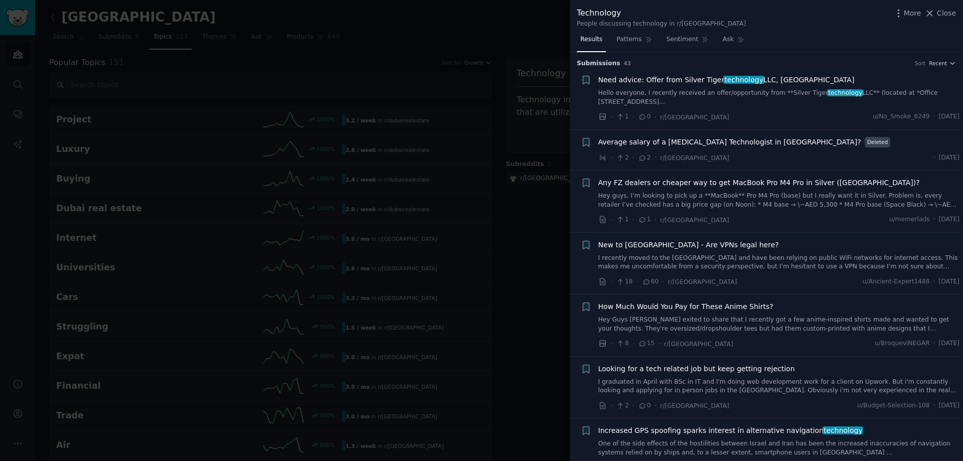
click at [676, 147] on span "Average salary of a Radiology Technologist in UAE?" at bounding box center [729, 142] width 263 height 11
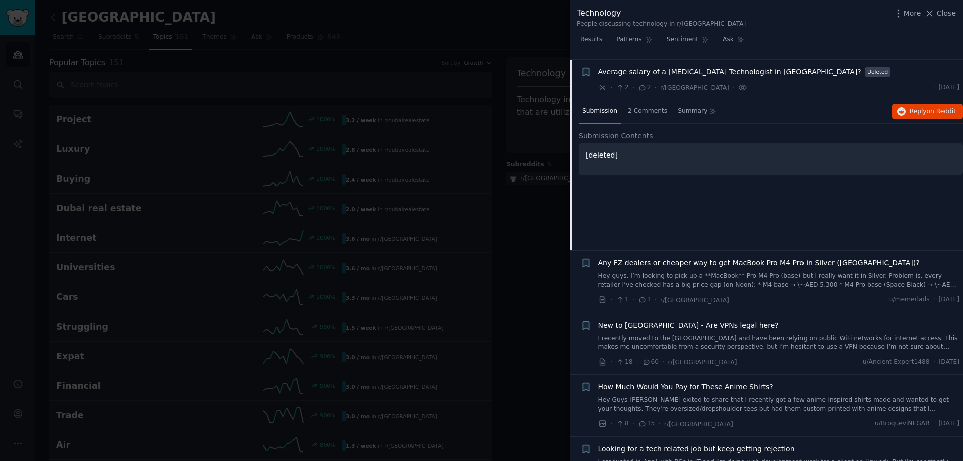
scroll to position [78, 0]
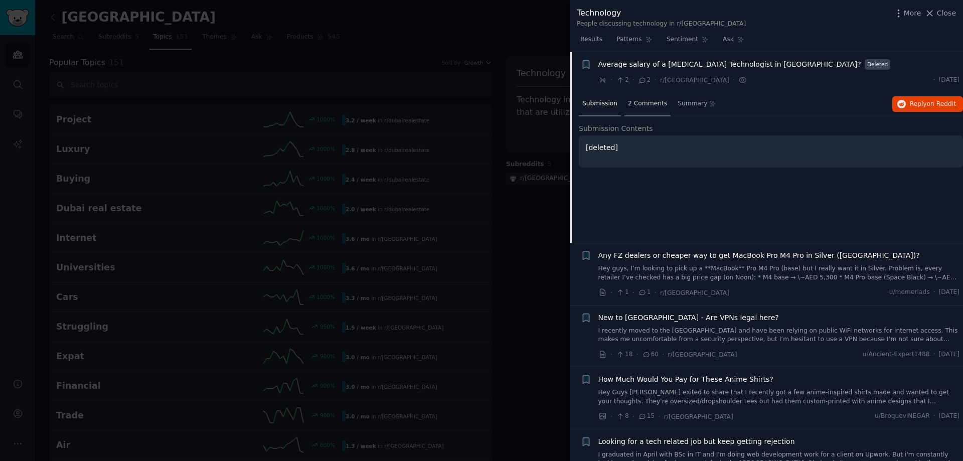
click at [629, 105] on span "2 Comments" at bounding box center [647, 103] width 39 height 9
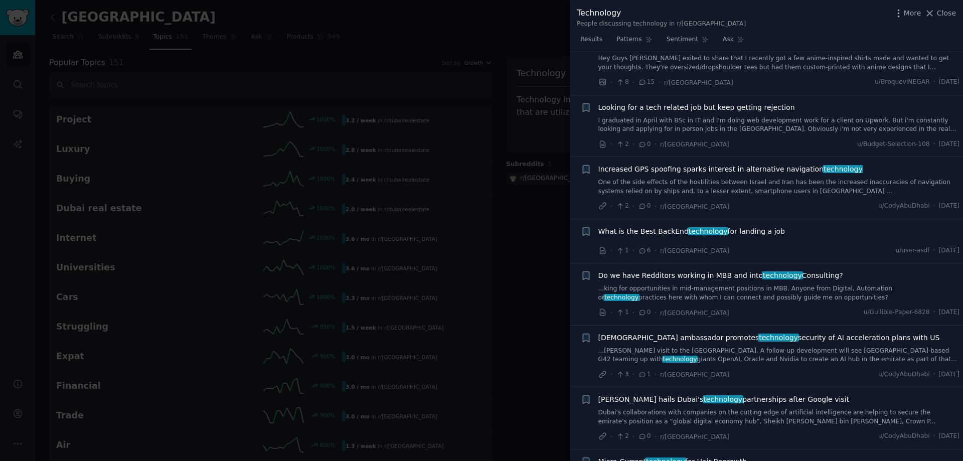
scroll to position [429, 0]
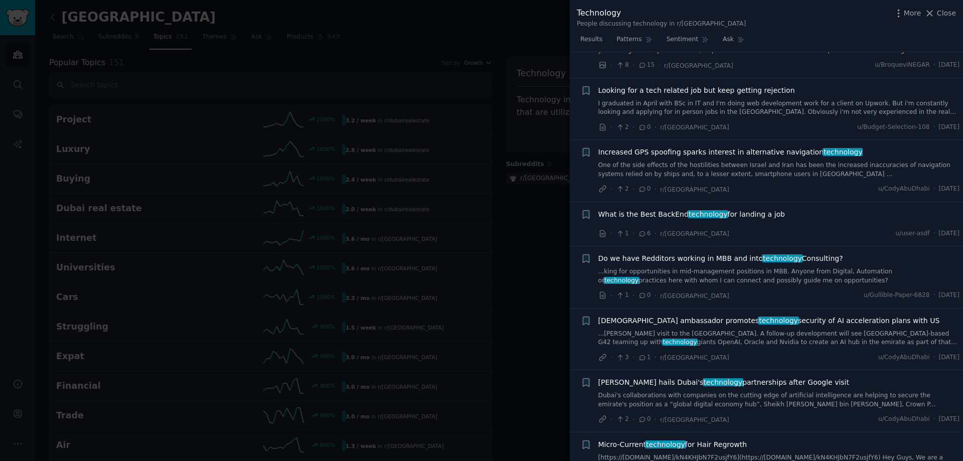
click at [398, 186] on div at bounding box center [481, 230] width 963 height 461
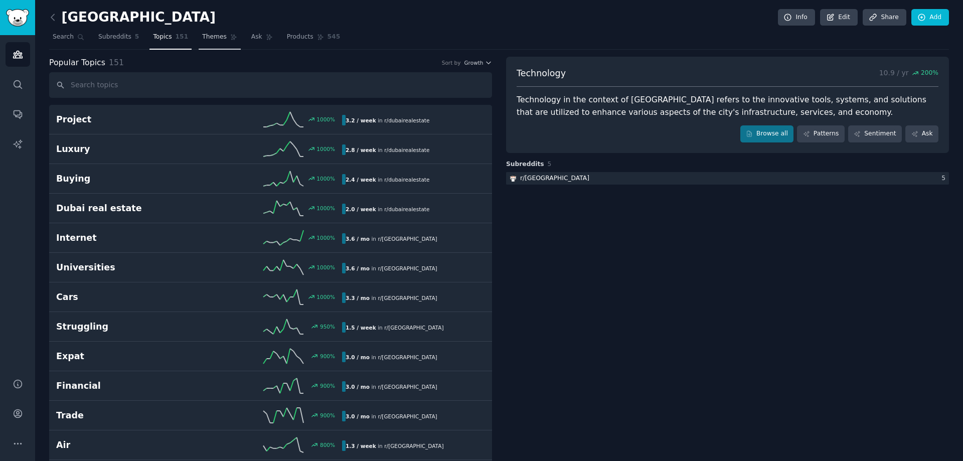
click at [202, 36] on span "Themes" at bounding box center [214, 37] width 25 height 9
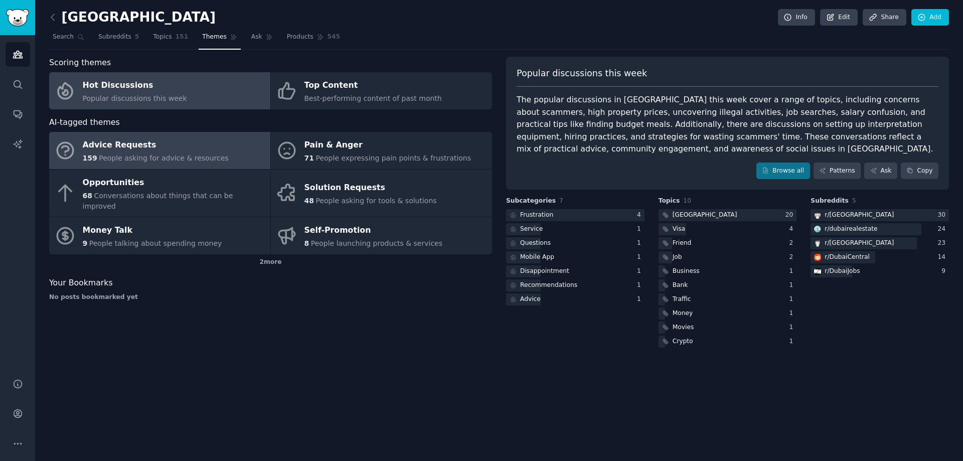
click at [200, 157] on span "People asking for advice & resources" at bounding box center [163, 158] width 129 height 8
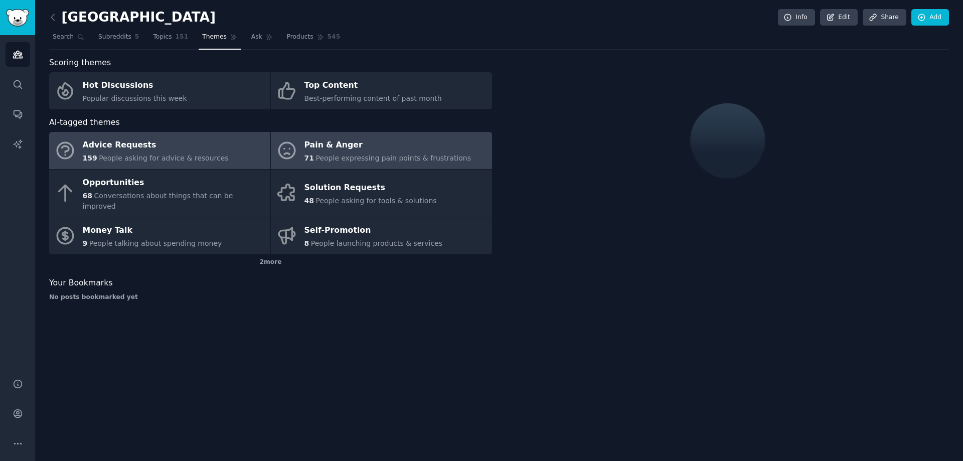
click at [448, 149] on div "Pain & Anger" at bounding box center [387, 145] width 167 height 16
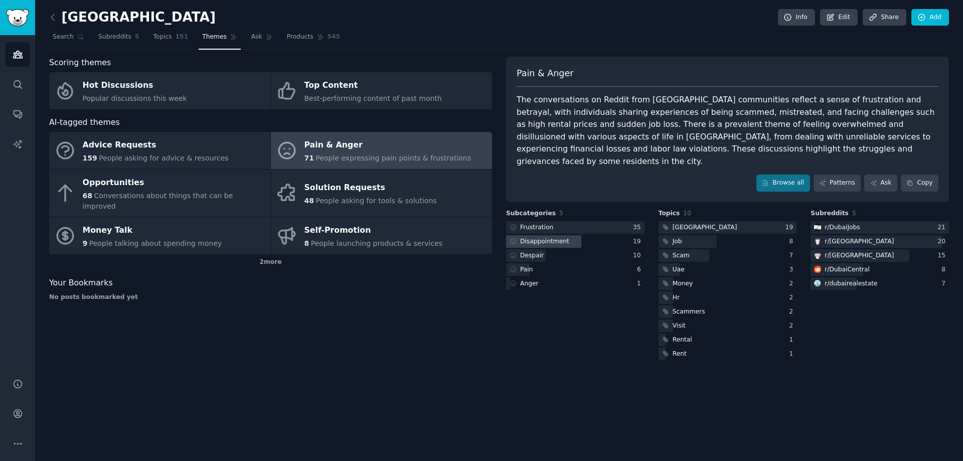
click at [555, 237] on div "Disappointment" at bounding box center [544, 241] width 49 height 9
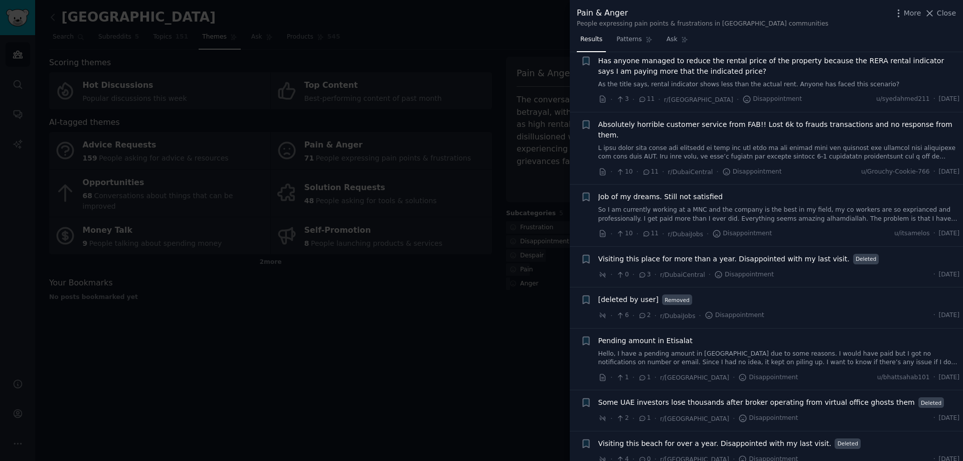
scroll to position [659, 0]
click at [487, 293] on div at bounding box center [481, 230] width 963 height 461
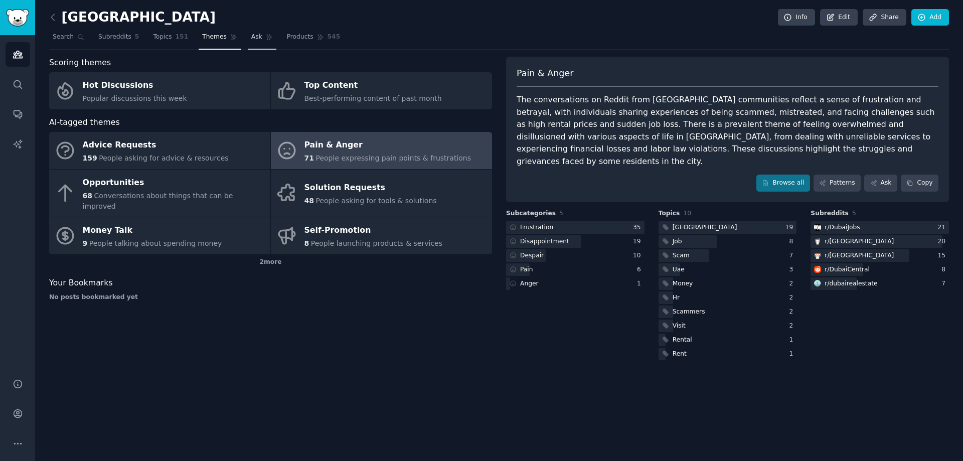
click at [251, 35] on link "Ask" at bounding box center [262, 39] width 29 height 21
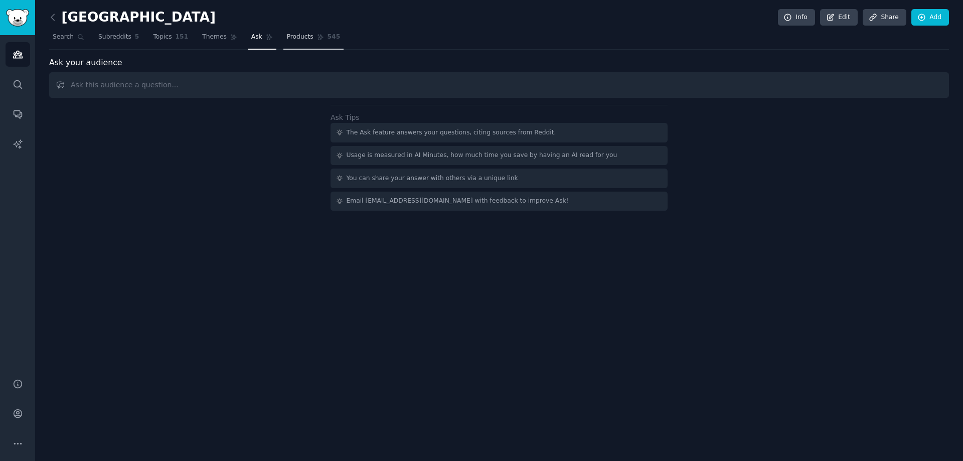
click at [287, 35] on span "Products" at bounding box center [300, 37] width 27 height 9
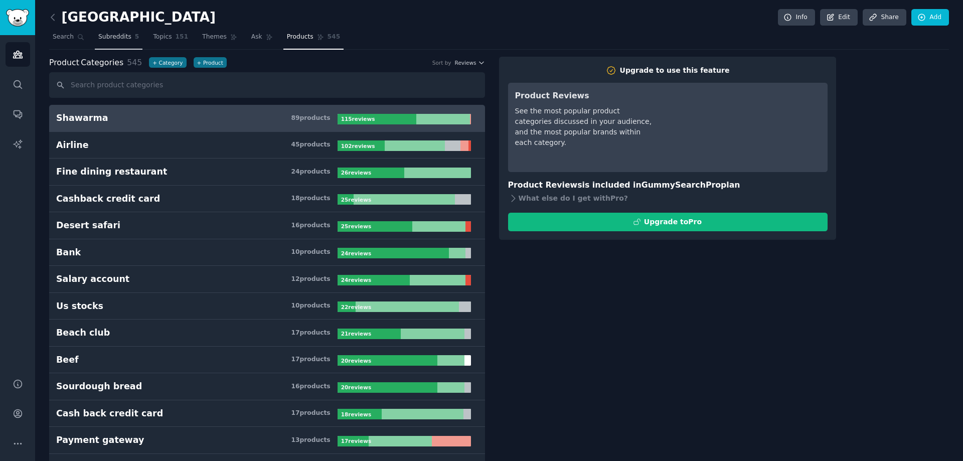
click at [108, 37] on span "Subreddits" at bounding box center [114, 37] width 33 height 9
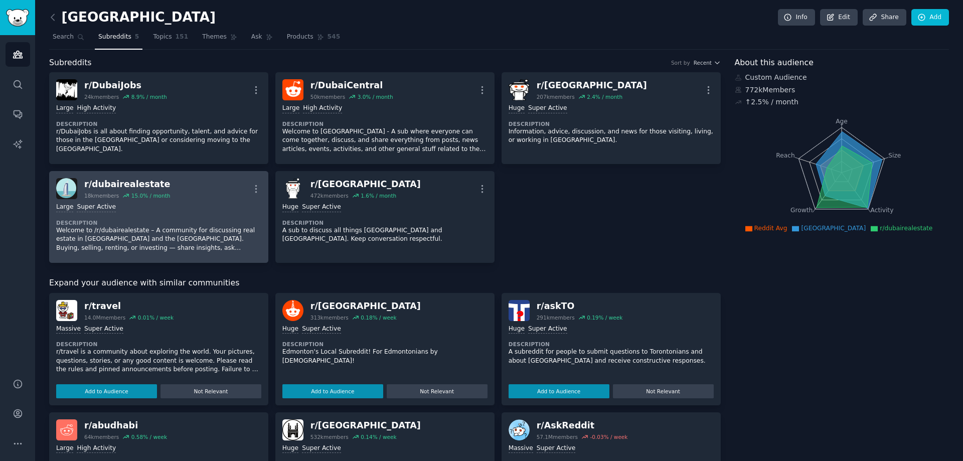
click at [140, 218] on div "Large Super Active Description Welcome to /r/dubairealestate – A community for …" at bounding box center [158, 227] width 205 height 57
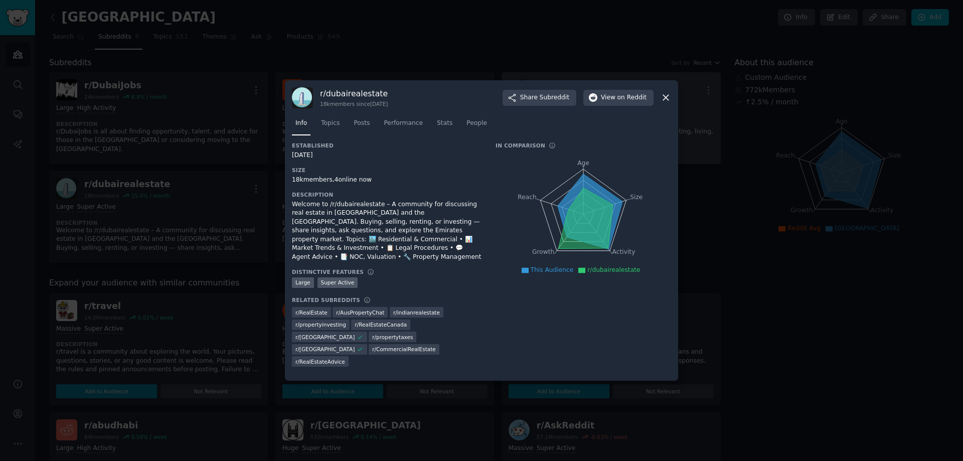
click at [666, 103] on icon at bounding box center [665, 97] width 11 height 11
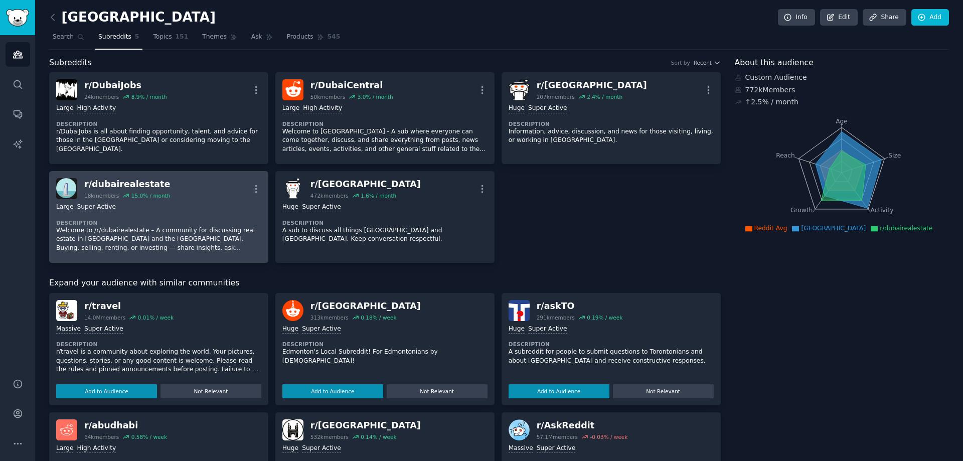
click at [220, 251] on p "Welcome to /r/dubairealestate – A community for discussing real estate in Dubai…" at bounding box center [158, 239] width 205 height 27
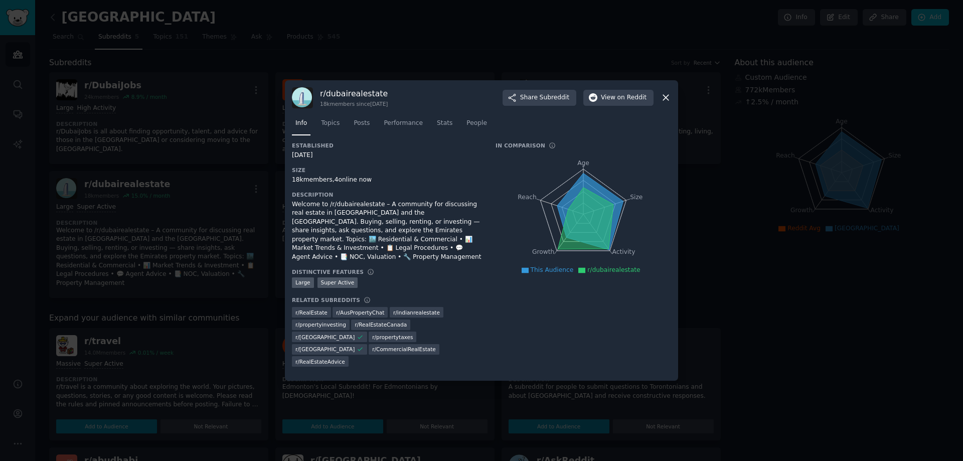
click at [667, 101] on icon at bounding box center [666, 98] width 6 height 6
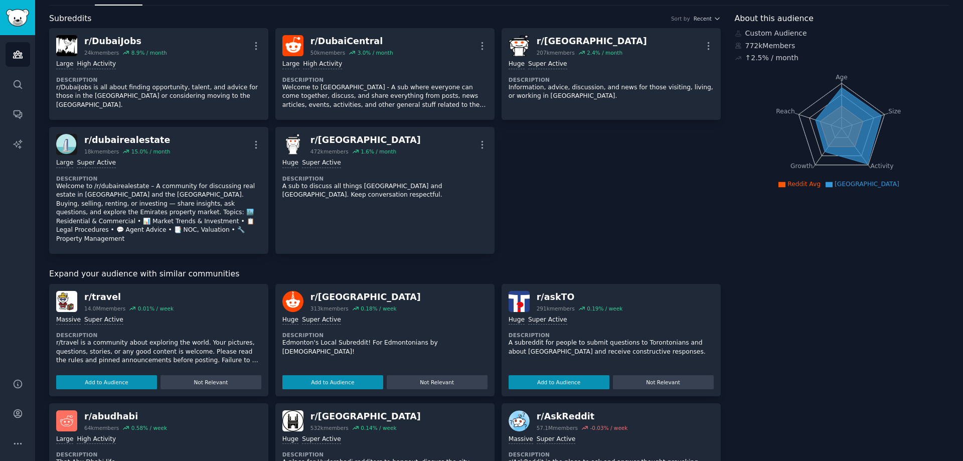
scroll to position [100, 0]
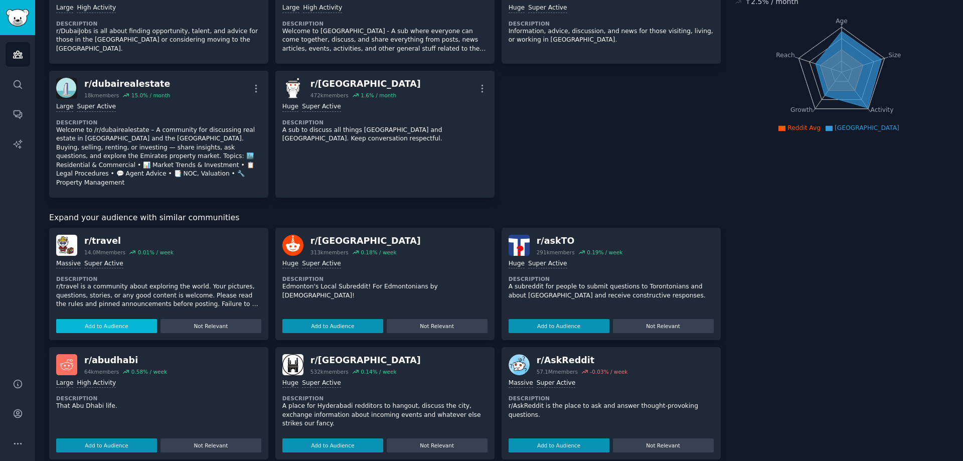
click at [113, 319] on button "Add to Audience" at bounding box center [106, 326] width 101 height 14
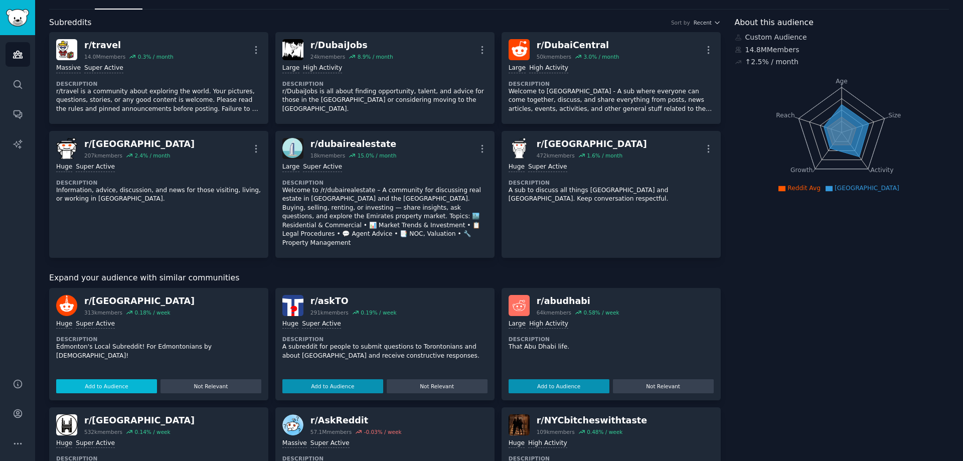
scroll to position [0, 0]
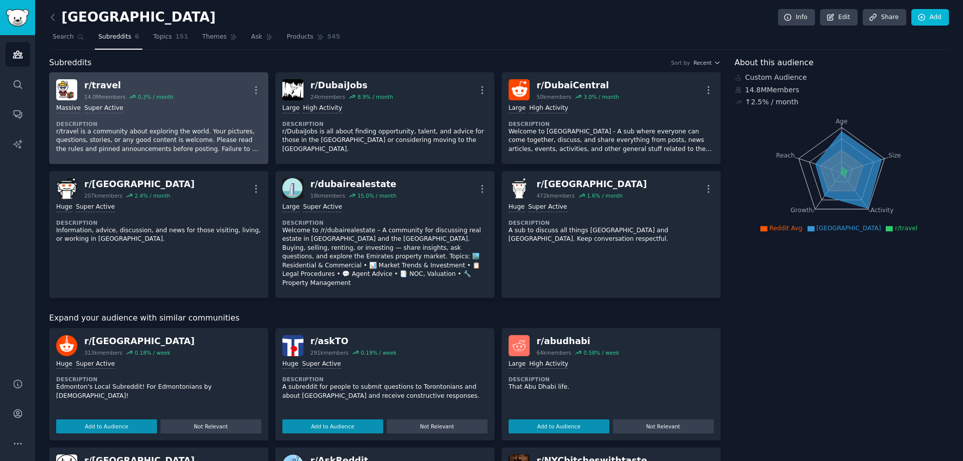
click at [180, 129] on p "r/travel is a community about exploring the world. Your pictures, questions, st…" at bounding box center [158, 140] width 205 height 27
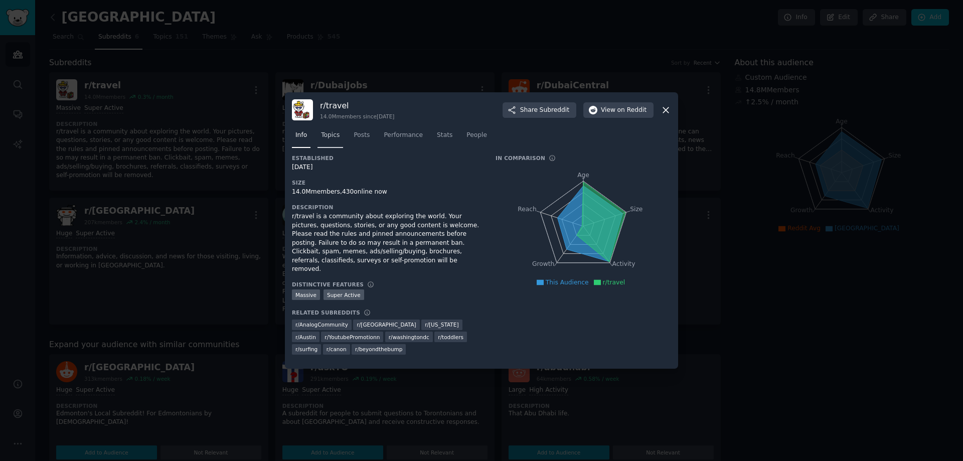
click at [332, 140] on span "Topics" at bounding box center [330, 135] width 19 height 9
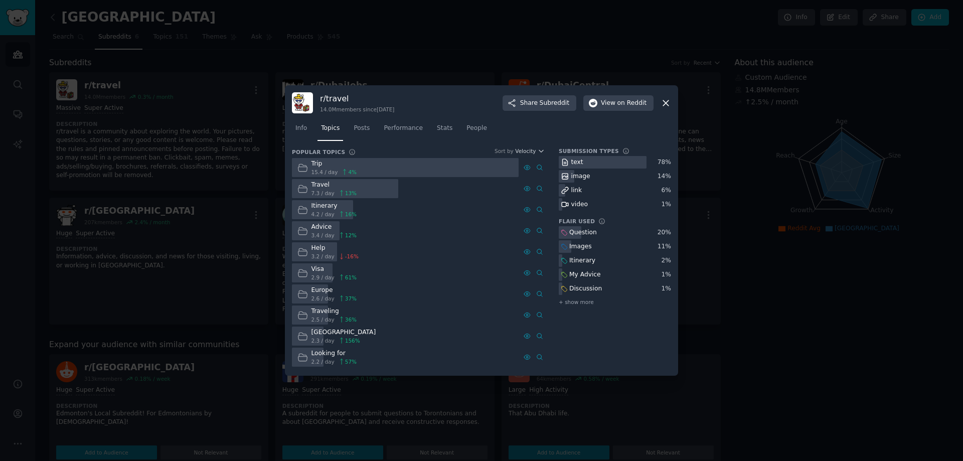
click at [313, 163] on div "Trip" at bounding box center [334, 163] width 46 height 9
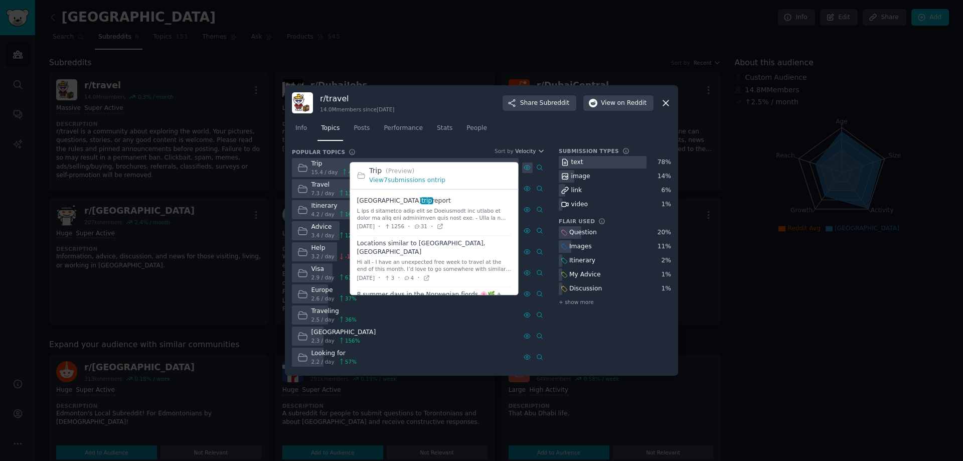
click at [528, 166] on icon at bounding box center [527, 167] width 7 height 7
click at [524, 165] on icon at bounding box center [527, 167] width 7 height 7
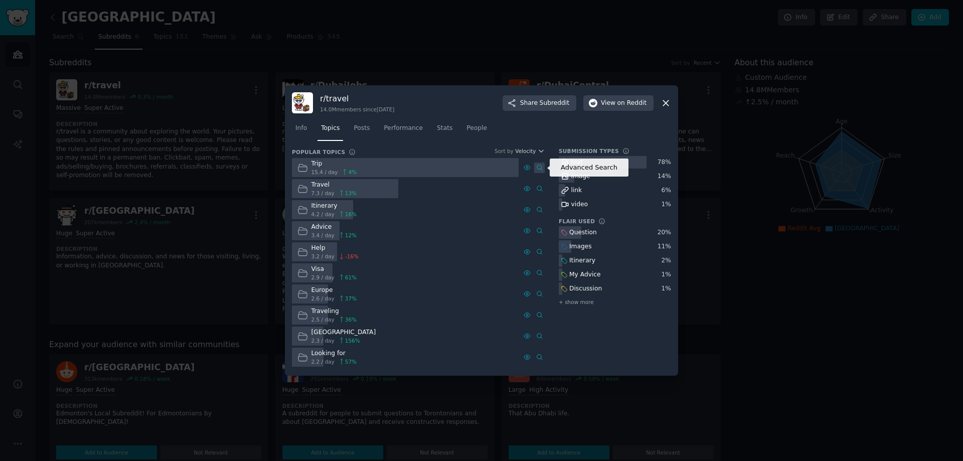
click at [539, 168] on icon at bounding box center [539, 167] width 7 height 7
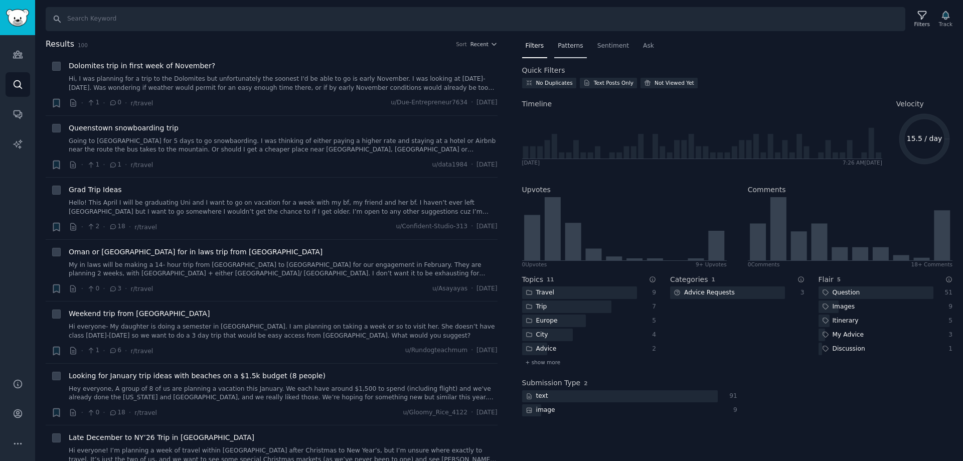
click at [564, 47] on span "Patterns" at bounding box center [570, 46] width 25 height 9
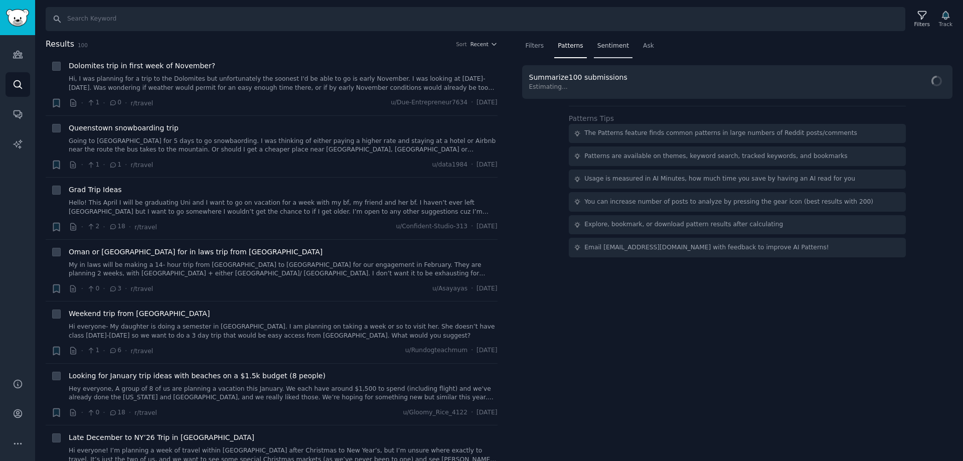
click at [610, 45] on span "Sentiment" at bounding box center [613, 46] width 32 height 9
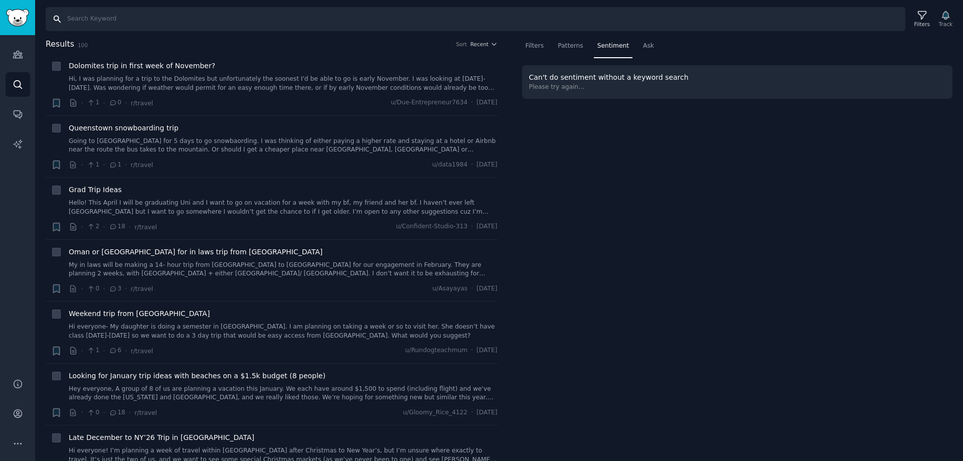
click at [133, 22] on input "Search" at bounding box center [476, 19] width 860 height 24
type input "app"
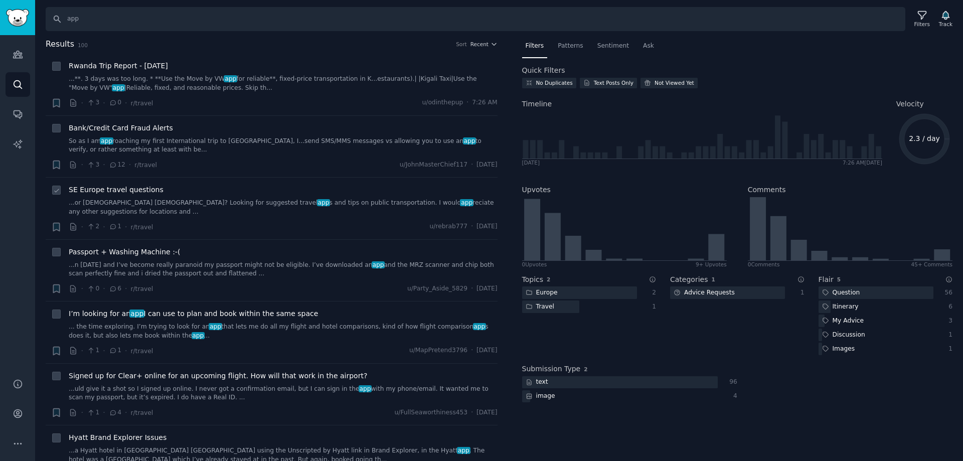
click at [170, 205] on link "...or American males? Looking for suggested travel app s and tips on public tra…" at bounding box center [283, 208] width 429 height 18
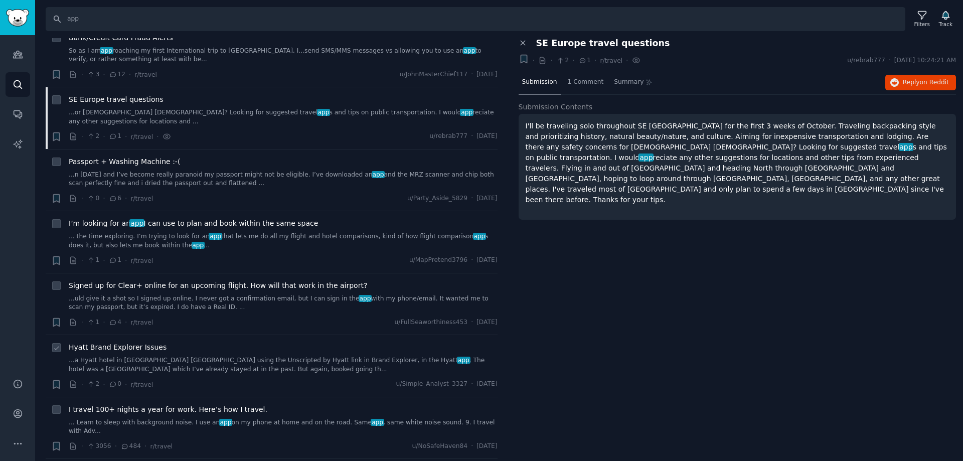
scroll to position [100, 0]
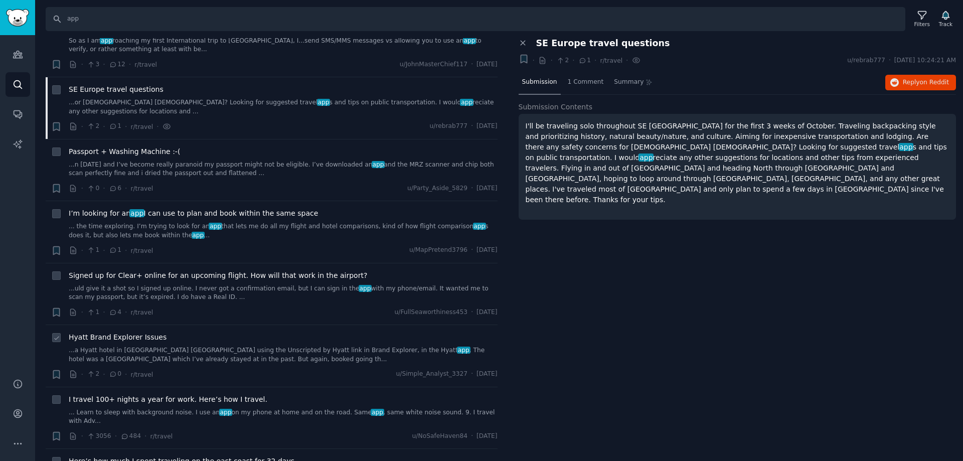
click at [199, 346] on link "...a Hyatt hotel in Scottsdale AZ using the Unscripted by Hyatt link in Brand E…" at bounding box center [283, 355] width 429 height 18
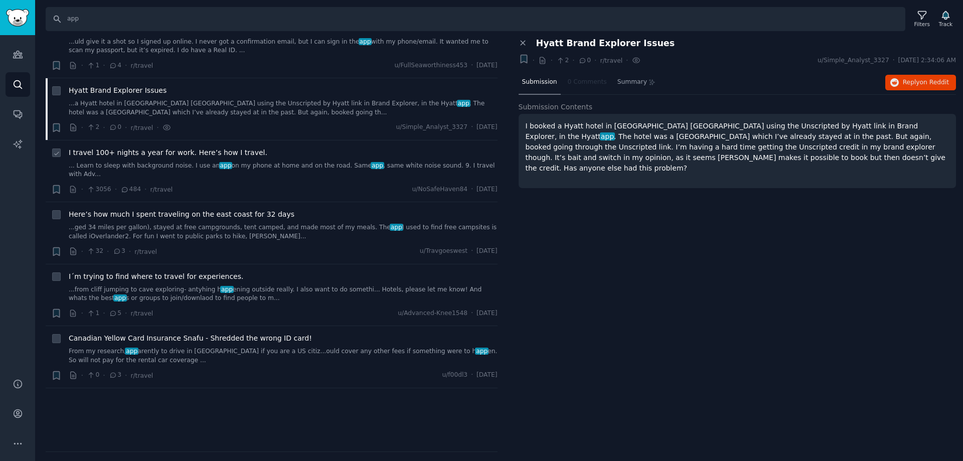
scroll to position [351, 0]
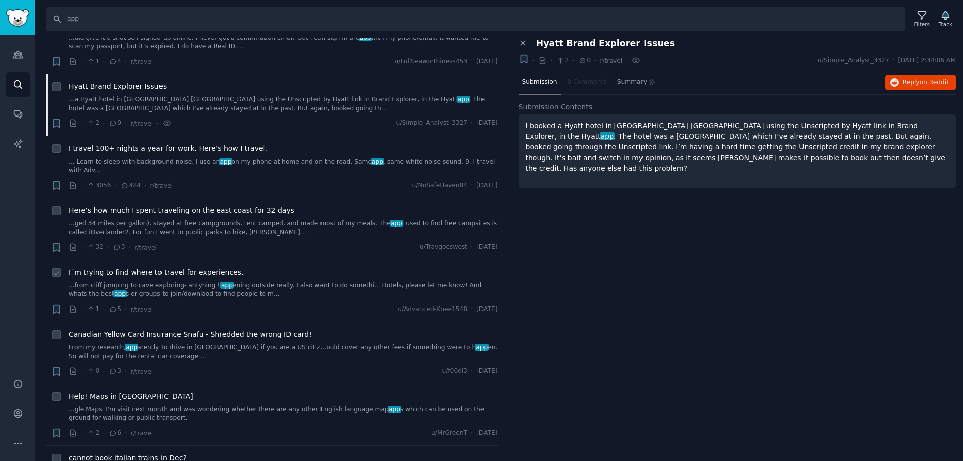
click at [191, 304] on div "· 1 · 5 · r/travel u/Advanced-Knee1548 · Fri 9/12/2025" at bounding box center [283, 309] width 429 height 11
click at [200, 281] on link "...from cliff jumping to cave exploring- antyhing h app ening outside really. I…" at bounding box center [283, 290] width 429 height 18
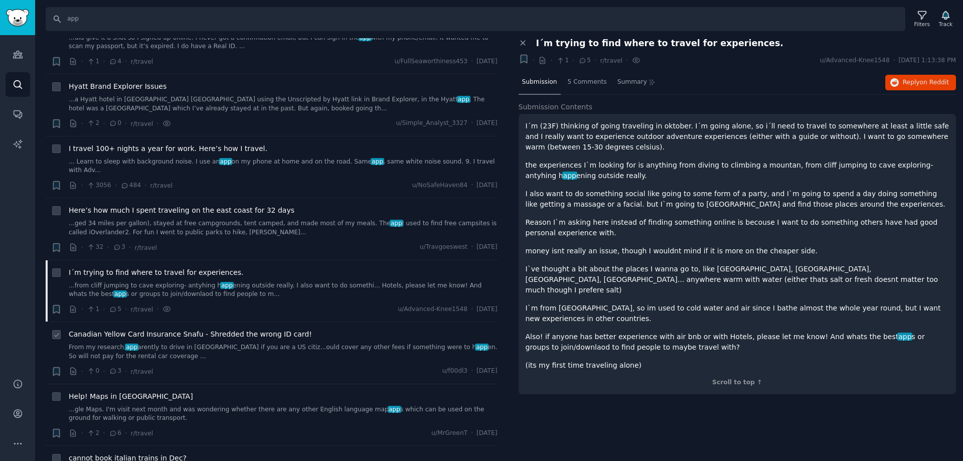
click at [199, 343] on link "From my research, app arently to drive in Canada if you are a US citiz...ould c…" at bounding box center [283, 352] width 429 height 18
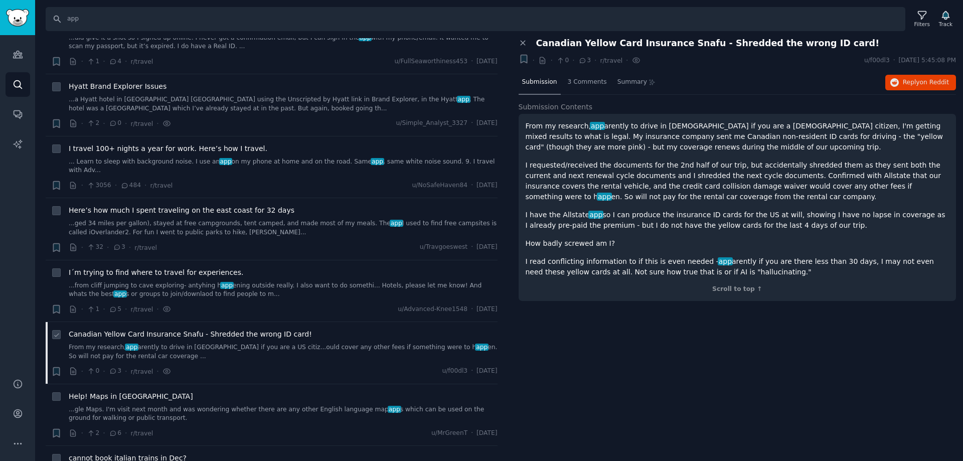
scroll to position [451, 0]
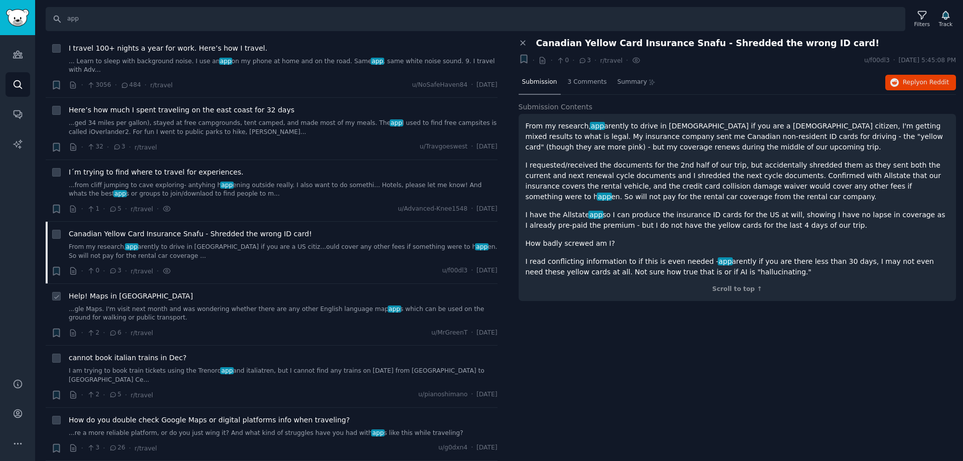
click at [201, 305] on link "...gle Maps. I'm visit next month and was wondering whether there are any other…" at bounding box center [283, 314] width 429 height 18
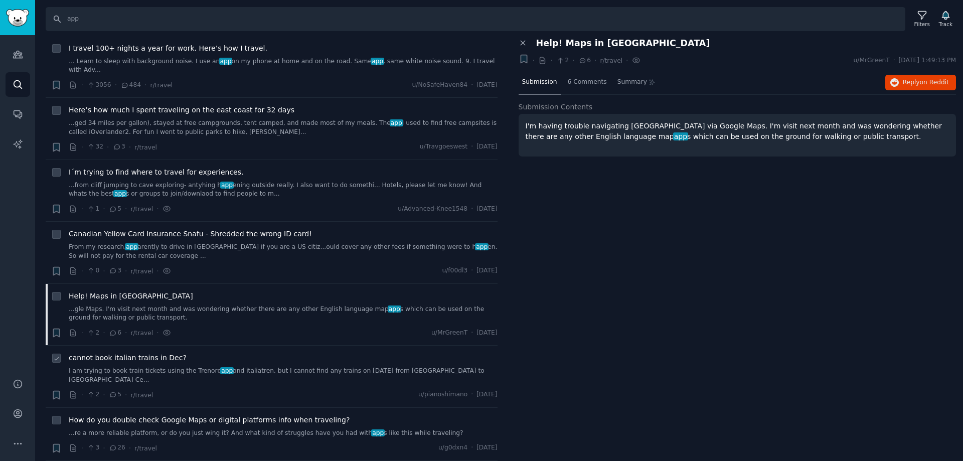
click at [207, 367] on link "I am trying to book train tickets using the Trenord app and italiatren, but I c…" at bounding box center [283, 376] width 429 height 18
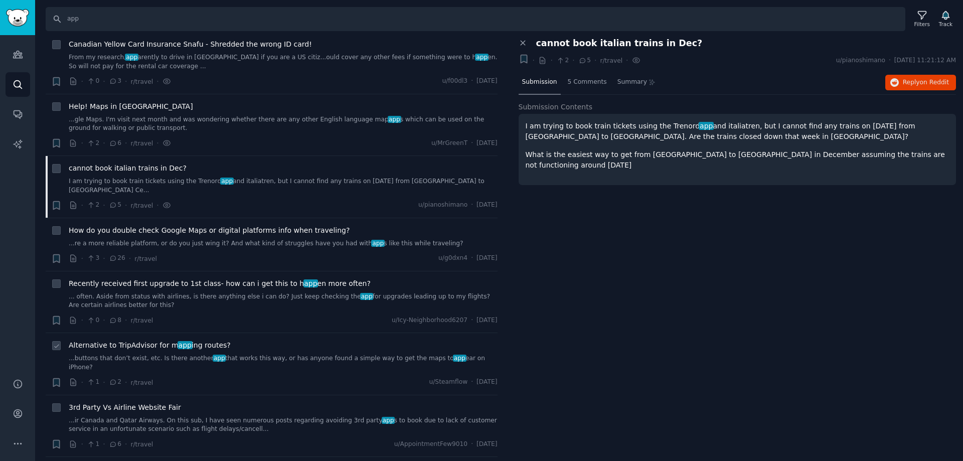
scroll to position [652, 0]
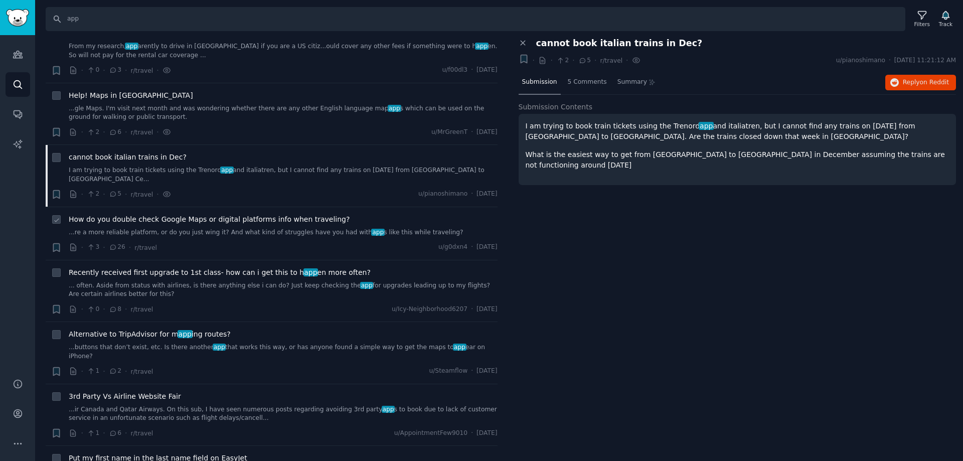
click at [219, 228] on link "...re a more reliable platform, or do you just wing it? And what kind of strugg…" at bounding box center [283, 232] width 429 height 9
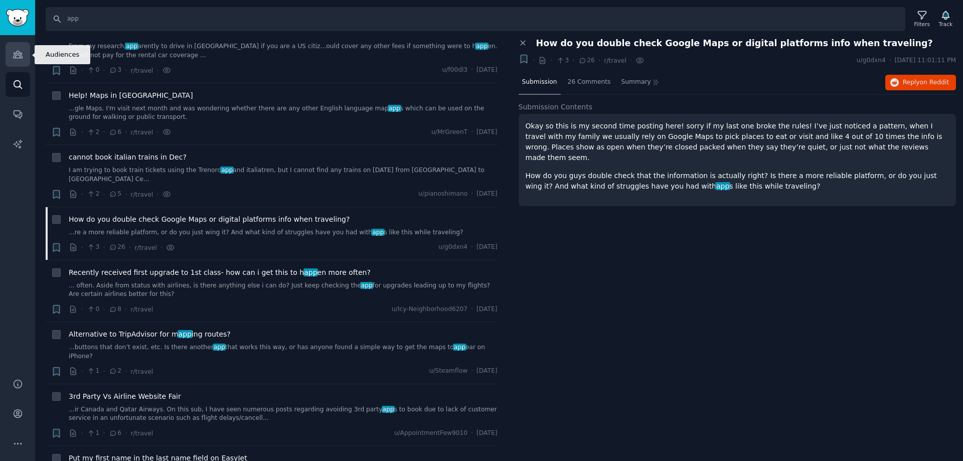
click at [17, 56] on icon "Sidebar" at bounding box center [18, 54] width 11 height 11
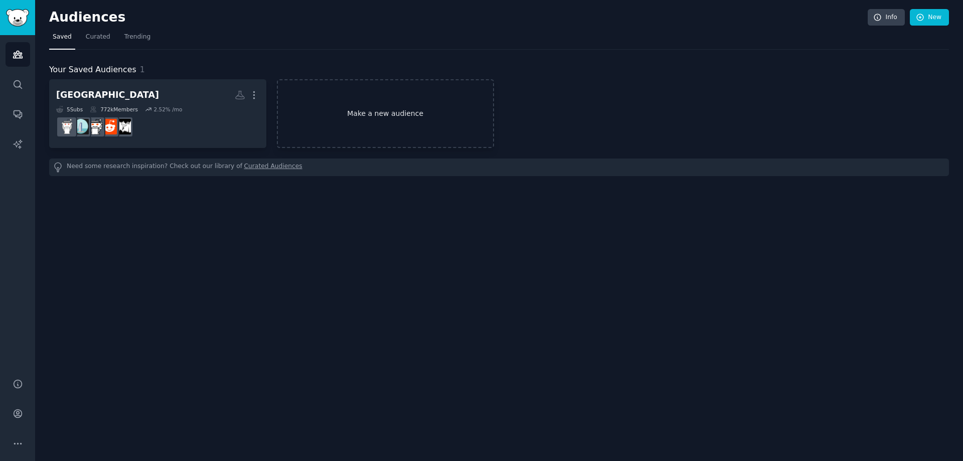
click at [382, 123] on link "Make a new audience" at bounding box center [385, 113] width 217 height 69
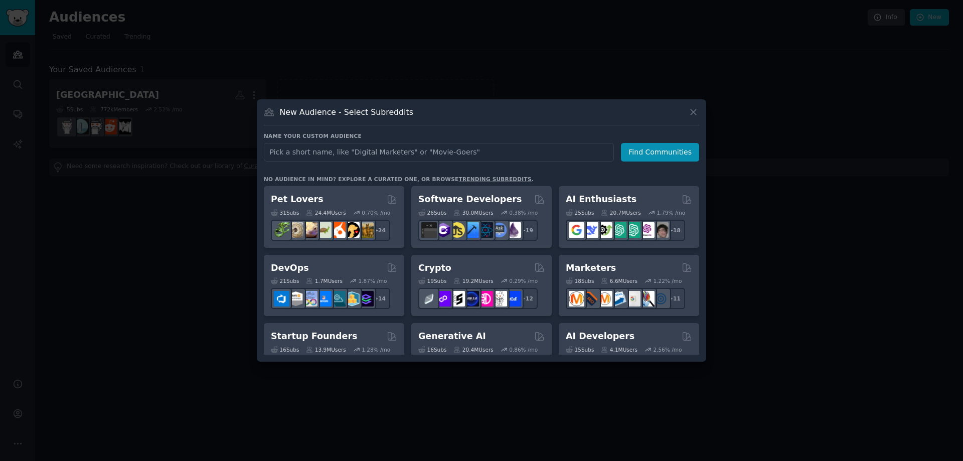
click at [341, 155] on input "text" at bounding box center [439, 152] width 350 height 19
type input "travel"
click at [657, 152] on button "Find Communities" at bounding box center [660, 152] width 78 height 19
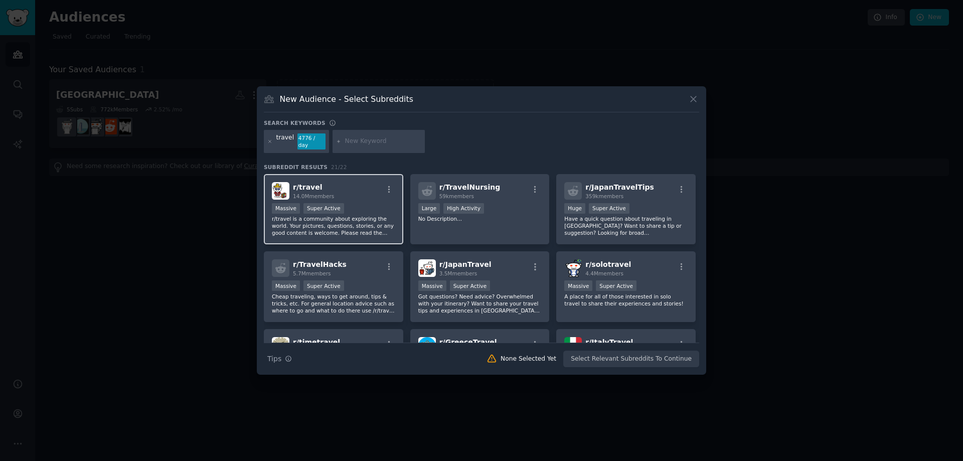
click at [374, 220] on p "r/travel is a community about exploring the world. Your pictures, questions, st…" at bounding box center [333, 225] width 123 height 21
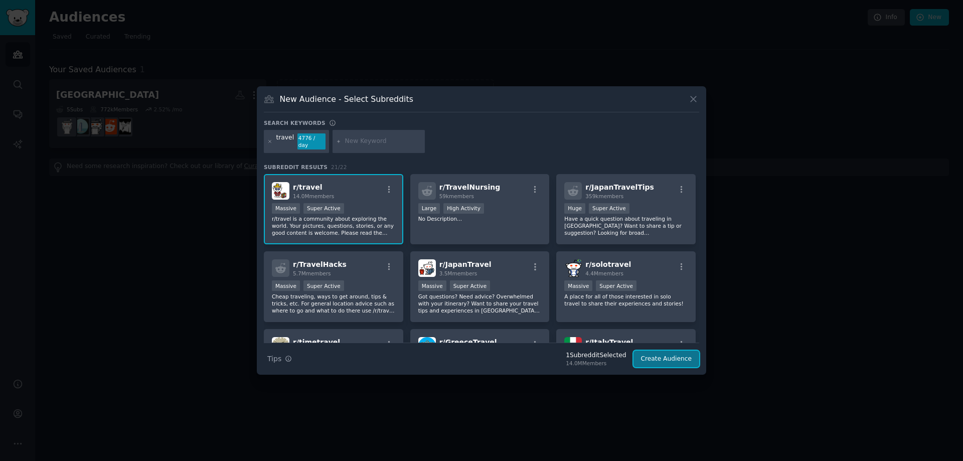
click at [660, 354] on button "Create Audience" at bounding box center [666, 359] width 66 height 17
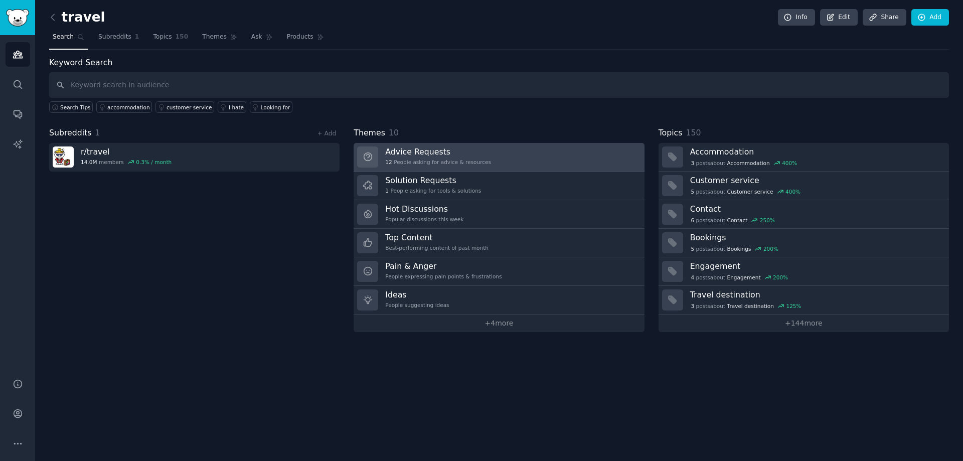
click at [463, 163] on div "12 People asking for advice & resources" at bounding box center [438, 161] width 106 height 7
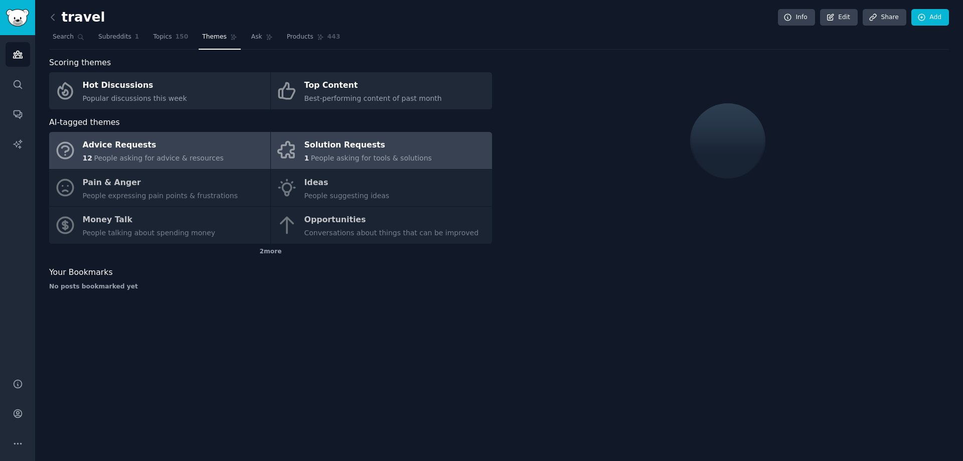
click at [398, 152] on div "Solution Requests" at bounding box center [367, 145] width 127 height 16
